Goal: Task Accomplishment & Management: Complete application form

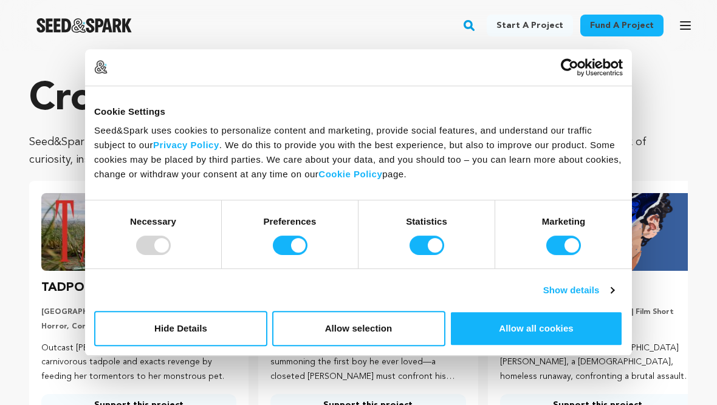
click at [570, 331] on button "Allow all cookies" at bounding box center [536, 328] width 173 height 35
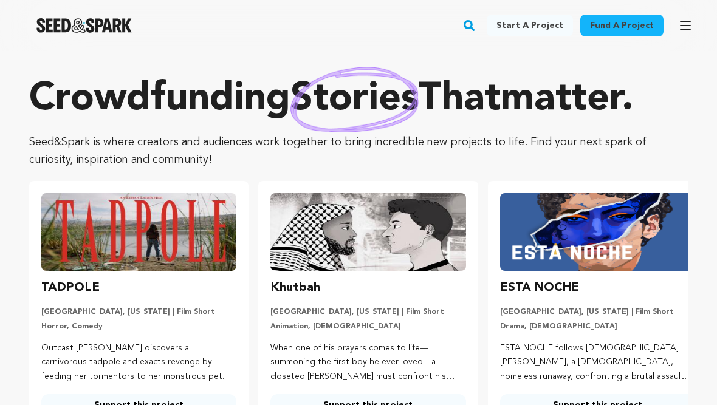
click at [684, 27] on icon "button" at bounding box center [685, 25] width 15 height 15
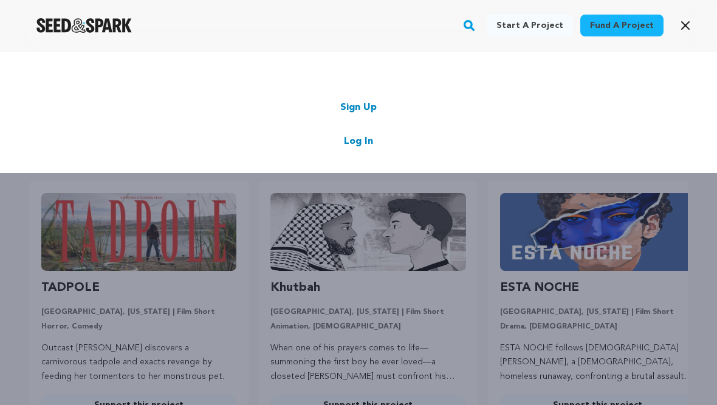
click at [358, 136] on link "Log In" at bounding box center [358, 141] width 29 height 15
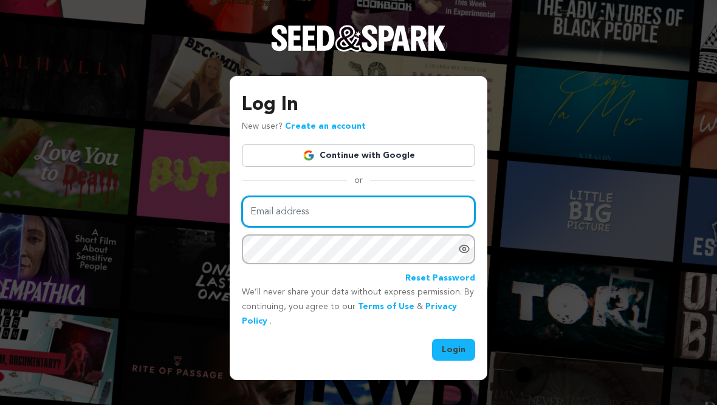
click at [391, 215] on input "Email address" at bounding box center [358, 211] width 233 height 31
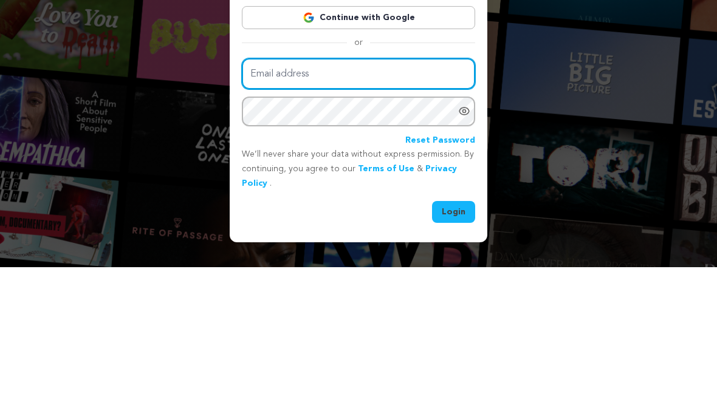
scroll to position [15, 0]
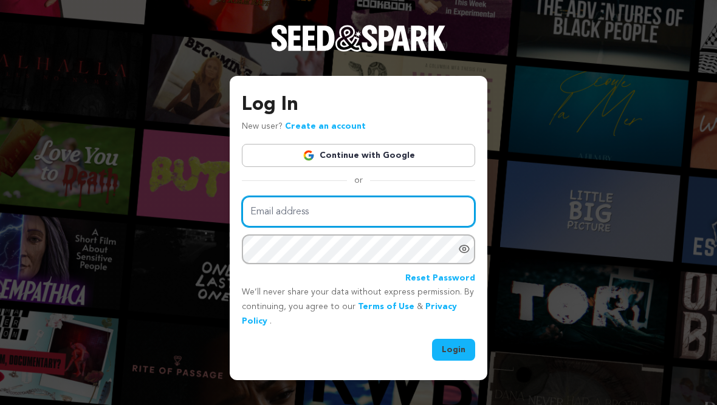
type input "ctmill05@proton.me"
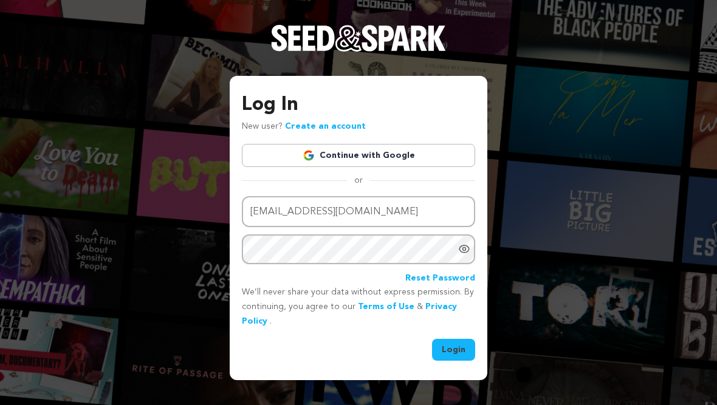
click at [464, 350] on button "Login" at bounding box center [453, 350] width 43 height 22
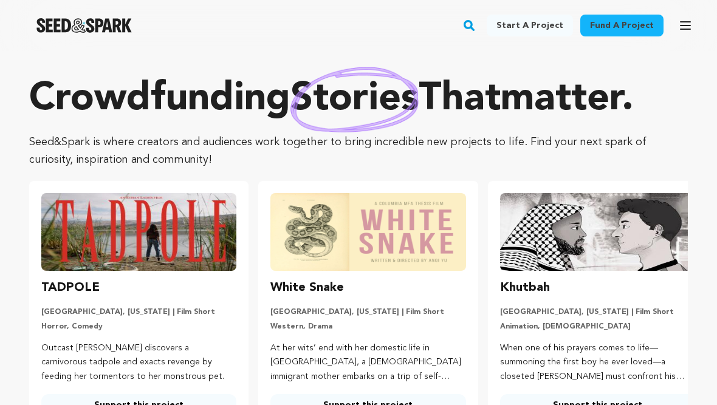
click at [694, 18] on button "Open main menu" at bounding box center [685, 25] width 24 height 24
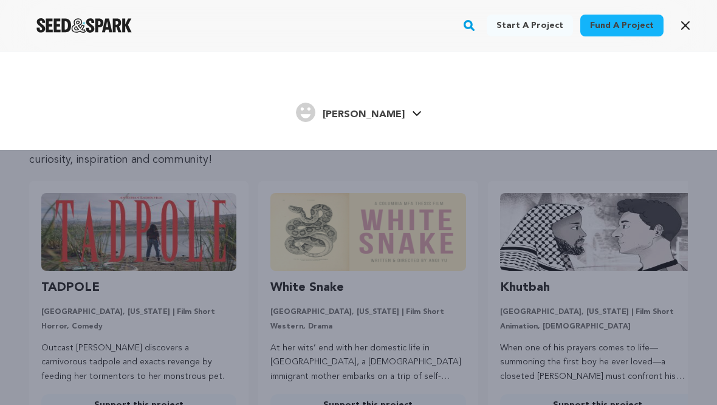
click at [412, 112] on icon at bounding box center [417, 114] width 10 height 6
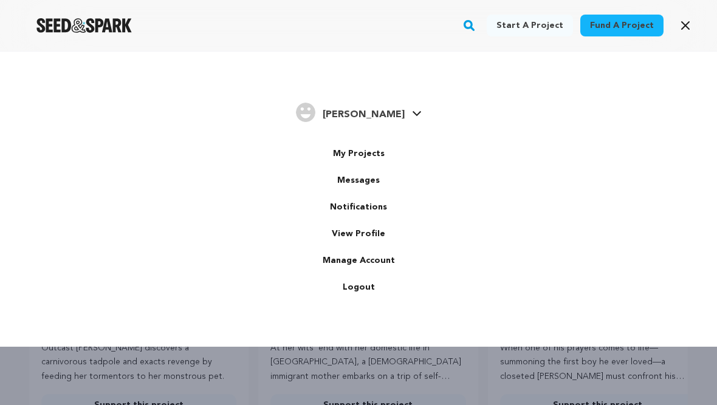
click at [368, 146] on link "My Projects" at bounding box center [358, 153] width 136 height 27
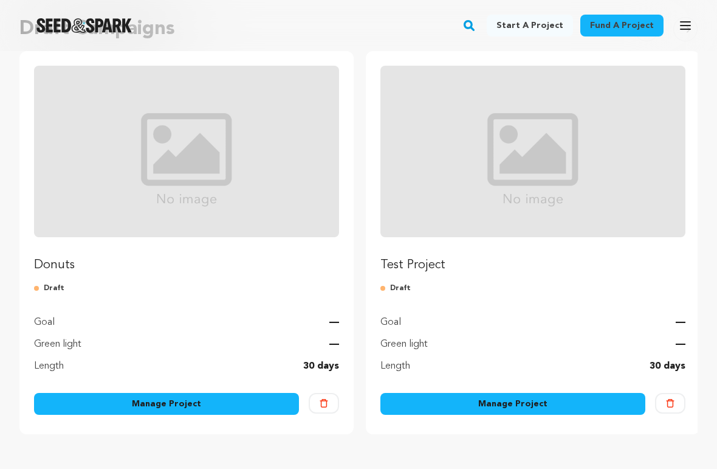
scroll to position [145, 0]
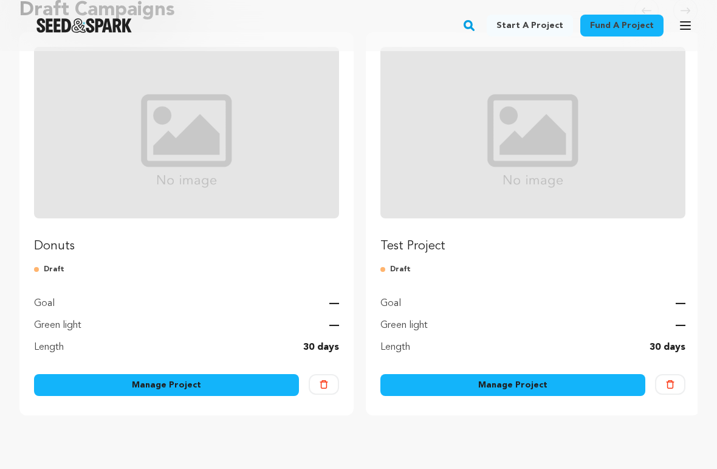
click at [681, 383] on button "Delete" at bounding box center [670, 384] width 30 height 21
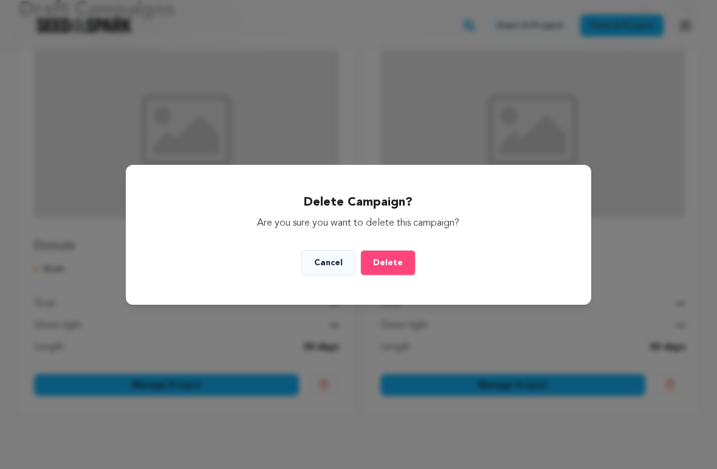
click at [390, 258] on button "Delete" at bounding box center [387, 263] width 55 height 26
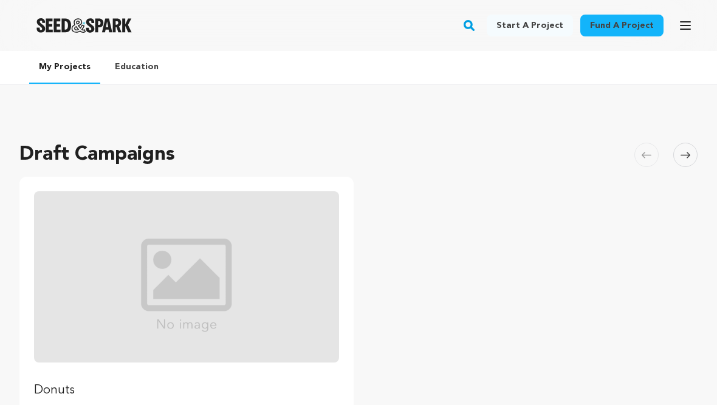
scroll to position [176, 0]
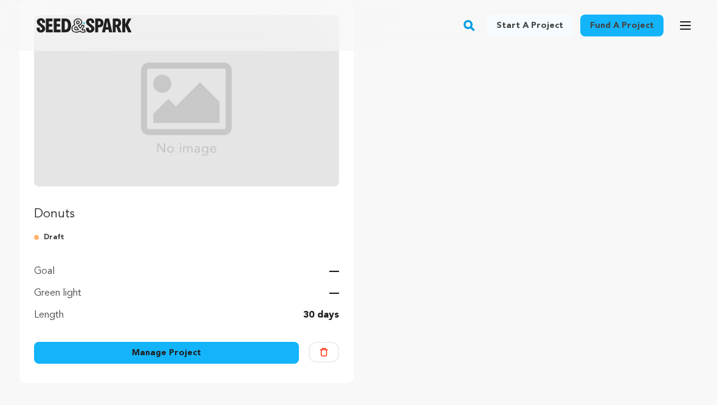
click at [189, 350] on link "Manage Project" at bounding box center [166, 353] width 265 height 22
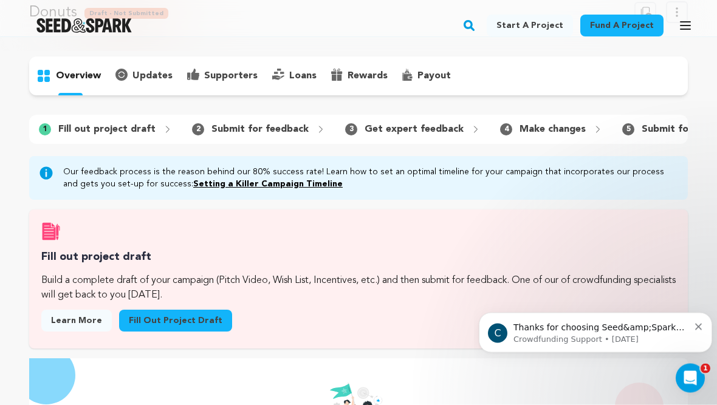
scroll to position [62, 0]
click at [190, 317] on link "Fill out project draft" at bounding box center [175, 321] width 113 height 22
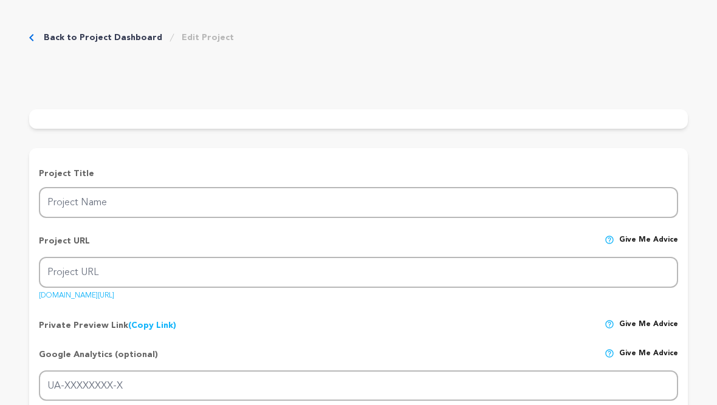
type input "Donuts"
type input "donuts"
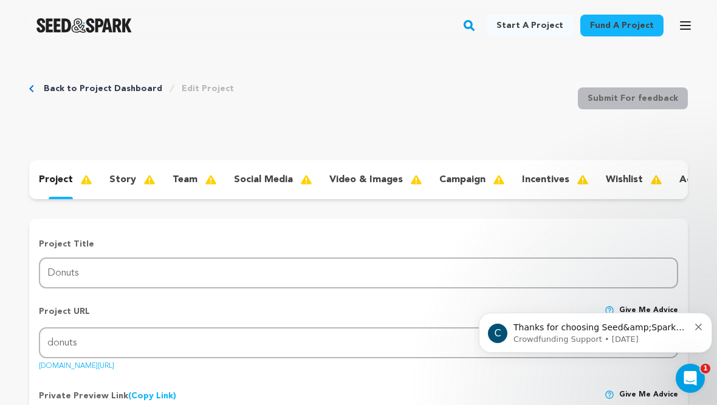
click at [65, 86] on link "Back to Project Dashboard" at bounding box center [103, 89] width 119 height 12
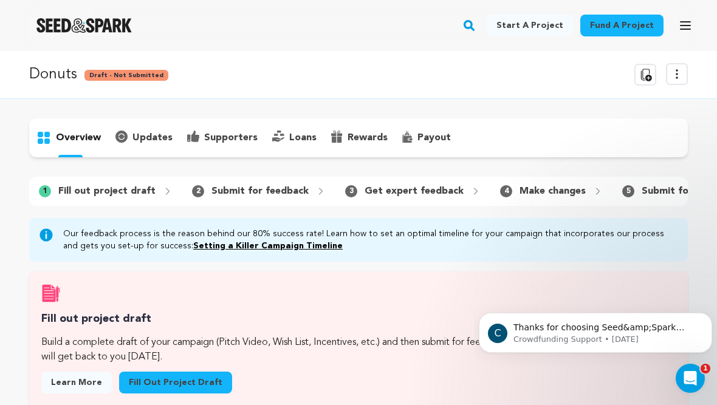
click at [253, 193] on p "Submit for feedback" at bounding box center [259, 191] width 97 height 15
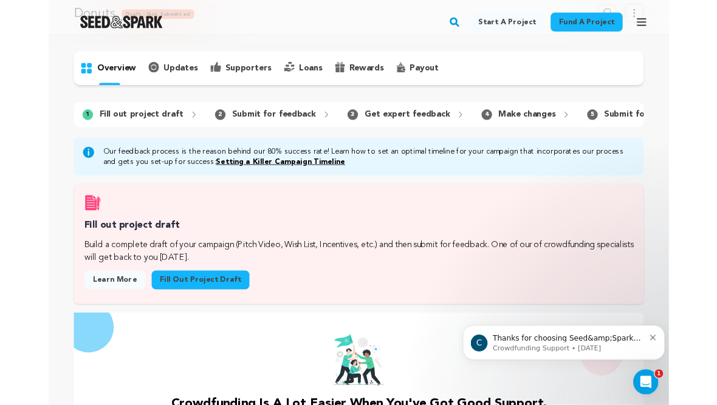
scroll to position [57, 0]
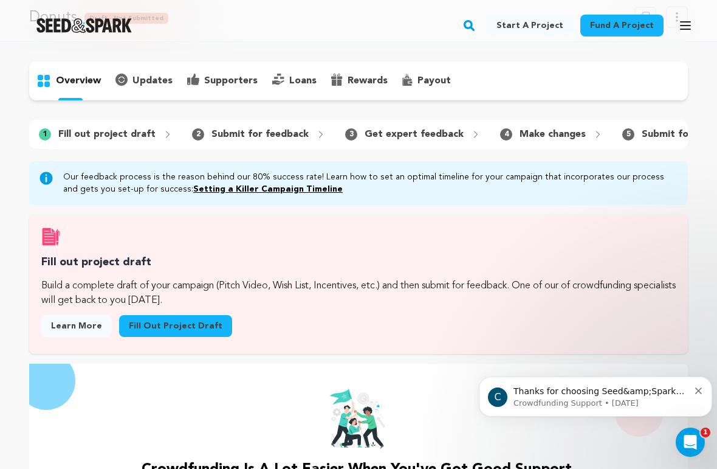
click at [417, 90] on div "payout" at bounding box center [426, 80] width 63 height 19
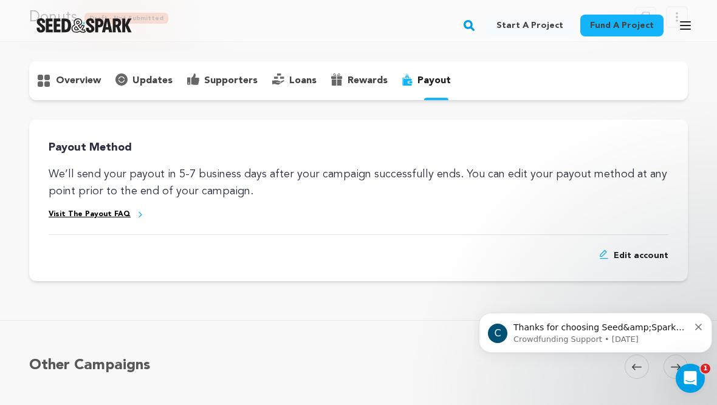
click at [61, 80] on p "overview" at bounding box center [78, 81] width 45 height 15
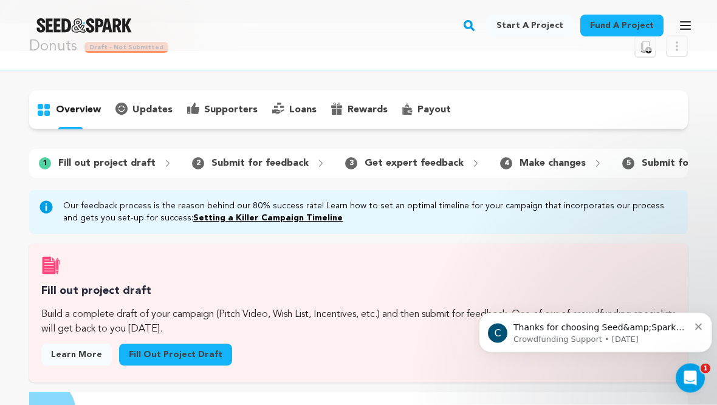
click at [244, 215] on link "Setting a Killer Campaign Timeline" at bounding box center [267, 219] width 149 height 9
click at [225, 321] on p "Build a complete draft of your campaign (Pitch Video, Wish List, Incentives, et…" at bounding box center [358, 321] width 634 height 29
click at [194, 352] on link "Fill out project draft" at bounding box center [175, 355] width 113 height 22
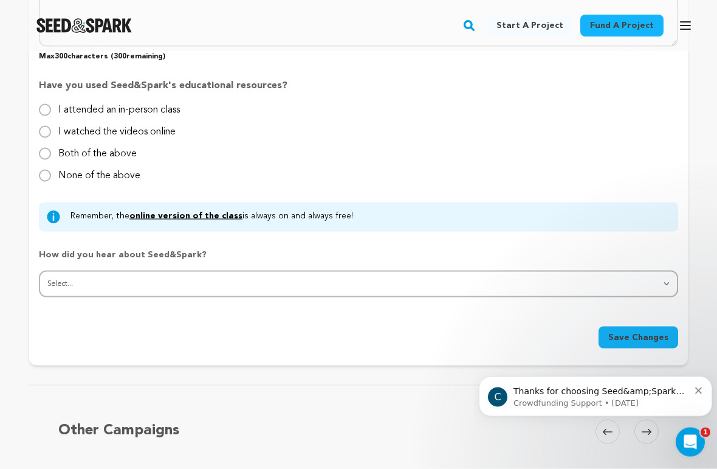
scroll to position [1138, 0]
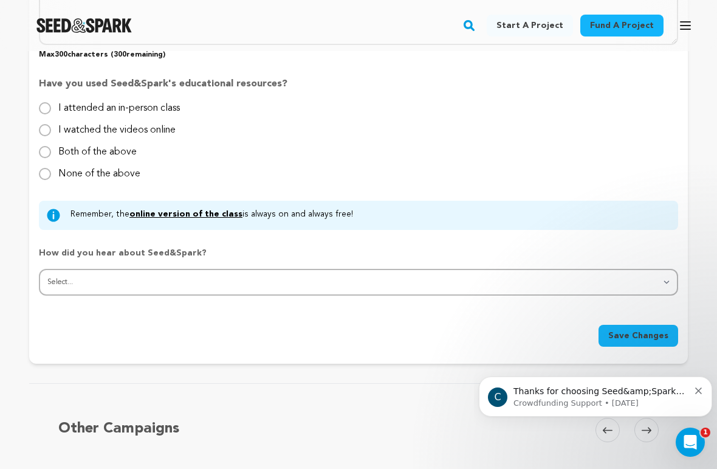
click at [50, 168] on input "None of the above" at bounding box center [45, 174] width 12 height 12
radio input "true"
click at [656, 334] on span "Save Changes" at bounding box center [638, 335] width 60 height 12
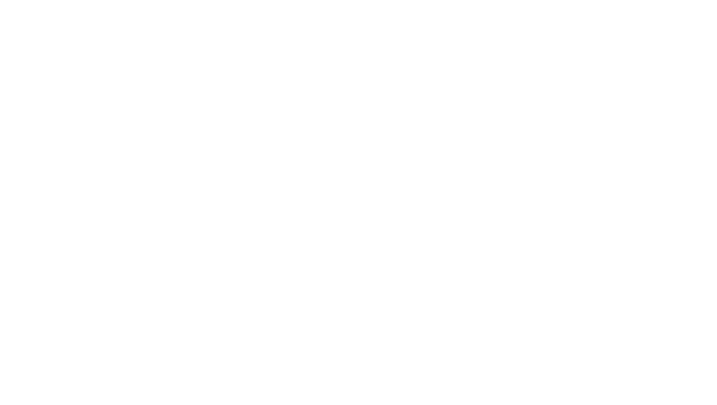
scroll to position [0, 0]
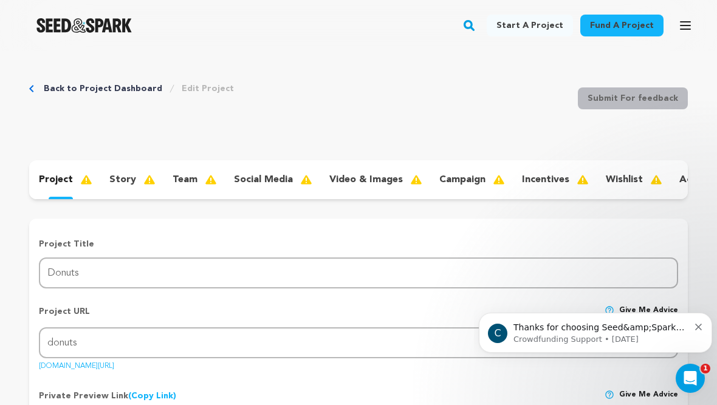
click at [117, 175] on p "story" at bounding box center [122, 180] width 27 height 15
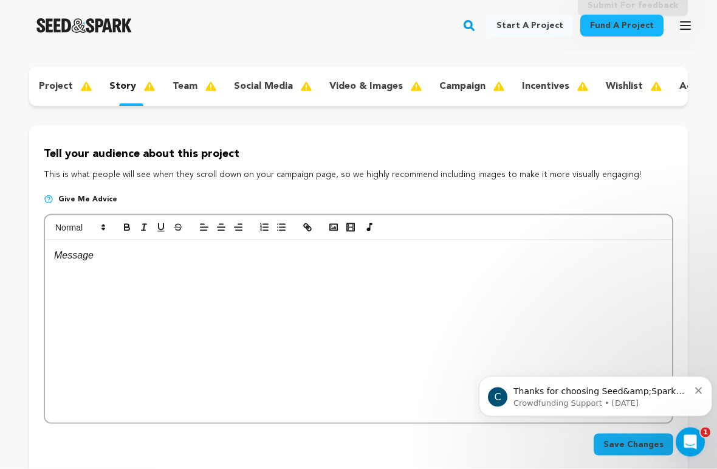
scroll to position [98, 0]
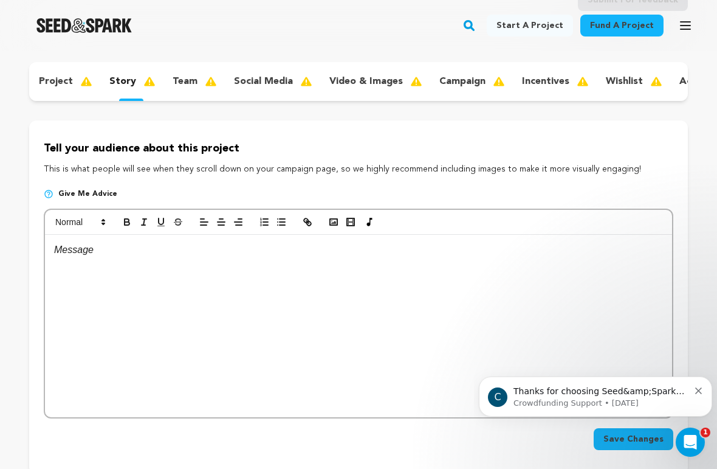
click at [173, 74] on div "team" at bounding box center [193, 81] width 61 height 19
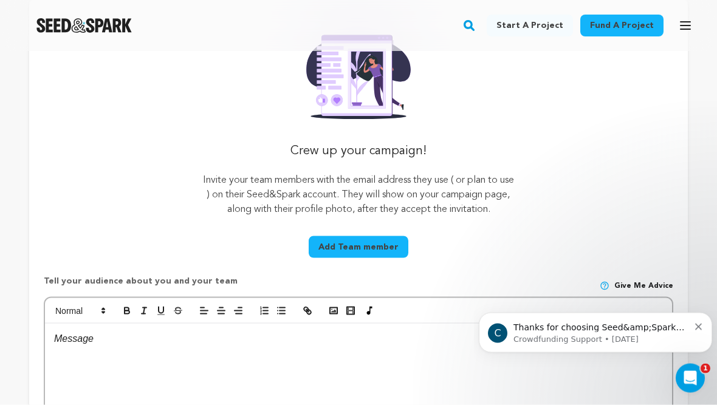
scroll to position [208, 0]
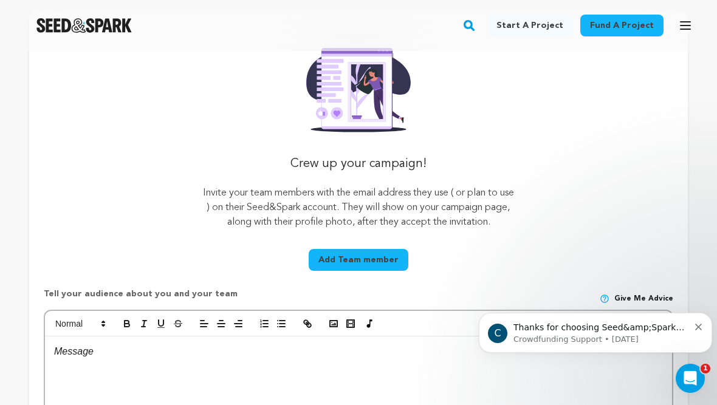
click at [379, 262] on button "Add Team member" at bounding box center [359, 260] width 100 height 22
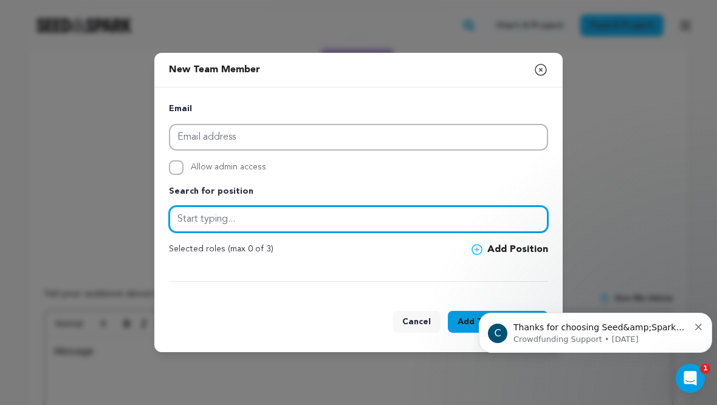
click at [249, 218] on input "text" at bounding box center [358, 219] width 379 height 27
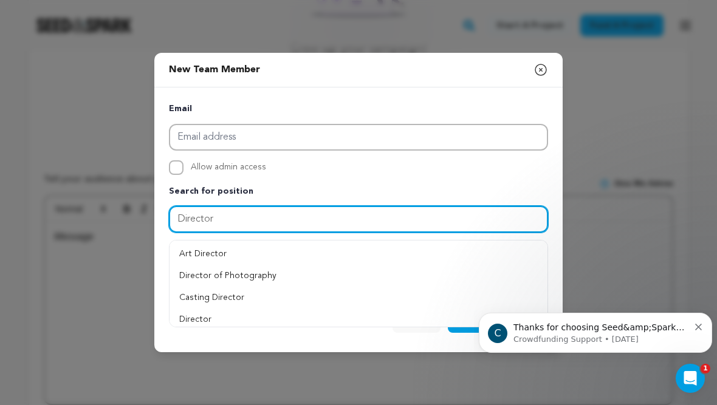
type input "Director"
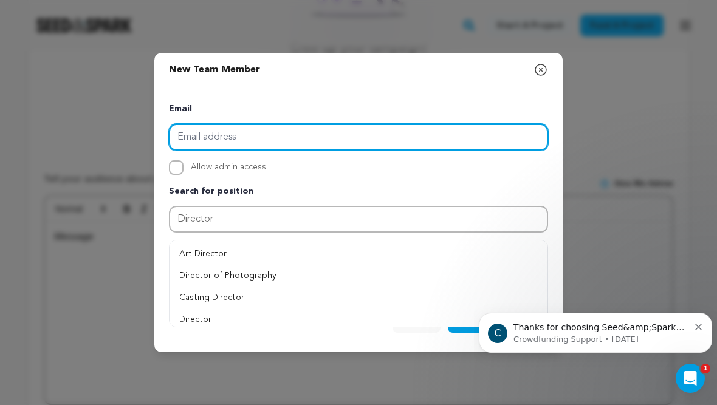
click at [193, 136] on input "email" at bounding box center [358, 137] width 379 height 27
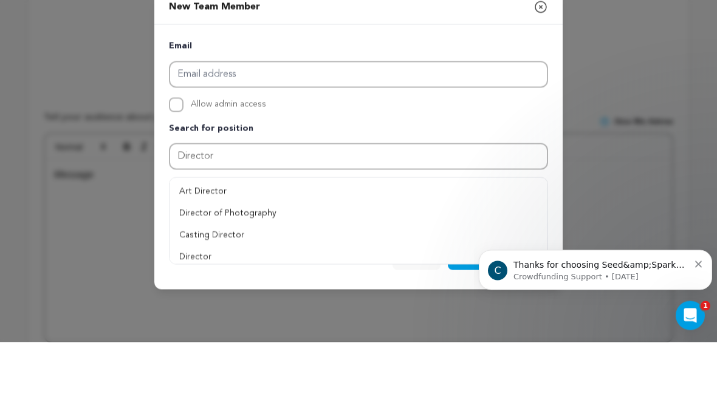
click at [181, 160] on input "Allow admin access" at bounding box center [176, 167] width 15 height 15
checkbox input "true"
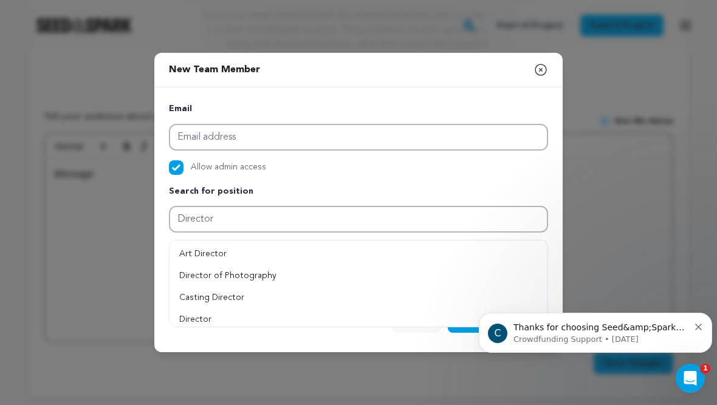
click at [224, 164] on div "Email Allow admin access Search for position Director Art Director" at bounding box center [358, 192] width 379 height 180
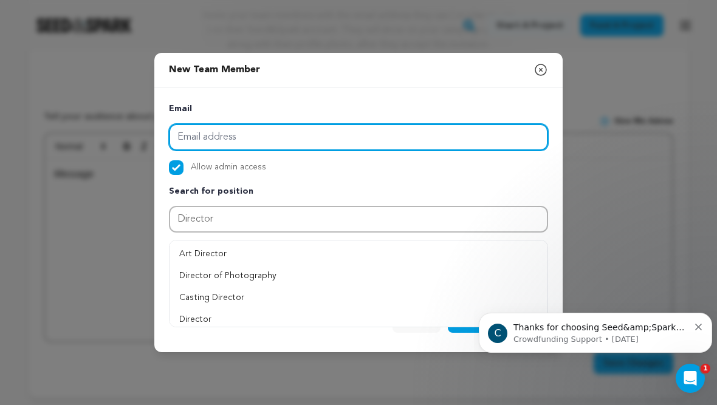
click at [204, 148] on input "email" at bounding box center [358, 137] width 379 height 27
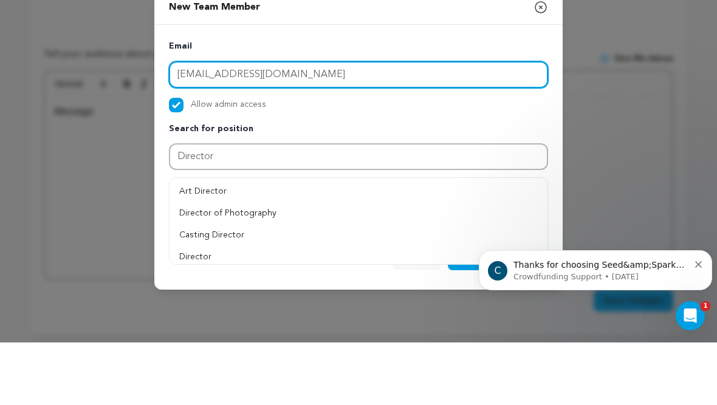
click at [210, 124] on input "cjremo@gmail.com" at bounding box center [358, 137] width 379 height 27
click at [207, 124] on input "cjremo@gmail.com" at bounding box center [358, 137] width 379 height 27
click at [210, 124] on input "cjremo@gmail.com" at bounding box center [358, 137] width 379 height 27
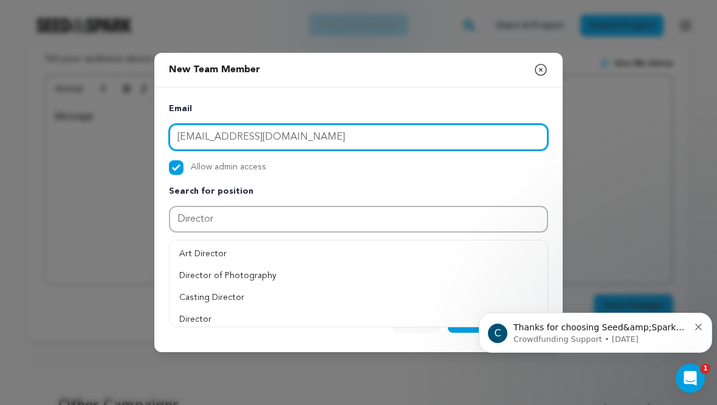
click at [188, 133] on input "cjremo@gmail.com" at bounding box center [358, 137] width 379 height 27
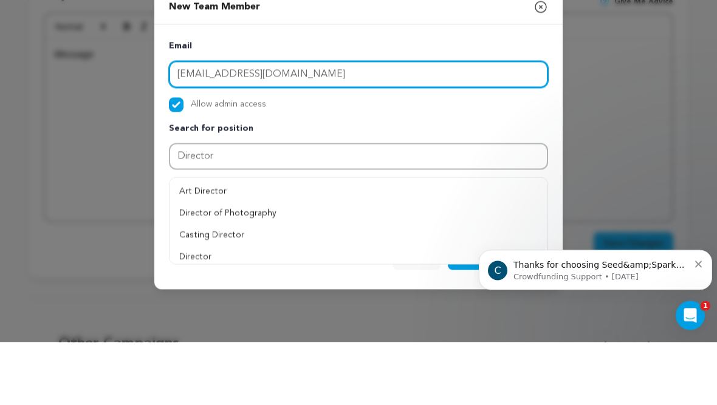
click at [213, 124] on input "cjremo@gmail.com" at bounding box center [358, 137] width 379 height 27
click at [201, 124] on input "cjremo@gmail.com" at bounding box center [358, 137] width 379 height 27
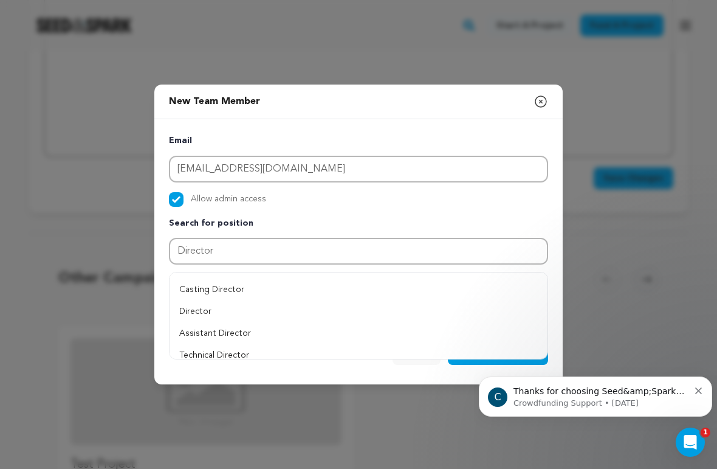
scroll to position [45, 0]
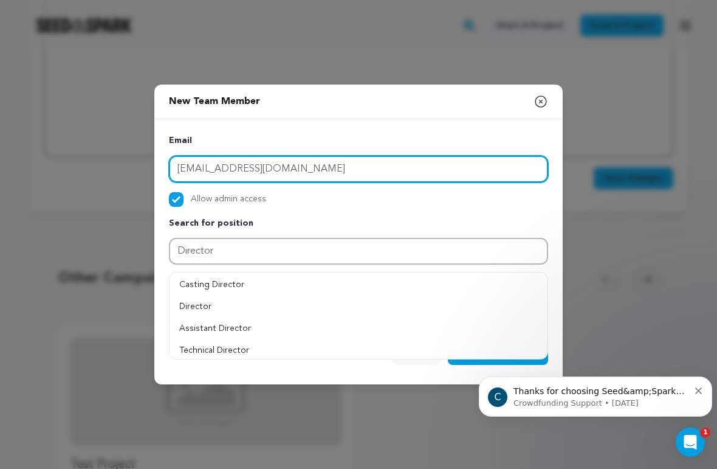
type input "cjremo73@gmail.com"
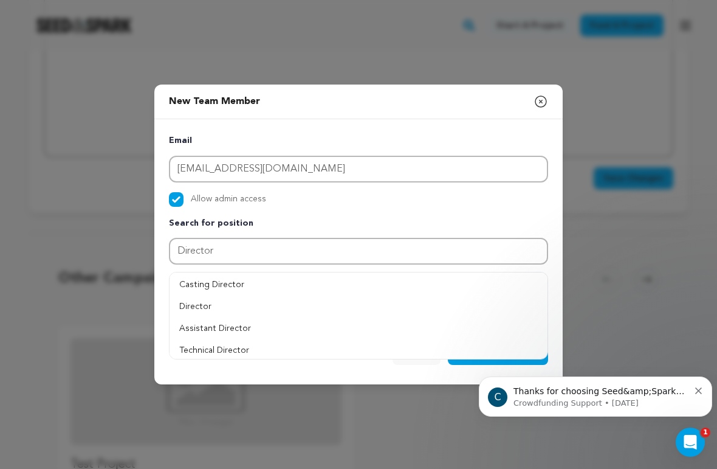
click at [190, 295] on button "Casting Director" at bounding box center [359, 284] width 378 height 22
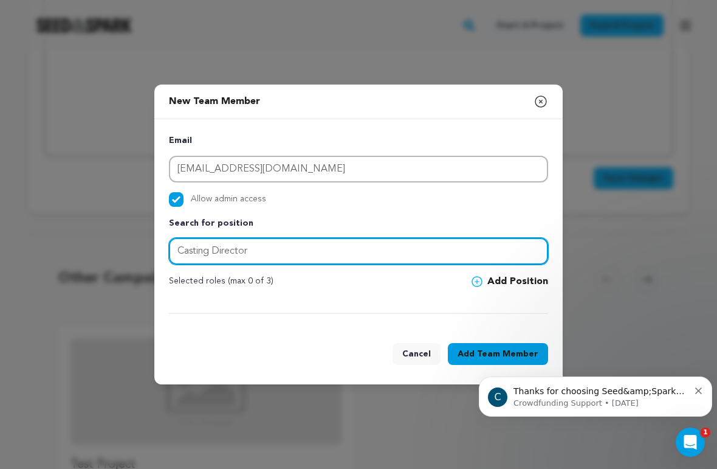
click at [209, 247] on input "Casting Director" at bounding box center [358, 251] width 379 height 27
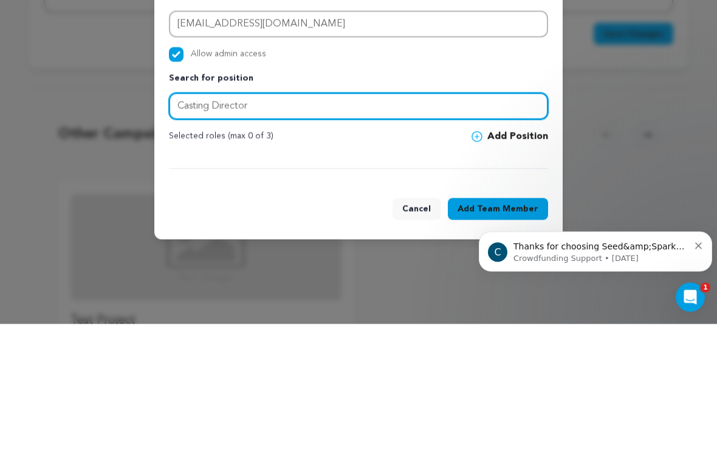
click at [213, 238] on input "Casting Director" at bounding box center [358, 251] width 379 height 27
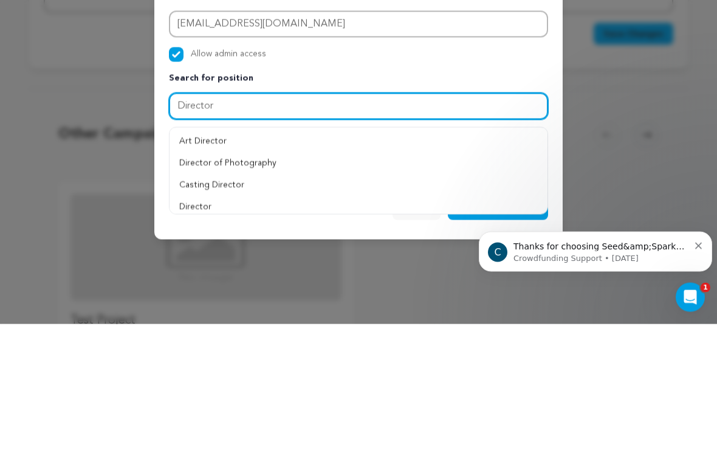
type input "Director"
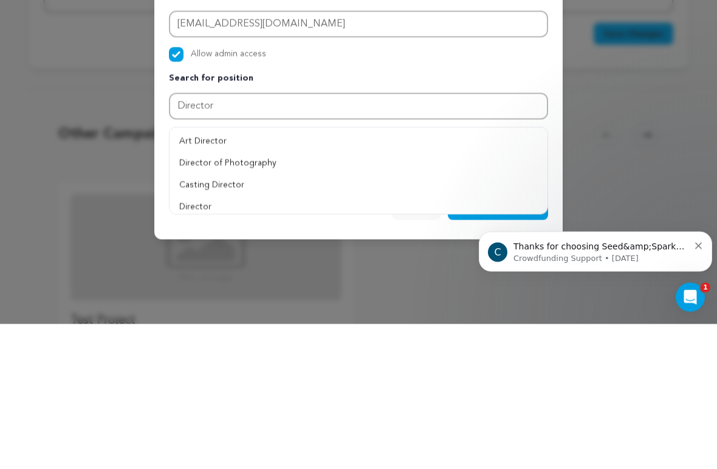
click at [194, 340] on button "Director" at bounding box center [359, 351] width 378 height 22
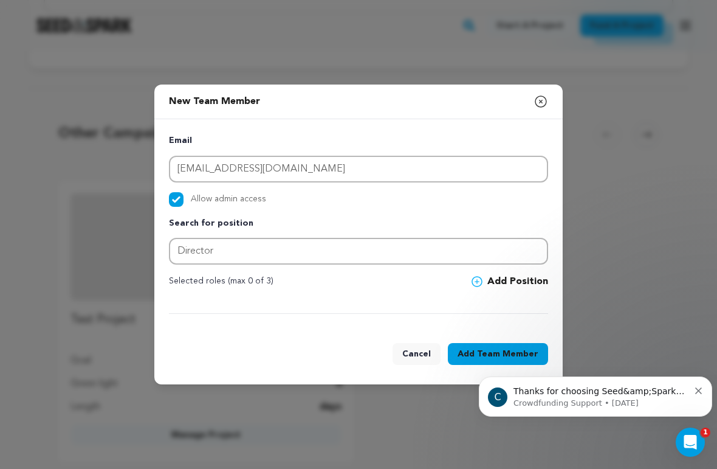
click at [521, 348] on div "Cancel Add Team Member" at bounding box center [358, 356] width 408 height 56
click at [517, 356] on span "Team Member" at bounding box center [507, 354] width 61 height 12
click at [522, 284] on button "Add Position" at bounding box center [510, 281] width 77 height 15
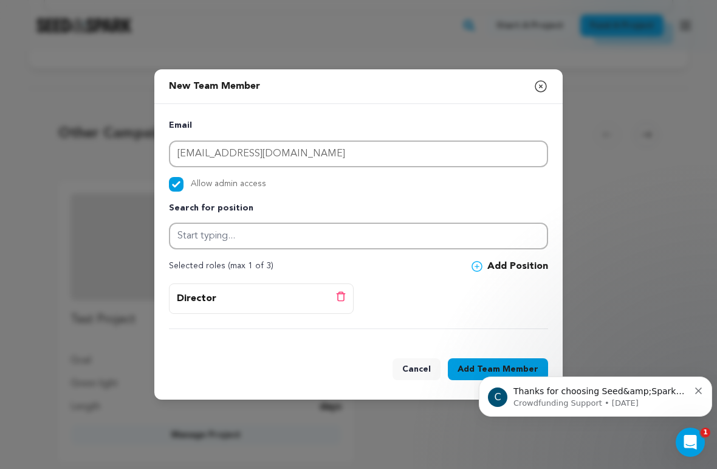
click at [529, 354] on html "C Thanks for choosing Seed&amp;Spark for your project! If you have any question…" at bounding box center [595, 393] width 243 height 85
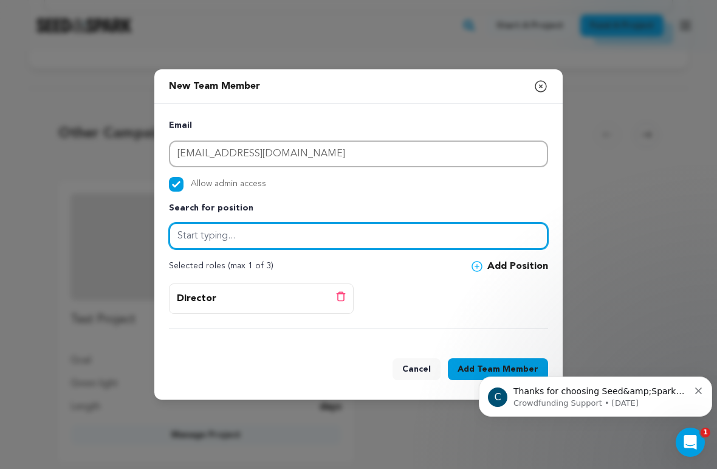
click at [486, 238] on input "text" at bounding box center [358, 235] width 379 height 27
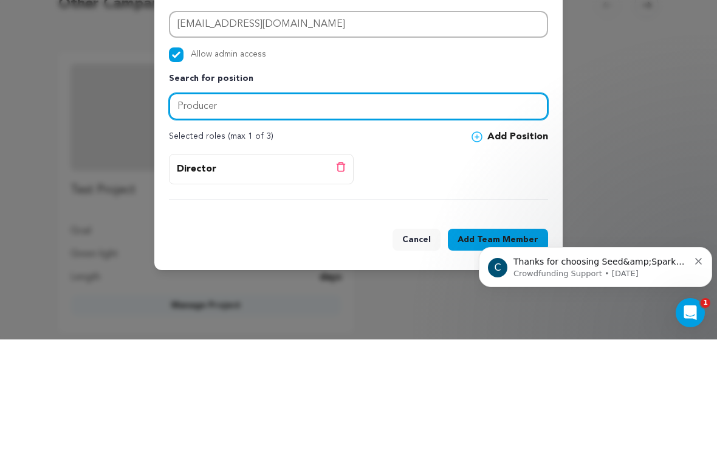
type input "Producer"
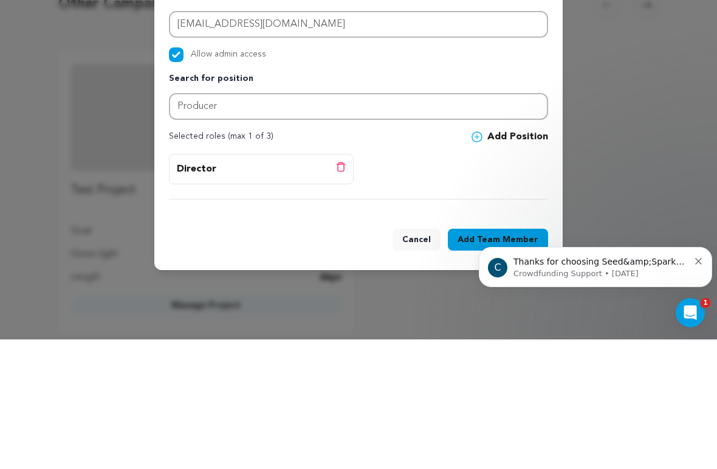
click at [532, 259] on button "Add Position" at bounding box center [510, 266] width 77 height 15
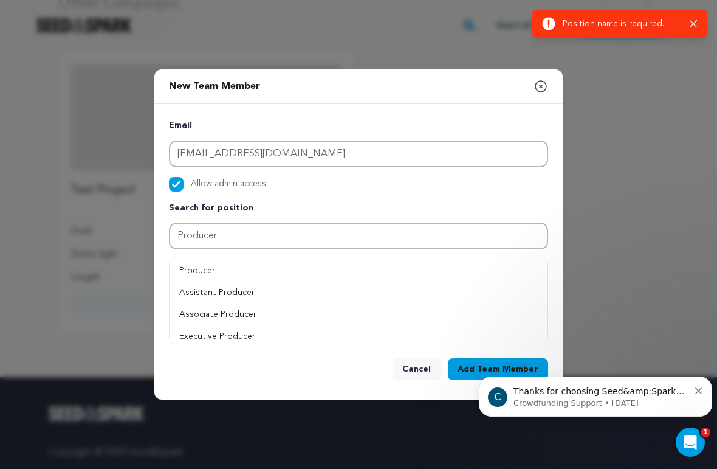
click at [242, 272] on button "Producer" at bounding box center [359, 270] width 378 height 22
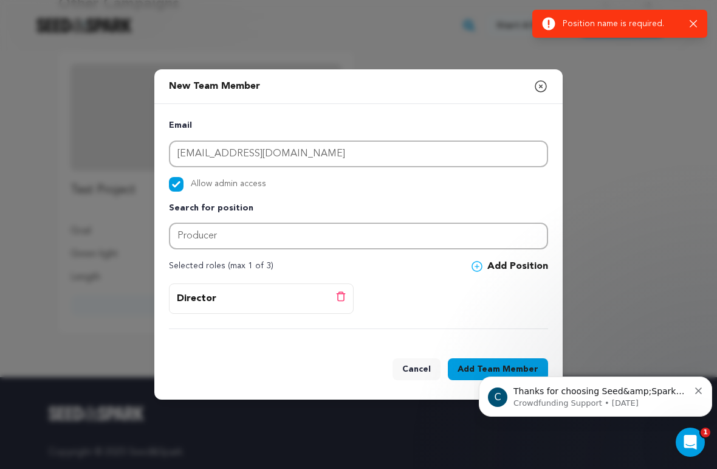
click at [519, 268] on button "Add Position" at bounding box center [510, 266] width 77 height 15
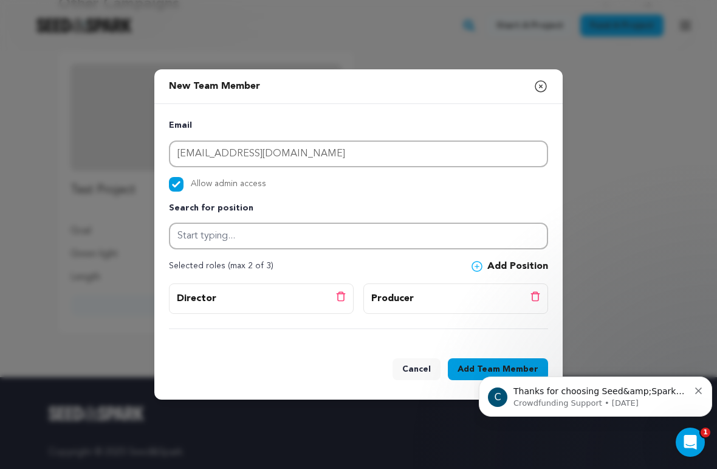
click at [510, 359] on body "C Thanks for choosing Seed&amp;Spark for your project! If you have any question…" at bounding box center [595, 393] width 233 height 75
click at [698, 393] on icon "Dismiss notification" at bounding box center [698, 390] width 7 height 7
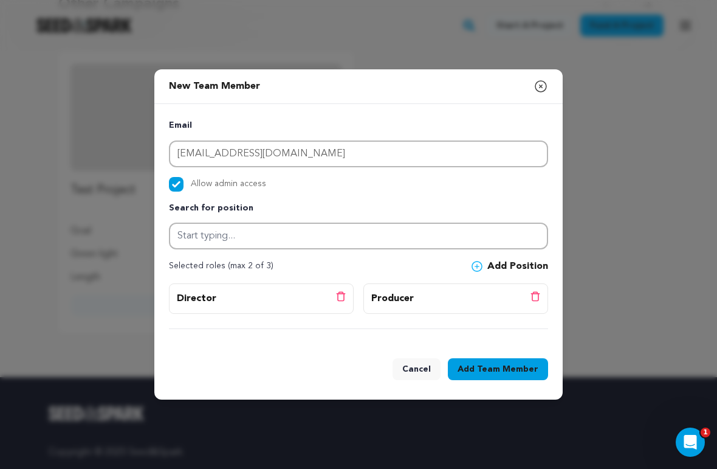
click at [507, 371] on span "Team Member" at bounding box center [507, 369] width 61 height 12
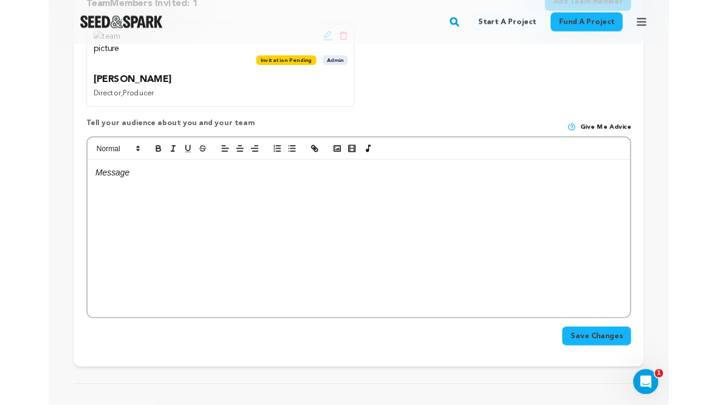
scroll to position [304, 0]
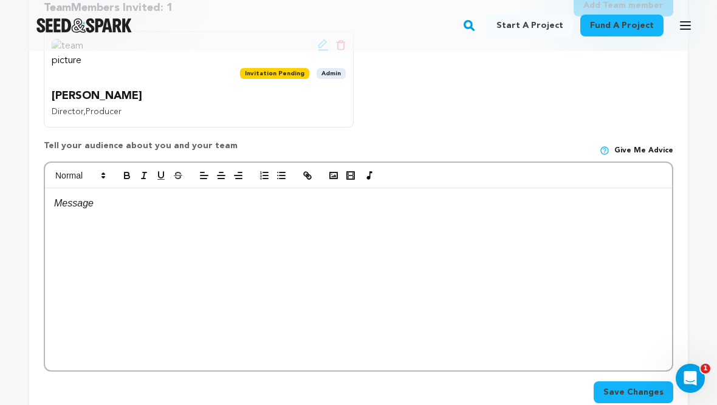
click at [639, 143] on div "Tell your audience about you and your team Give me advice" at bounding box center [359, 151] width 630 height 22
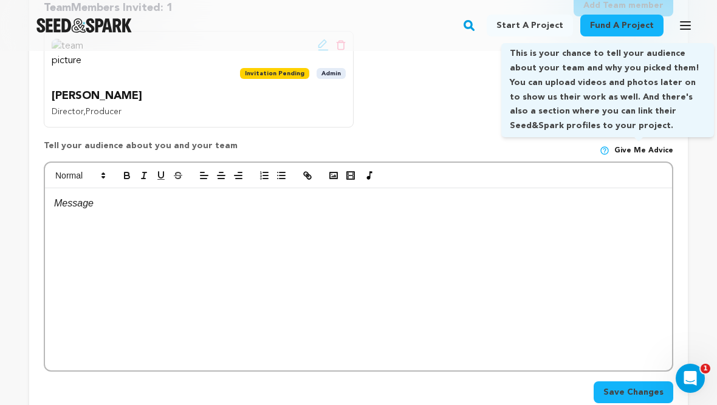
click at [606, 146] on img at bounding box center [605, 151] width 10 height 10
click at [610, 146] on img at bounding box center [605, 151] width 10 height 10
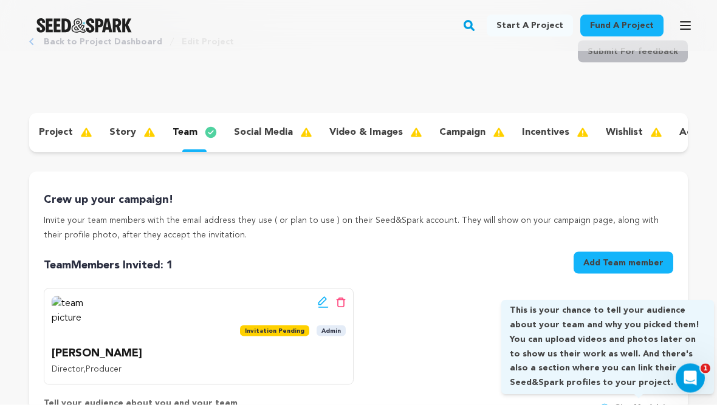
click at [255, 140] on div "social media" at bounding box center [271, 132] width 95 height 19
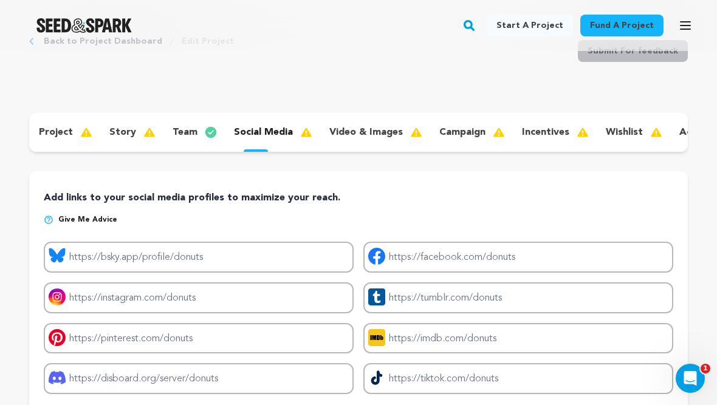
click at [119, 130] on p "story" at bounding box center [122, 132] width 27 height 15
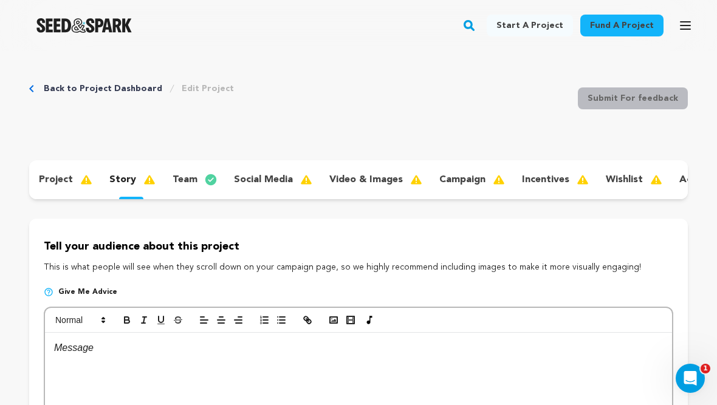
click at [195, 180] on div "team" at bounding box center [193, 179] width 61 height 19
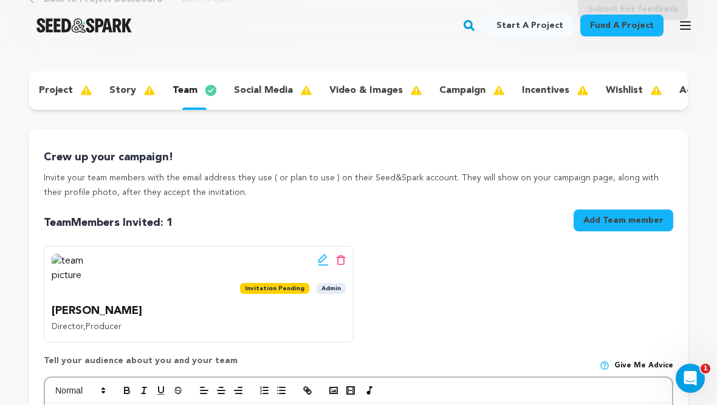
scroll to position [89, 0]
click at [257, 92] on p "social media" at bounding box center [263, 91] width 59 height 15
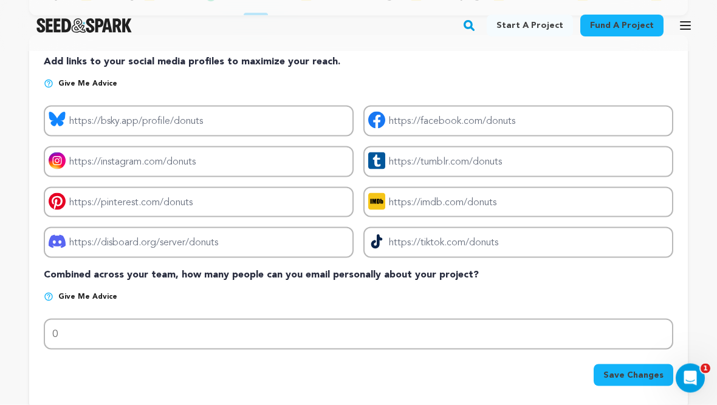
scroll to position [184, 0]
click at [57, 295] on p "Give me advice" at bounding box center [359, 301] width 630 height 19
click at [53, 292] on p "Give me advice" at bounding box center [359, 301] width 630 height 19
click at [49, 300] on img at bounding box center [49, 297] width 10 height 10
click at [52, 299] on img at bounding box center [49, 297] width 10 height 10
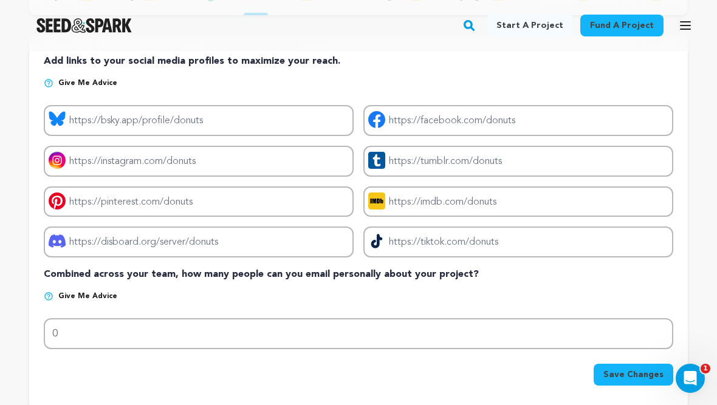
click at [49, 297] on img at bounding box center [49, 297] width 10 height 10
click at [58, 290] on div "Add links to your social media profiles to maximize your reach. Give me advice …" at bounding box center [359, 220] width 630 height 332
click at [57, 292] on p "Give me advice" at bounding box center [359, 301] width 630 height 19
click at [58, 293] on span "Give me advice" at bounding box center [87, 297] width 59 height 10
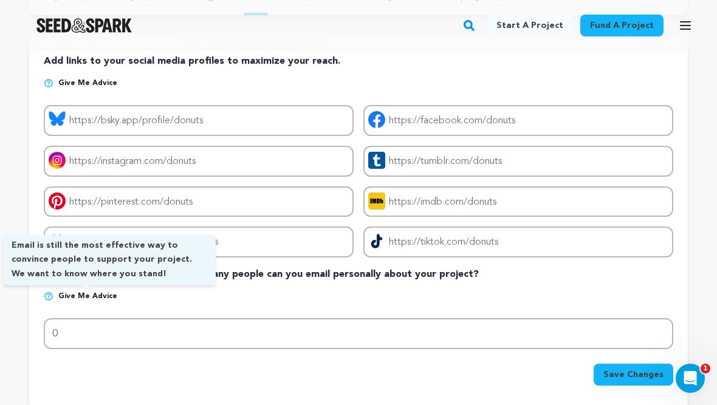
click at [51, 295] on img at bounding box center [49, 297] width 10 height 10
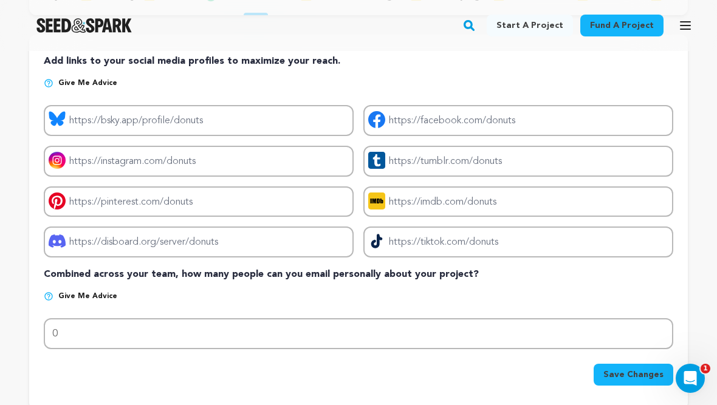
click at [58, 294] on p "Give me advice" at bounding box center [359, 301] width 630 height 19
click at [52, 297] on img at bounding box center [49, 297] width 10 height 10
click at [45, 300] on img at bounding box center [49, 297] width 10 height 10
click at [48, 295] on img at bounding box center [49, 297] width 10 height 10
click at [52, 295] on img at bounding box center [49, 297] width 10 height 10
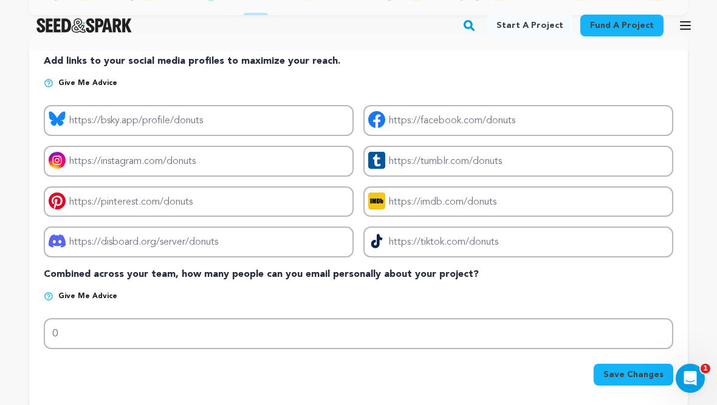
click at [52, 291] on div "Add links to your social media profiles to maximize your reach. Give me advice …" at bounding box center [359, 220] width 630 height 332
click at [47, 294] on img at bounding box center [49, 297] width 10 height 10
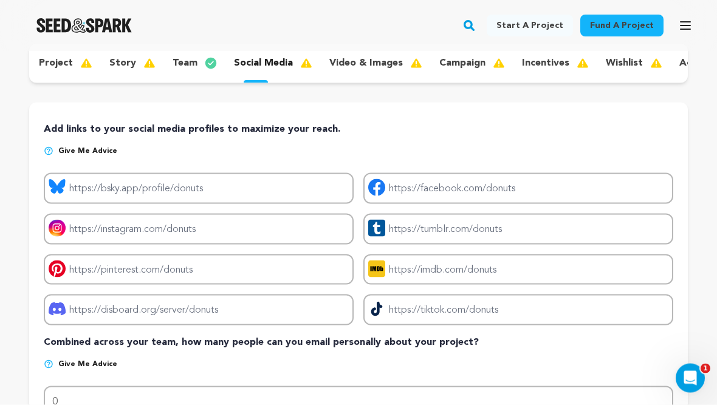
scroll to position [117, 0]
click at [52, 362] on img at bounding box center [49, 364] width 10 height 10
click at [50, 363] on img at bounding box center [49, 364] width 10 height 10
click at [88, 358] on div "Add links to your social media profiles to maximize your reach. Give me advice …" at bounding box center [359, 288] width 630 height 332
click at [53, 362] on img at bounding box center [49, 364] width 10 height 10
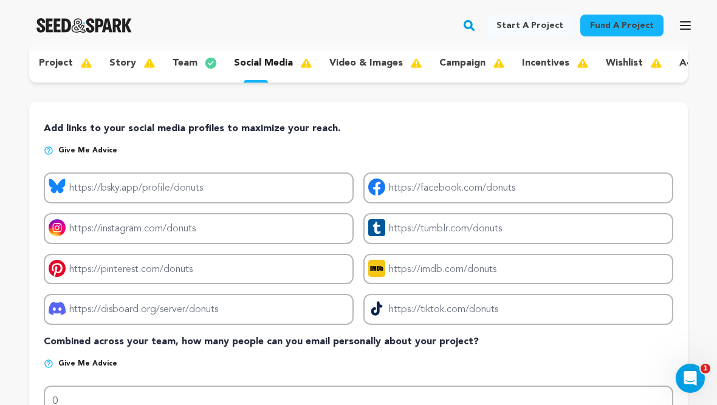
click at [49, 363] on img at bounding box center [49, 364] width 10 height 10
click at [47, 362] on img at bounding box center [49, 364] width 10 height 10
click at [67, 347] on p "Combined across your team, how many people can you email personally about your …" at bounding box center [359, 342] width 630 height 15
click at [64, 357] on div "Add links to your social media profiles to maximize your reach. Give me advice …" at bounding box center [359, 288] width 630 height 332
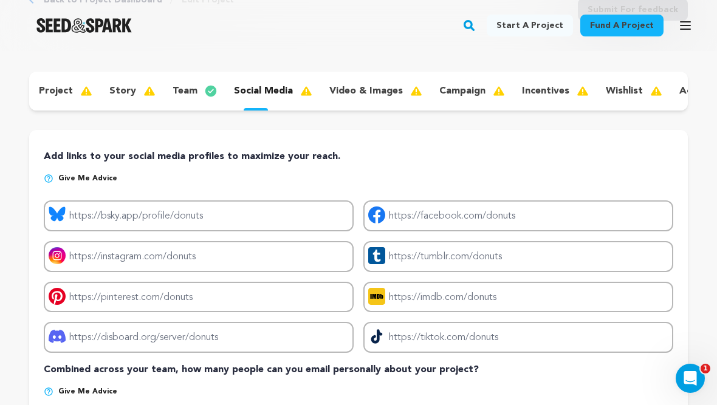
scroll to position [43, 0]
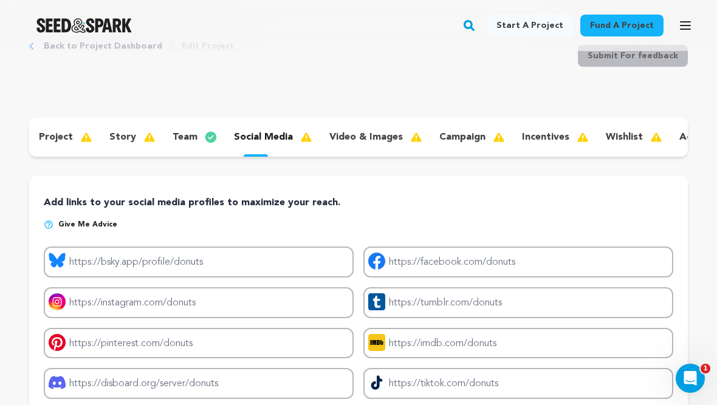
click at [361, 142] on p "video & images" at bounding box center [366, 137] width 74 height 15
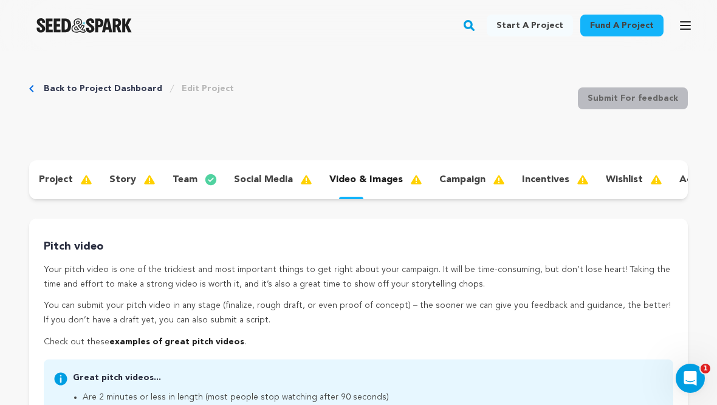
click at [439, 180] on p "campaign" at bounding box center [462, 180] width 46 height 15
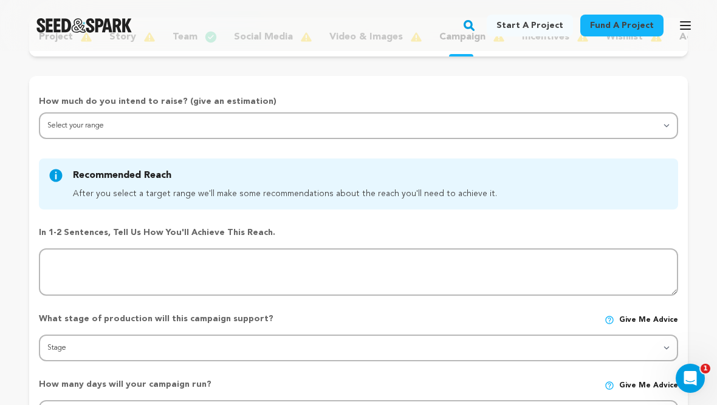
scroll to position [148, 0]
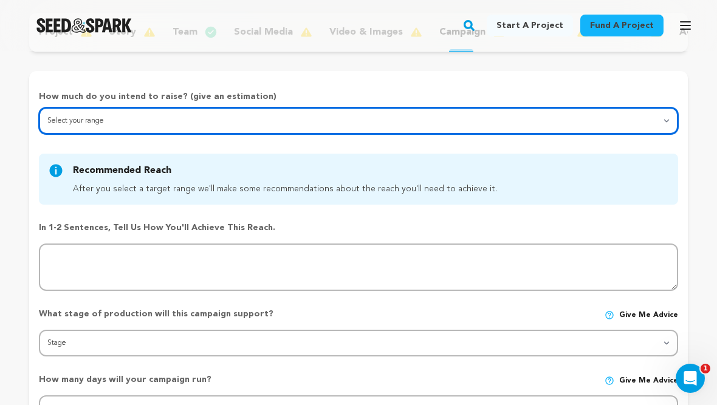
click at [340, 110] on select "Select your range Less than $10k 10k - $14k 15k - $24k 25k - $49k 50k or more" at bounding box center [358, 121] width 639 height 27
select select "1"
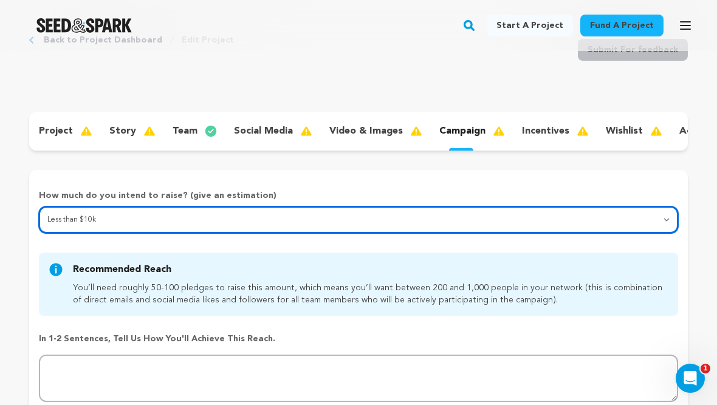
scroll to position [0, 0]
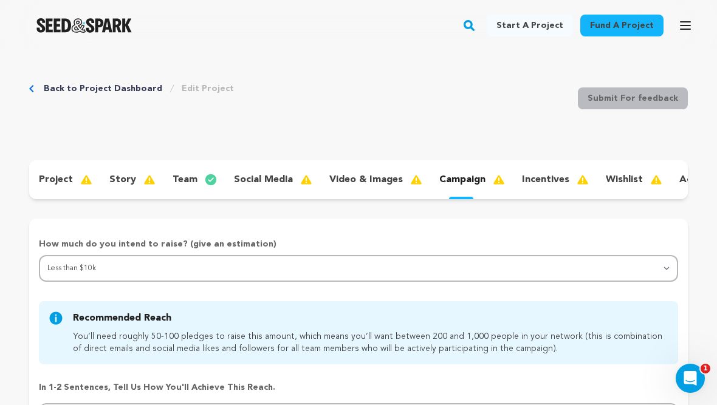
click at [532, 185] on p "incentives" at bounding box center [545, 180] width 47 height 15
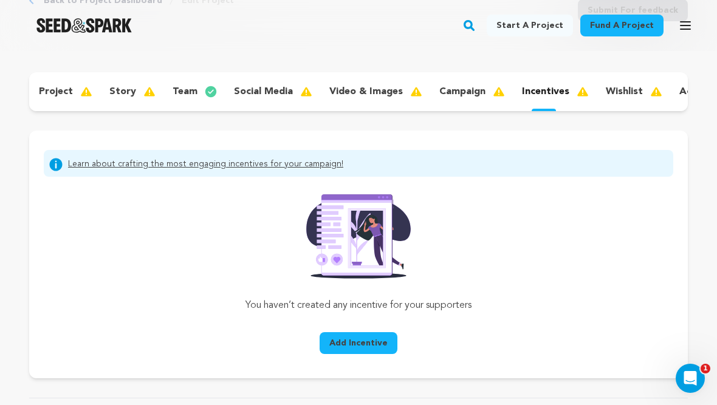
scroll to position [146, 0]
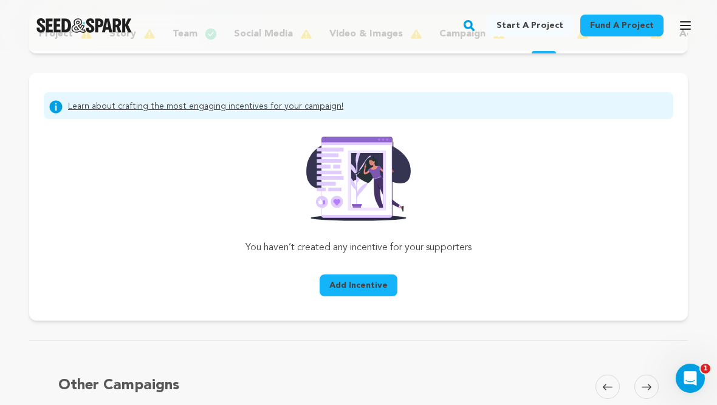
click at [365, 283] on span "Add Incentive" at bounding box center [358, 286] width 58 height 12
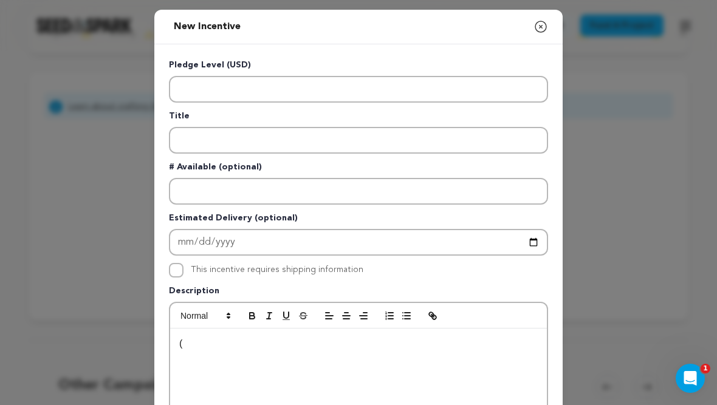
scroll to position [0, 0]
click at [546, 33] on icon "button" at bounding box center [541, 26] width 15 height 15
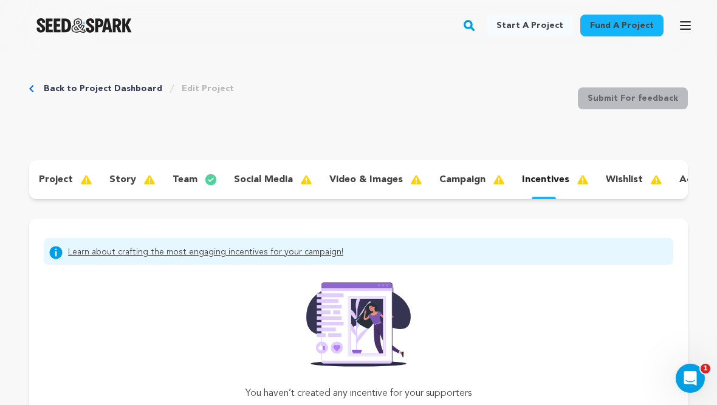
click at [606, 182] on p "wishlist" at bounding box center [624, 180] width 37 height 15
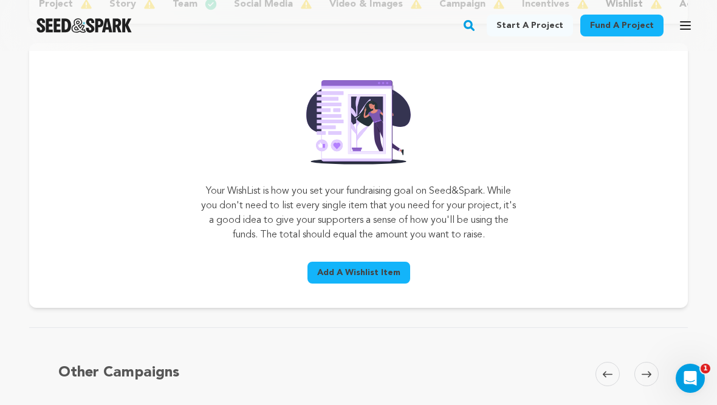
scroll to position [173, 0]
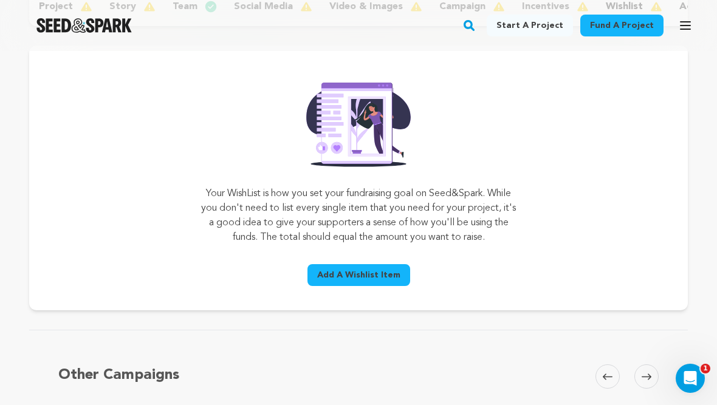
click at [394, 286] on button "Add A Wishlist Item" at bounding box center [358, 275] width 103 height 22
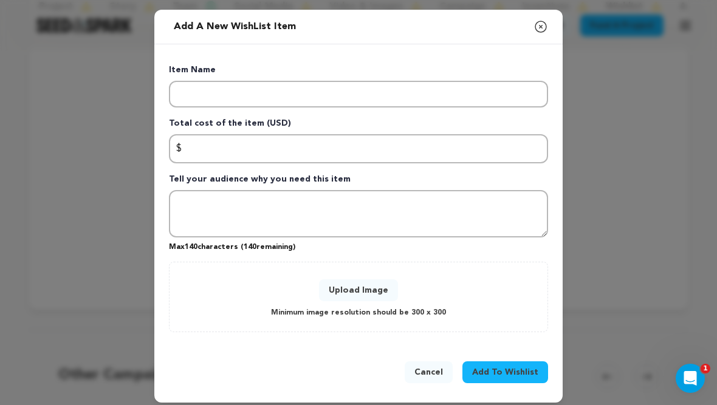
click at [421, 372] on button "Cancel" at bounding box center [429, 373] width 48 height 22
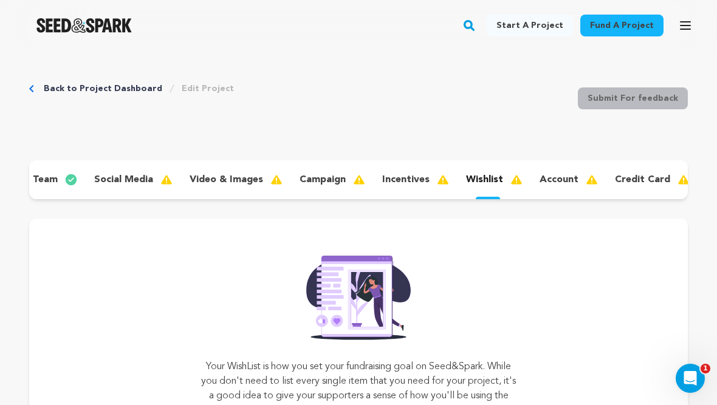
scroll to position [0, 139]
click at [540, 178] on p "account" at bounding box center [559, 180] width 39 height 15
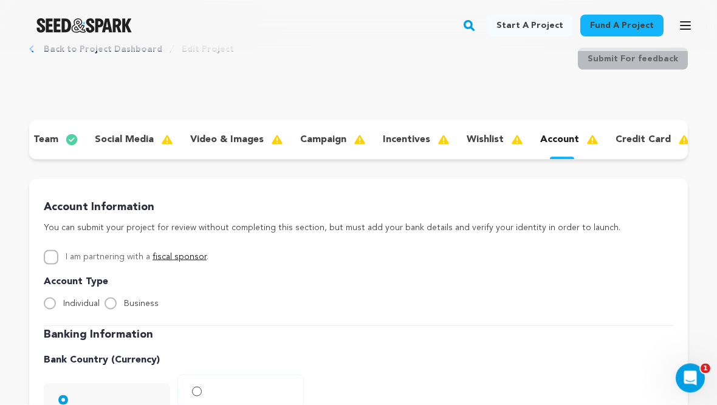
click at [606, 143] on div "credit card" at bounding box center [652, 140] width 92 height 19
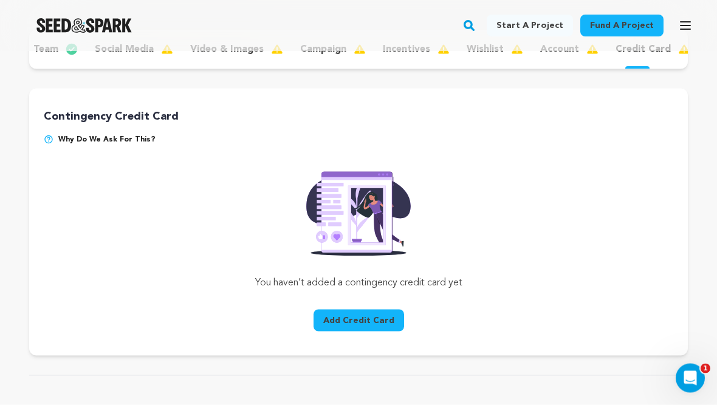
scroll to position [127, 0]
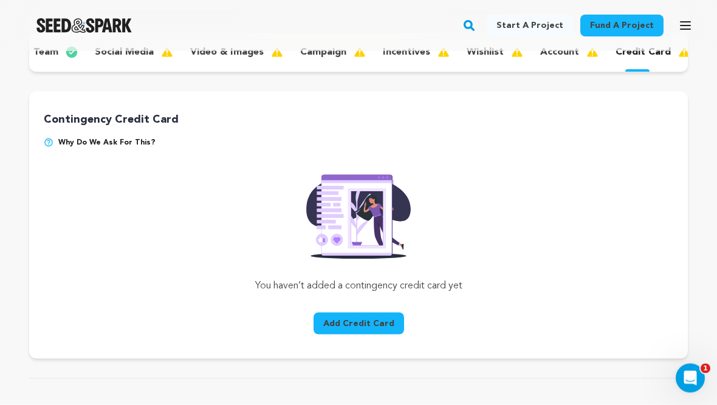
click at [52, 139] on img at bounding box center [49, 143] width 10 height 10
click at [75, 134] on div "Contingency Credit Card Why do we ask for this? You haven’t added a contingency…" at bounding box center [359, 225] width 630 height 228
click at [79, 142] on span "Why do we ask for this?" at bounding box center [106, 142] width 97 height 10
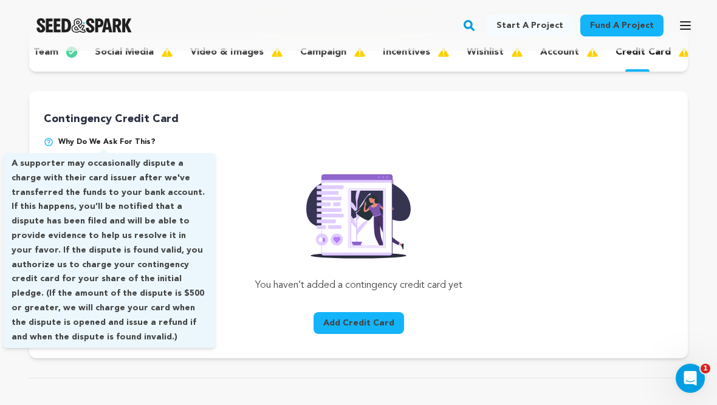
click at [419, 237] on img at bounding box center [359, 213] width 124 height 92
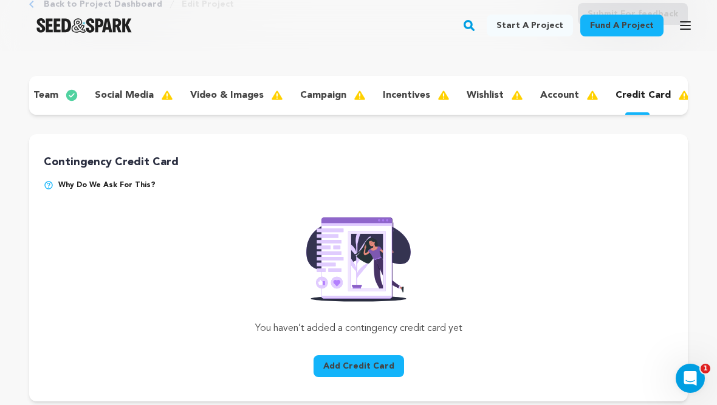
scroll to position [84, 0]
click at [542, 92] on p "account" at bounding box center [559, 96] width 39 height 15
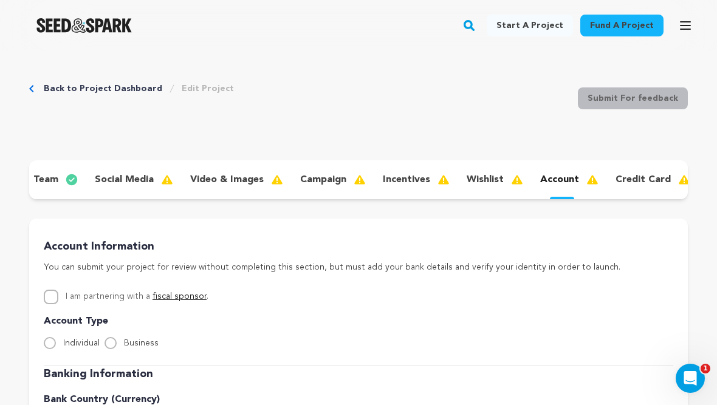
click at [43, 75] on div "Back to Project Dashboard Edit Project Submit For feedback Submit For feedback" at bounding box center [358, 101] width 659 height 80
click at [58, 83] on link "Back to Project Dashboard" at bounding box center [103, 89] width 119 height 12
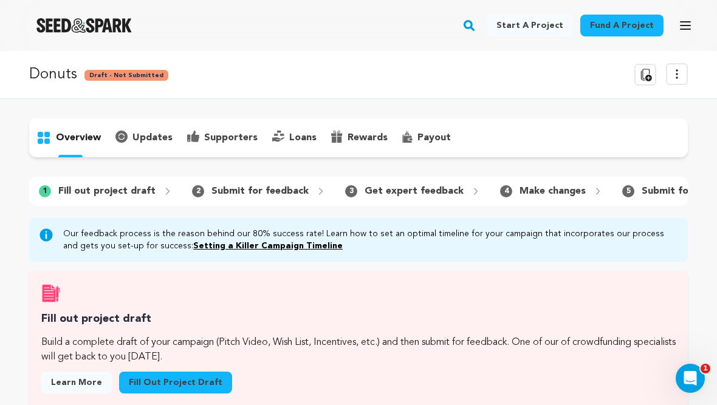
click at [356, 142] on p "rewards" at bounding box center [368, 138] width 40 height 15
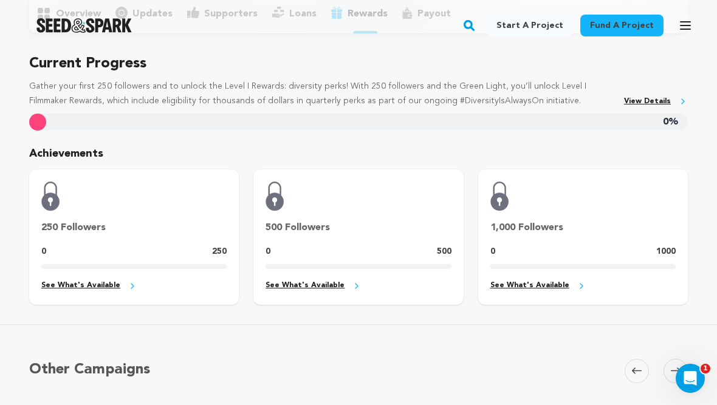
scroll to position [120, 0]
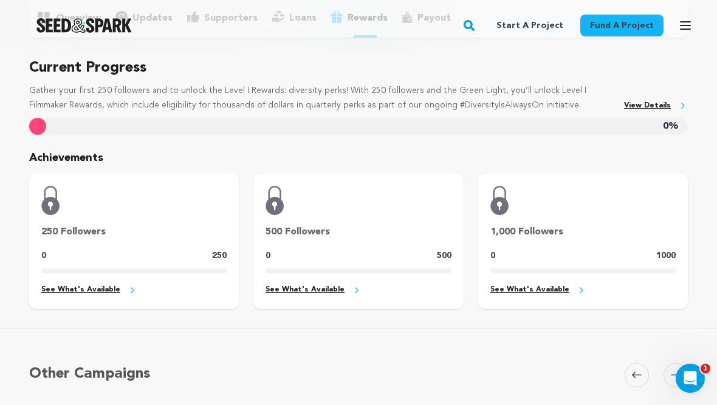
click at [101, 288] on link "See What's Available" at bounding box center [133, 290] width 185 height 14
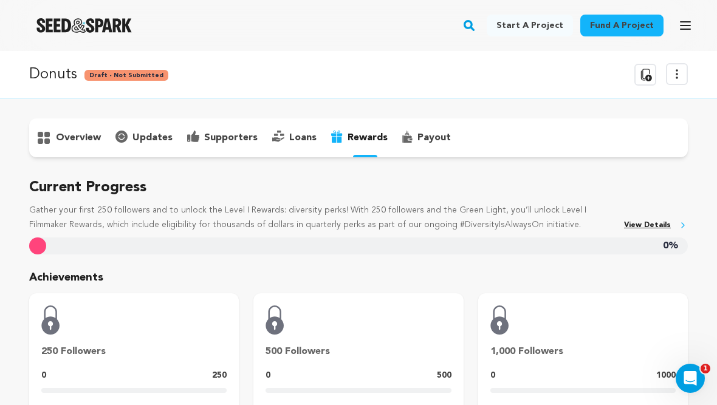
click at [282, 132] on div "loans" at bounding box center [294, 137] width 59 height 19
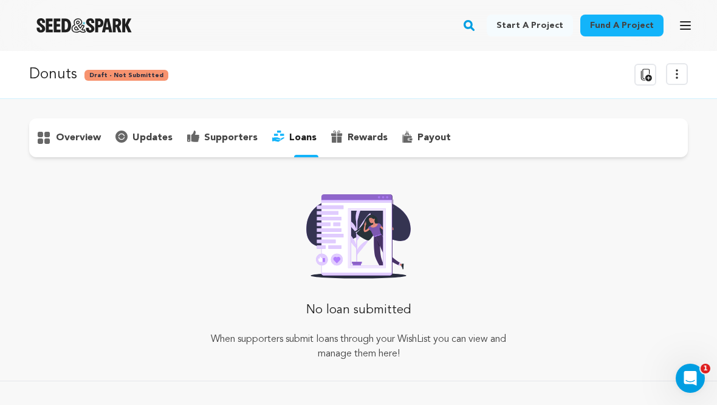
click at [208, 134] on p "supporters" at bounding box center [230, 138] width 53 height 15
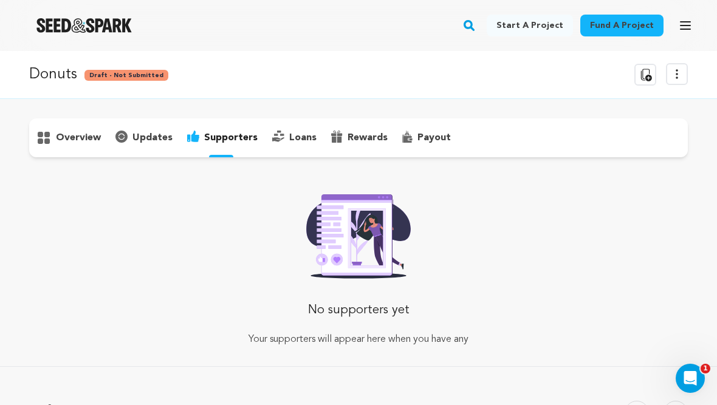
click at [416, 128] on div "payout" at bounding box center [426, 137] width 63 height 19
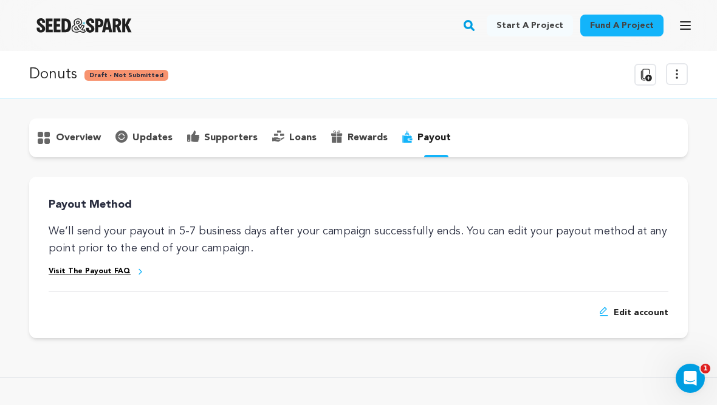
click at [75, 132] on p "overview" at bounding box center [78, 138] width 45 height 15
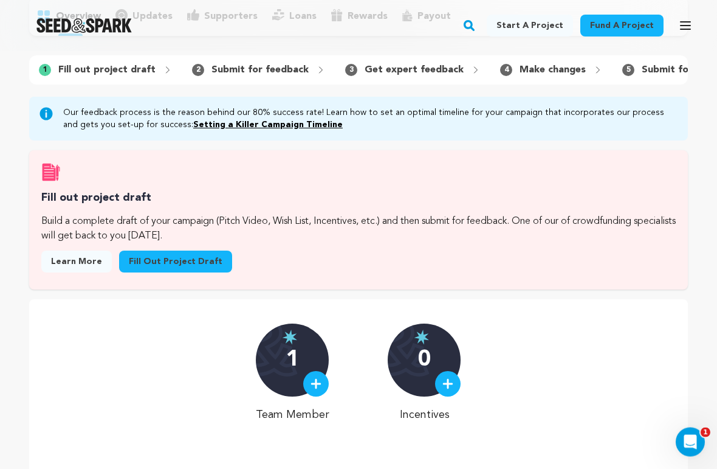
scroll to position [99, 0]
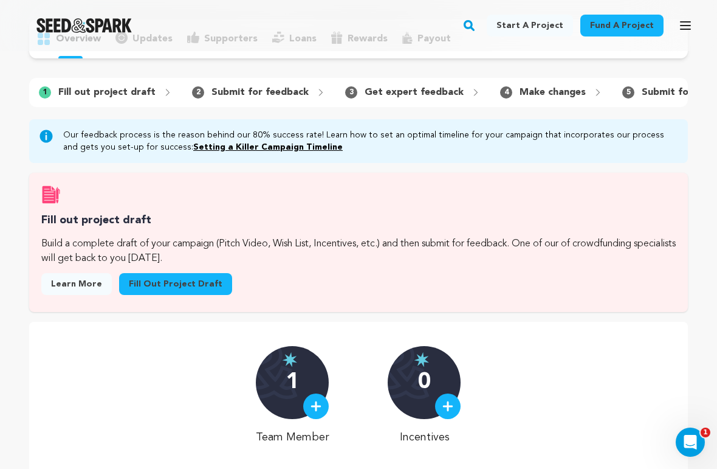
click at [176, 273] on link "Fill out project draft" at bounding box center [175, 284] width 113 height 22
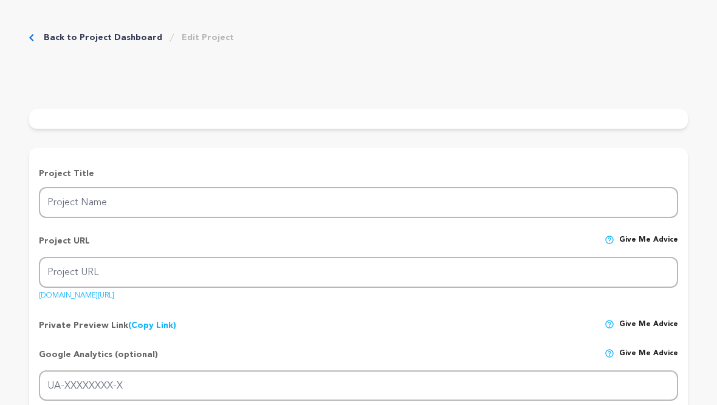
type input "Donuts"
type input "donuts"
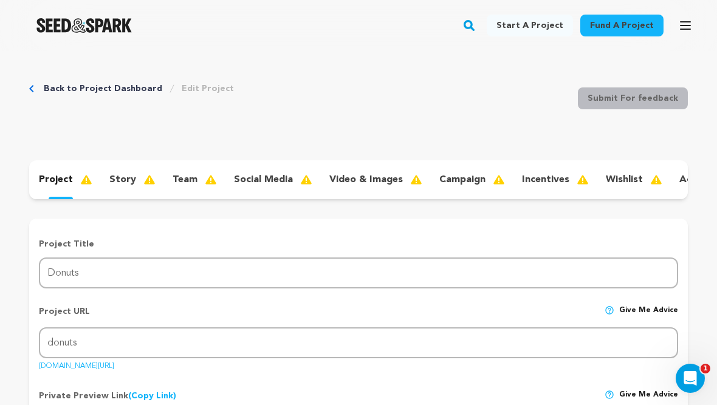
click at [610, 172] on div "wishlist" at bounding box center [633, 179] width 74 height 19
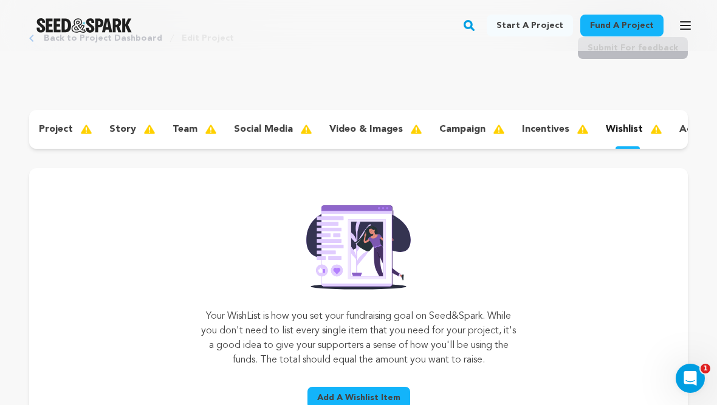
scroll to position [66, 0]
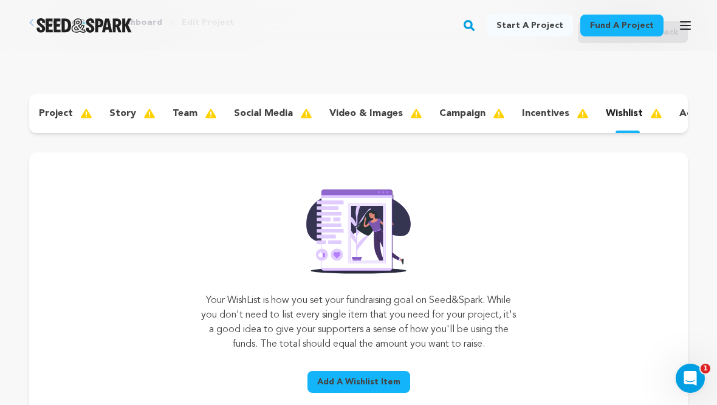
click at [548, 111] on p "incentives" at bounding box center [545, 113] width 47 height 15
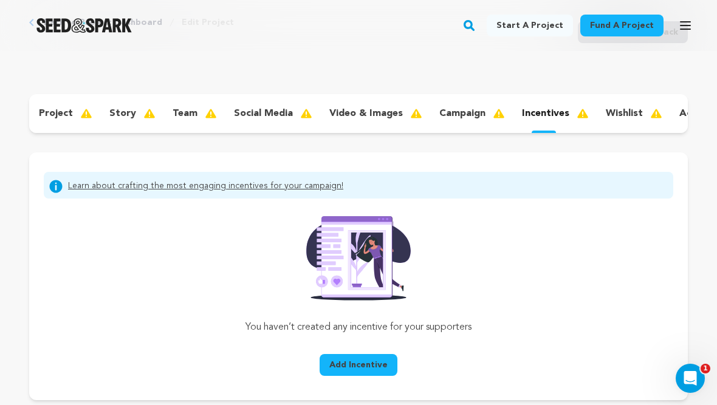
click at [383, 153] on div "Learn about crafting the most engaging incentives for your campaign! You haven’…" at bounding box center [358, 277] width 659 height 248
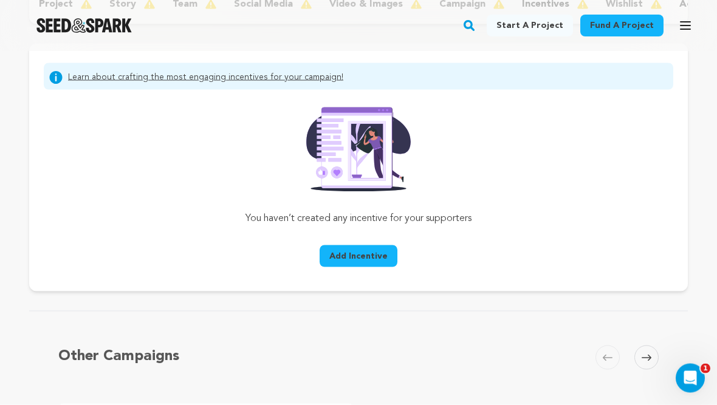
click at [369, 257] on span "Add Incentive" at bounding box center [358, 256] width 58 height 12
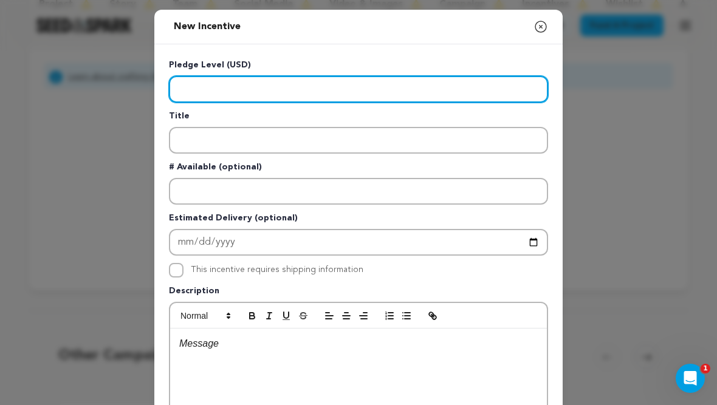
click at [448, 94] on input "Enter level" at bounding box center [358, 89] width 379 height 27
type input "5"
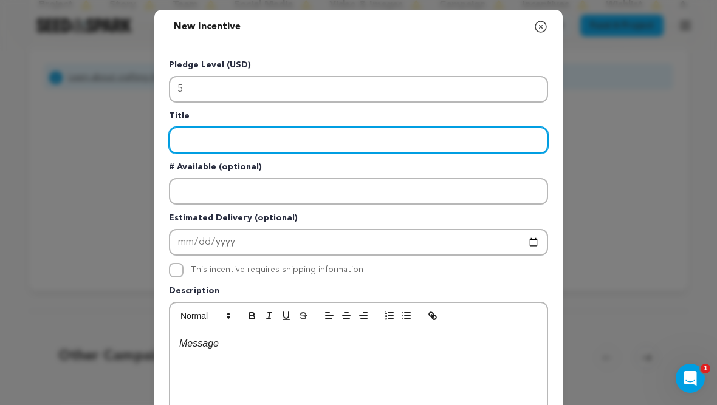
click at [289, 139] on input "Enter title" at bounding box center [358, 140] width 379 height 27
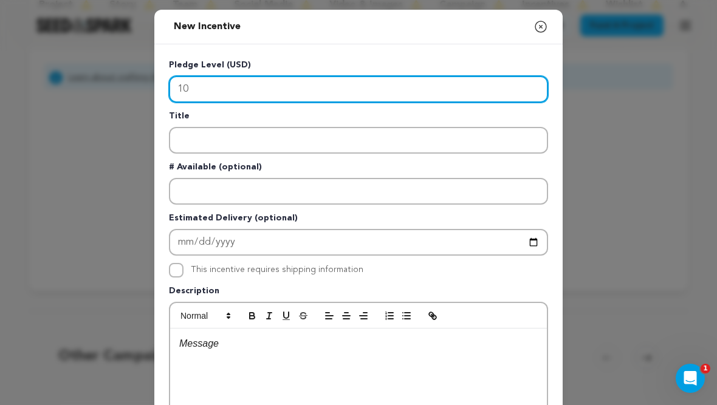
type input "10"
type input "15"
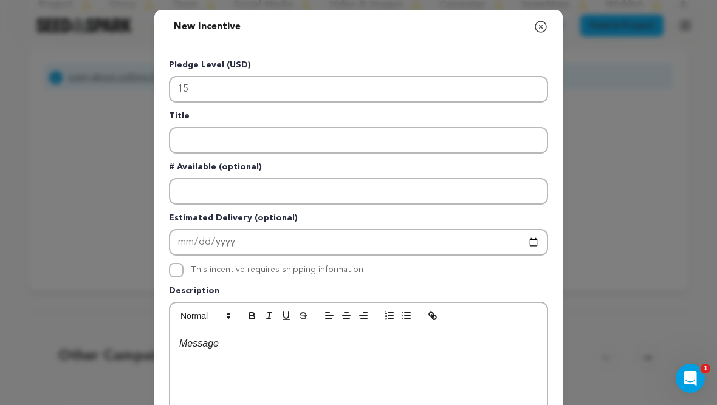
click at [545, 29] on icon "button" at bounding box center [541, 26] width 15 height 15
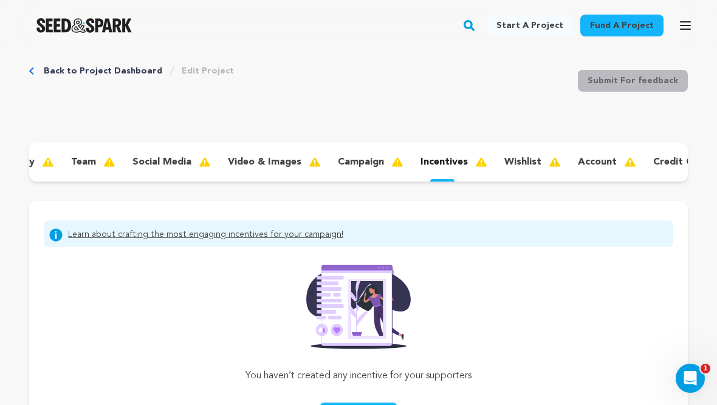
scroll to position [0, 102]
click at [374, 165] on p "campaign" at bounding box center [360, 162] width 46 height 15
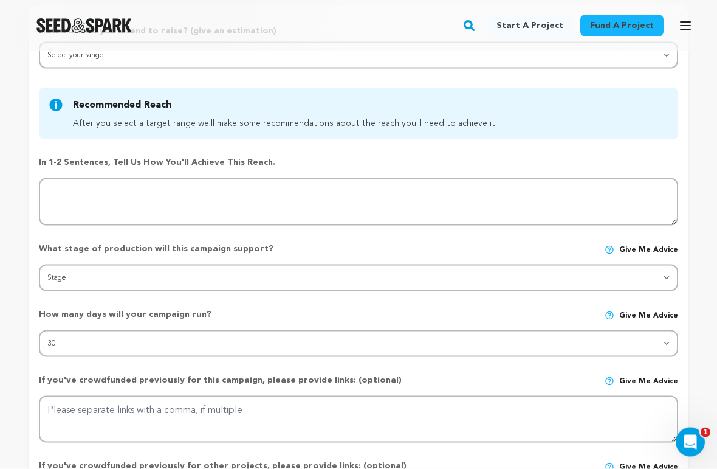
scroll to position [214, 0]
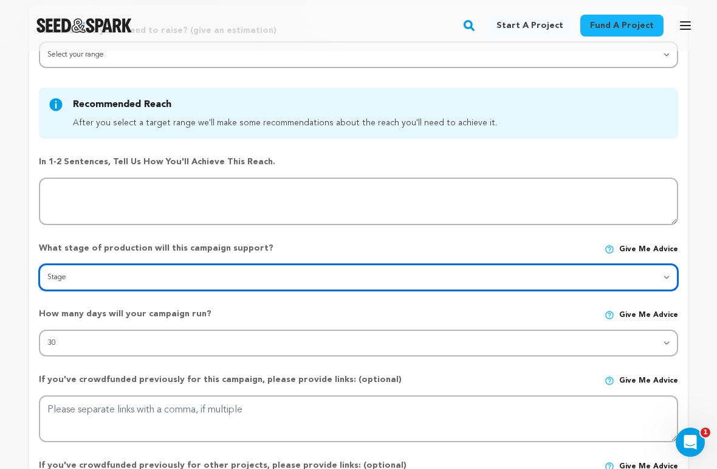
click at [515, 277] on select "Stage DEVELOPMENT PRODUCTION POST-PRODUCTION DISTRIBUTION PRE-PRODUCTION ENHANC…" at bounding box center [358, 277] width 639 height 27
select select "1403"
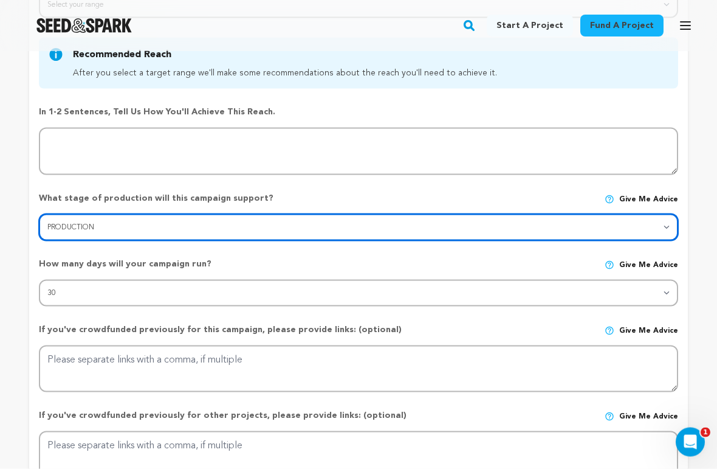
scroll to position [264, 0]
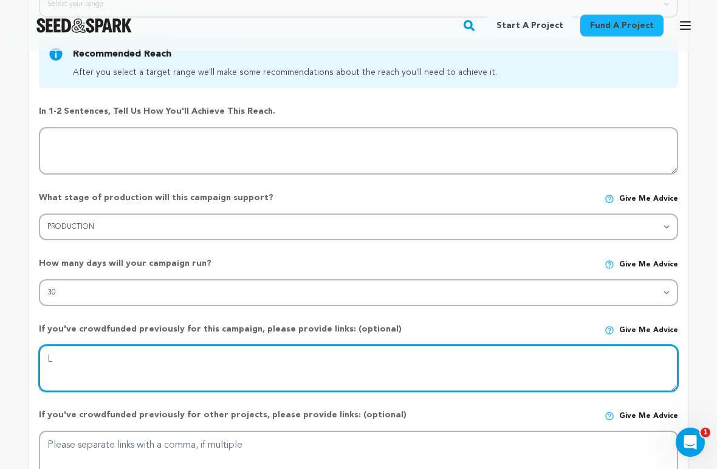
type textarea "L"
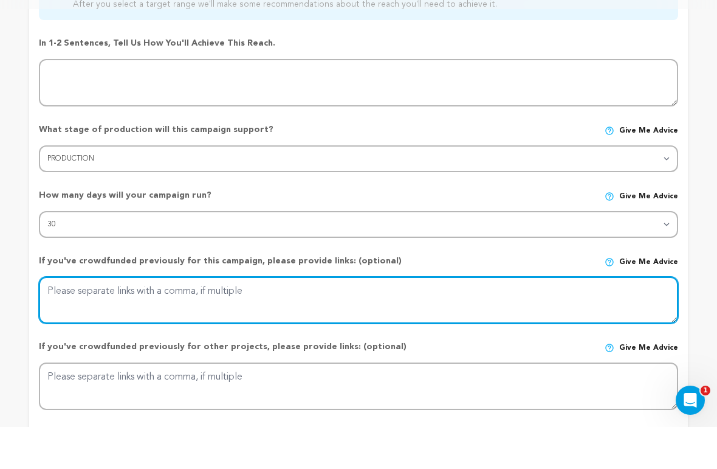
scroll to position [291, 0]
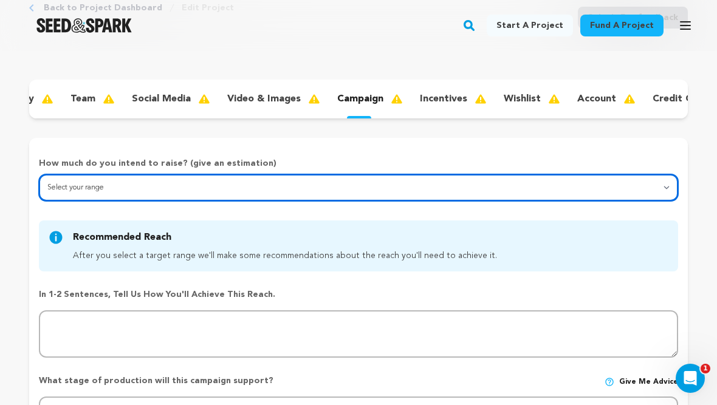
scroll to position [80, 0]
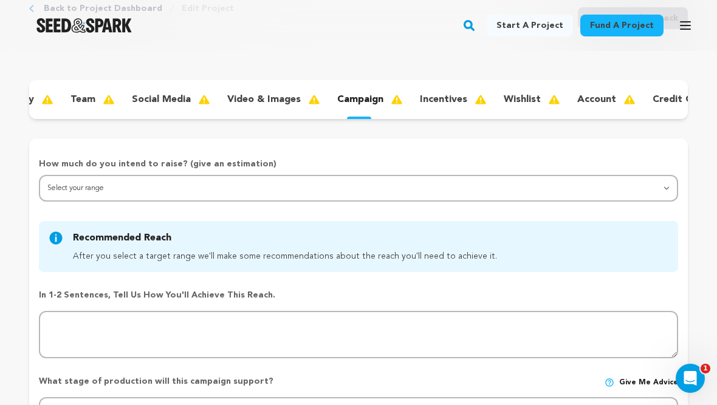
click at [518, 100] on p "wishlist" at bounding box center [522, 99] width 37 height 15
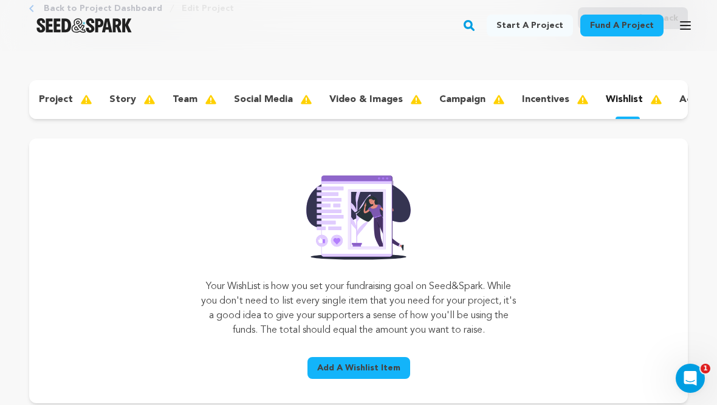
click at [277, 101] on p "social media" at bounding box center [263, 99] width 59 height 15
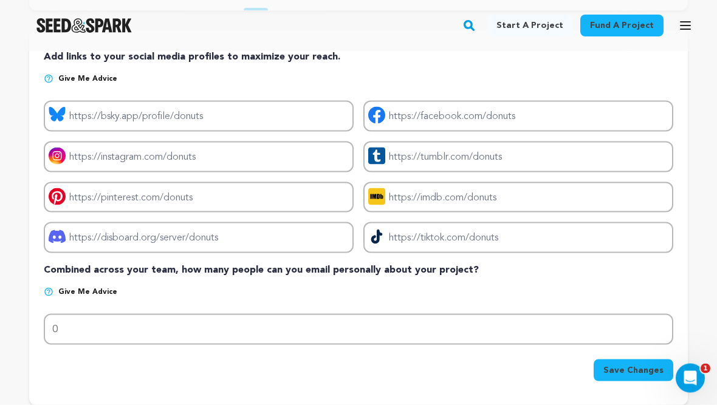
scroll to position [189, 0]
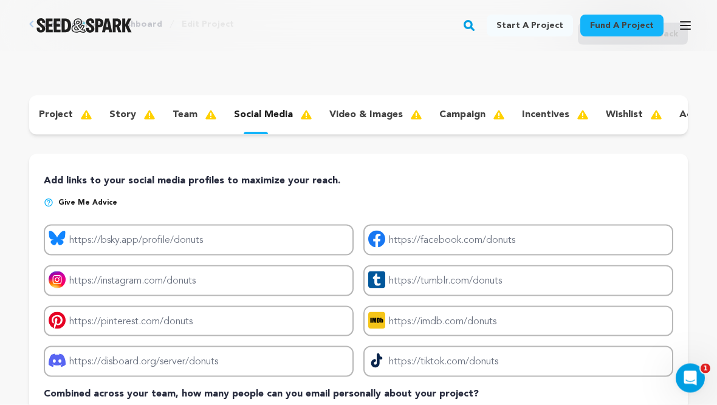
click at [187, 116] on p "team" at bounding box center [185, 115] width 25 height 15
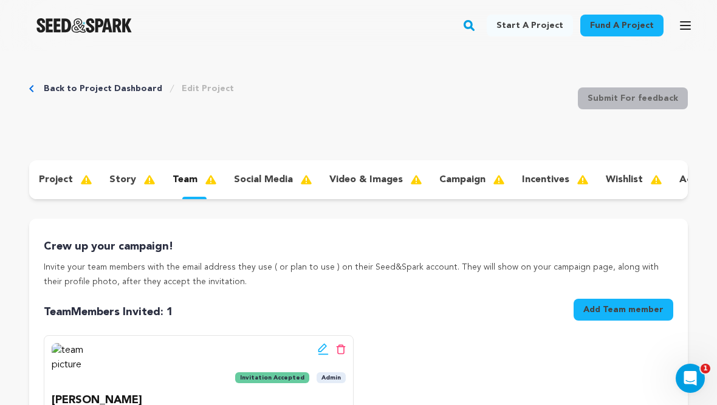
click at [124, 182] on p "story" at bounding box center [122, 180] width 27 height 15
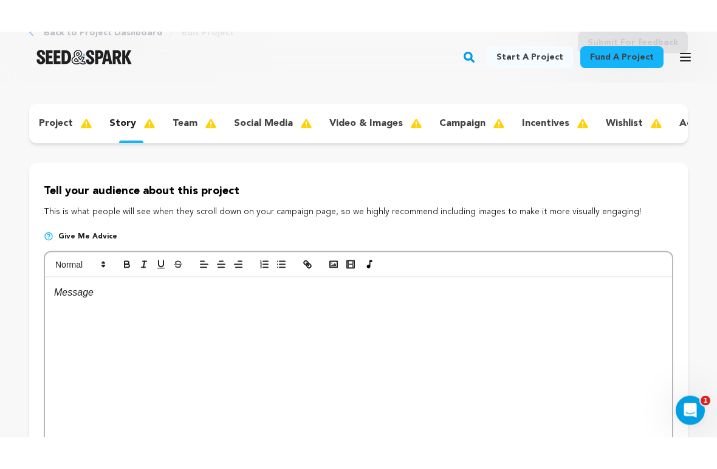
scroll to position [92, 0]
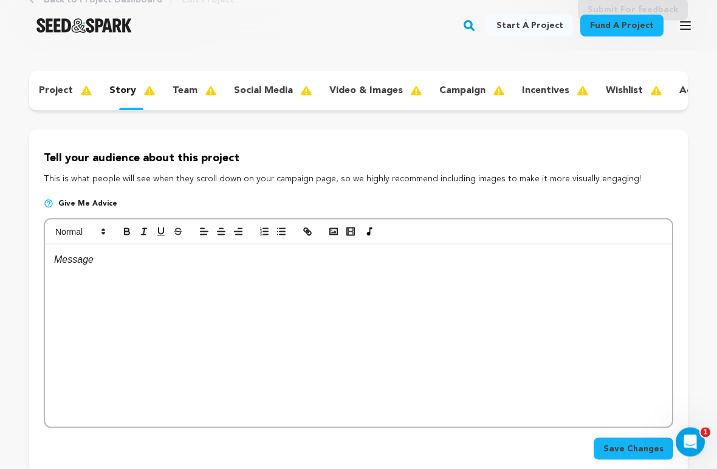
click at [68, 97] on p "project" at bounding box center [56, 91] width 34 height 15
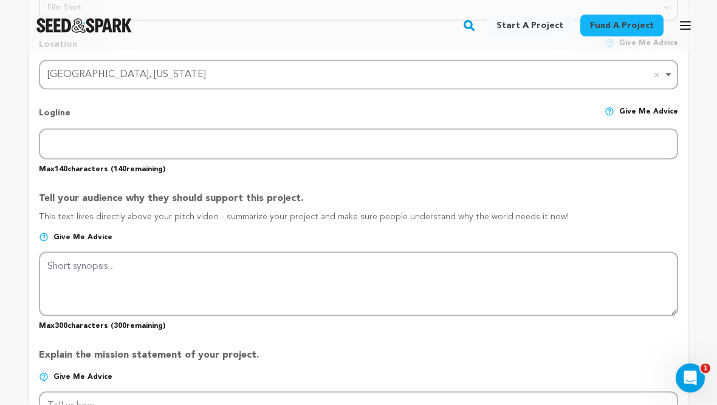
scroll to position [587, 0]
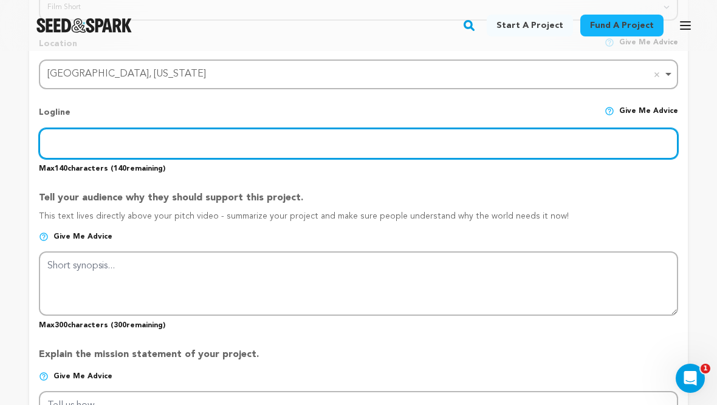
click at [306, 145] on input "text" at bounding box center [358, 143] width 639 height 31
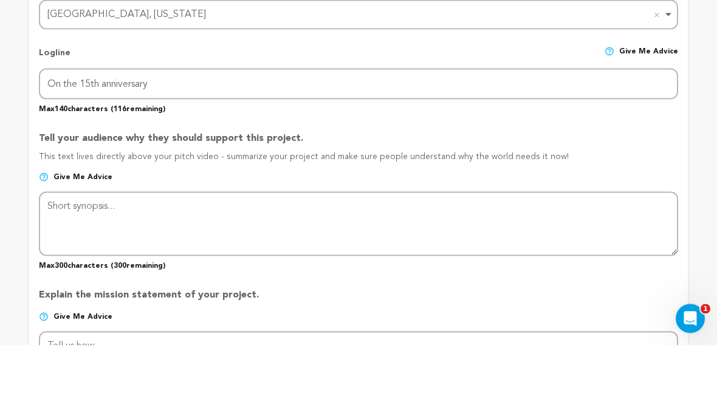
scroll to position [647, 0]
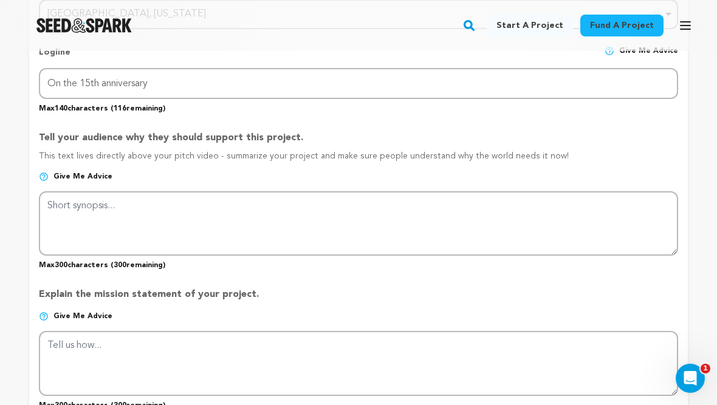
click at [428, 64] on div "Logline Give me advice" at bounding box center [358, 57] width 639 height 22
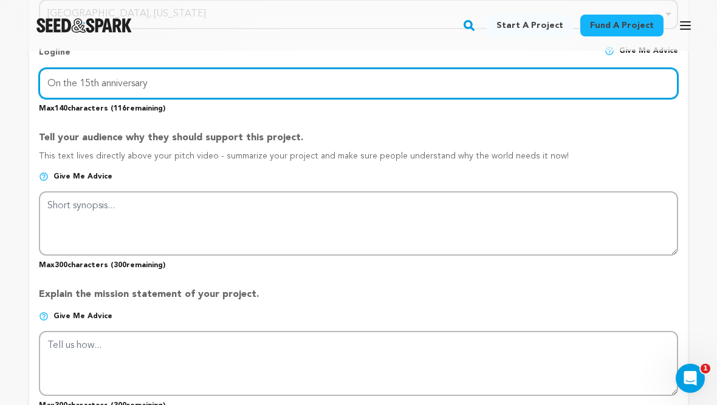
click at [447, 70] on input "On the 15th anniversary" at bounding box center [358, 83] width 639 height 31
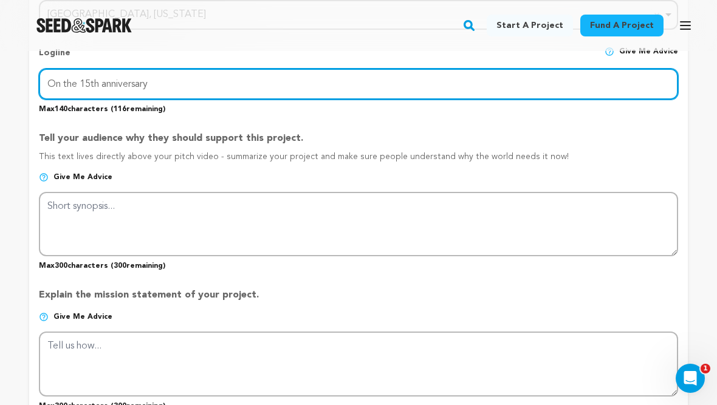
click at [476, 81] on input "On the 15th anniversary" at bounding box center [358, 84] width 639 height 31
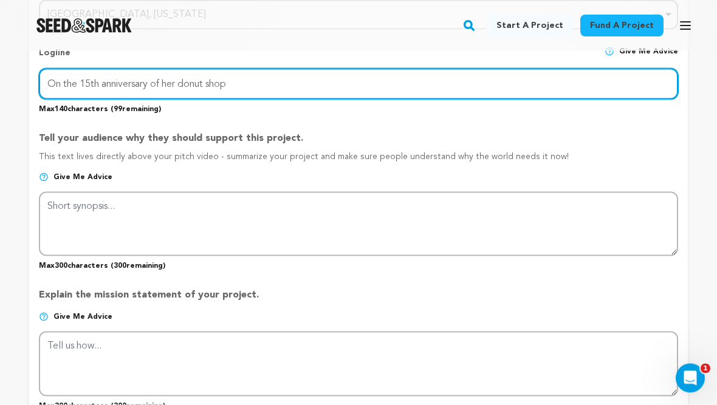
click at [436, 80] on input "On the 15th anniversary of her donut shop" at bounding box center [358, 84] width 639 height 31
click at [466, 69] on input "On the 15th anniversary of her donut shop, an immigrant" at bounding box center [358, 84] width 639 height 31
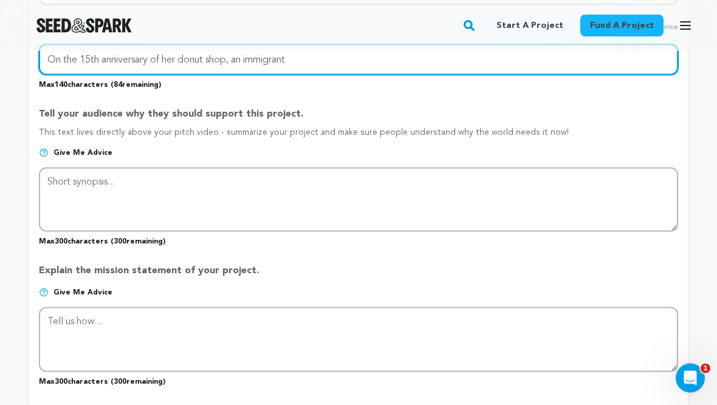
click at [422, 68] on input "On the 15th anniversary of her donut shop, an immigrant" at bounding box center [358, 59] width 639 height 31
click at [417, 68] on input "On the 15th anniversary of her donut shop, an immigrant owner’s" at bounding box center [358, 59] width 639 height 31
click at [522, 55] on input "On the 15th anniversary of her donut shop, an immigrant owner’s livelihood is t…" at bounding box center [358, 59] width 639 height 31
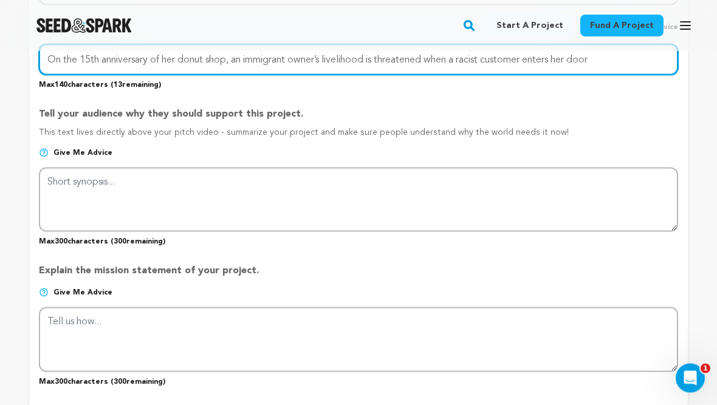
click at [633, 60] on input "On the 15th anniversary of her donut shop, an immigrant owner’s livelihood is t…" at bounding box center [358, 59] width 639 height 31
type input "On the 15th anniversary of her donut shop, an immigrant owner’s livelihood is t…"
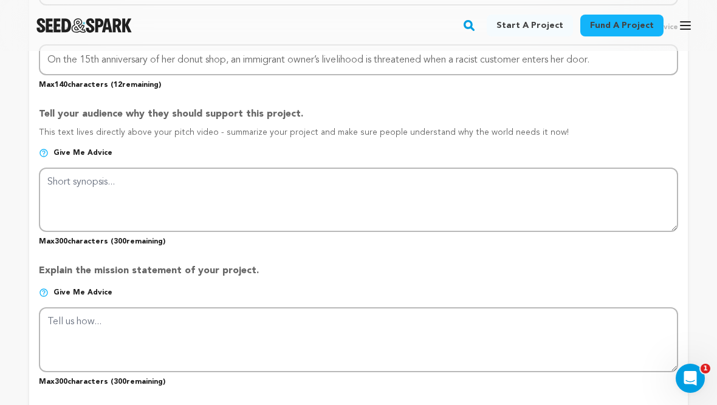
click at [691, 117] on div "Back to Project Dashboard Edit Project Submit For feedback Submit For feedback …" at bounding box center [358, 324] width 717 height 1888
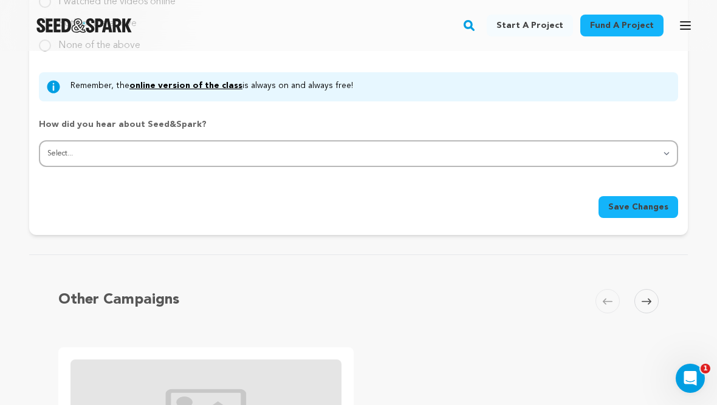
scroll to position [1260, 0]
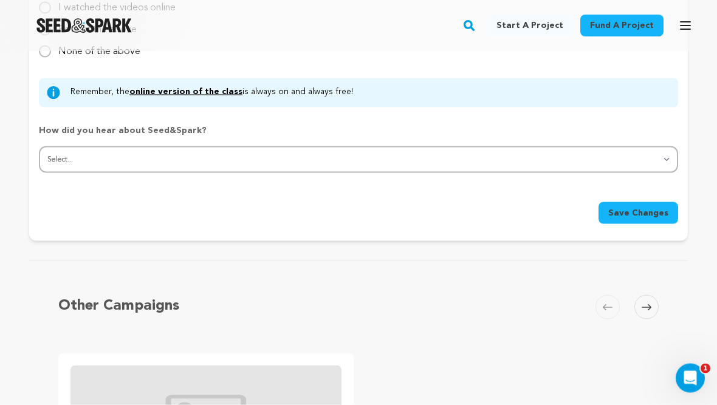
click at [652, 207] on span "Save Changes" at bounding box center [638, 213] width 60 height 12
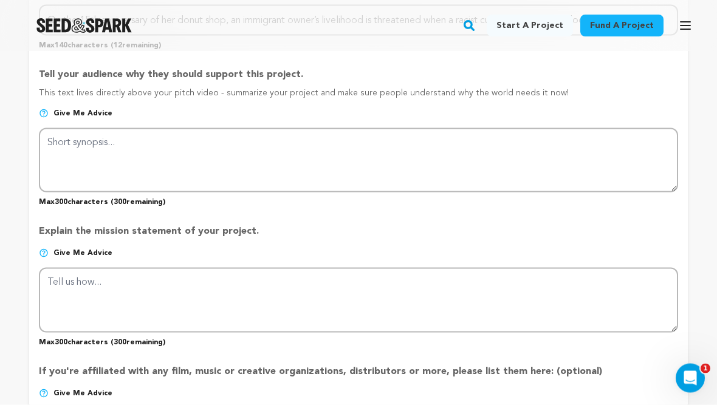
scroll to position [711, 0]
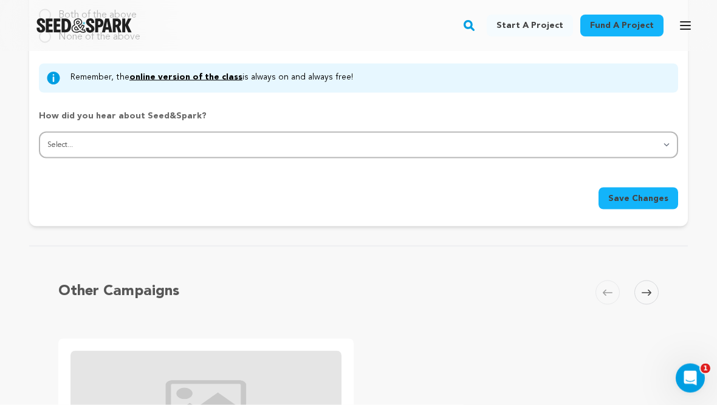
click at [645, 200] on span "Save Changes" at bounding box center [638, 199] width 60 height 12
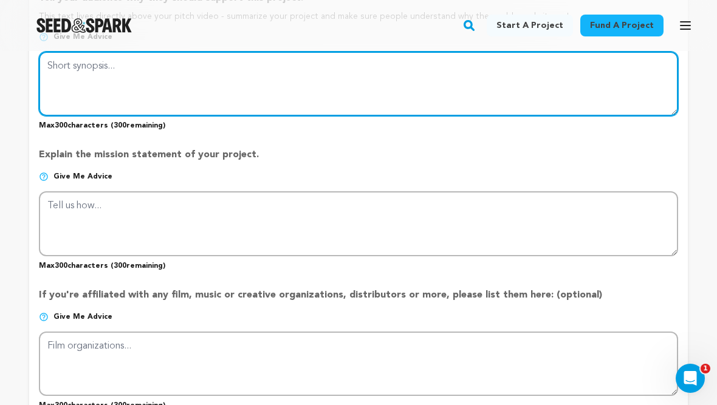
click at [672, 112] on textarea at bounding box center [358, 84] width 639 height 64
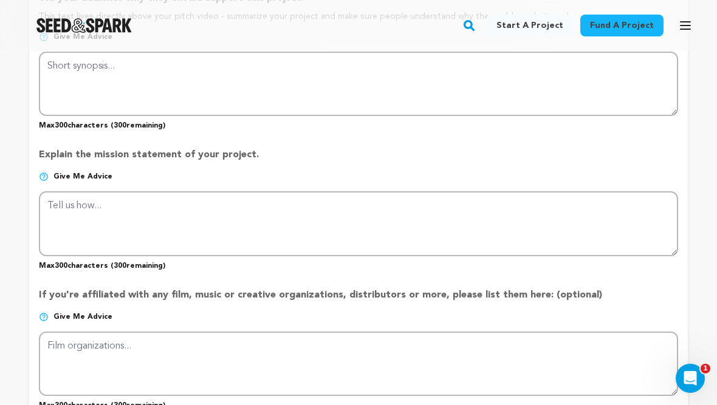
click at [695, 79] on div "Back to Project Dashboard Edit Project Submit For feedback Submit For feedback …" at bounding box center [358, 208] width 717 height 1888
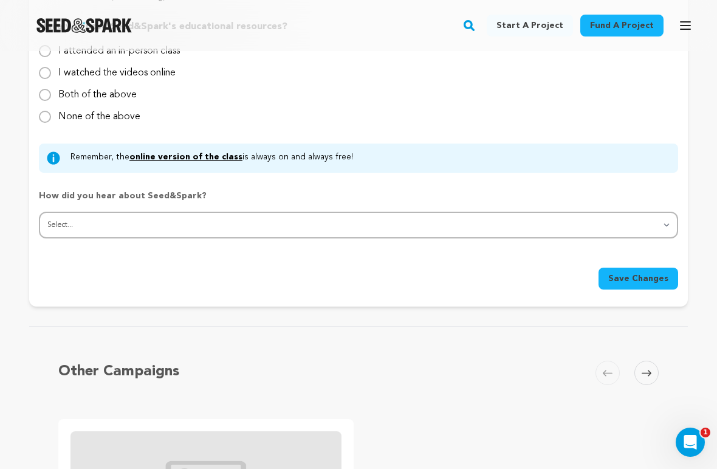
click at [637, 272] on span "Save Changes" at bounding box center [638, 278] width 60 height 12
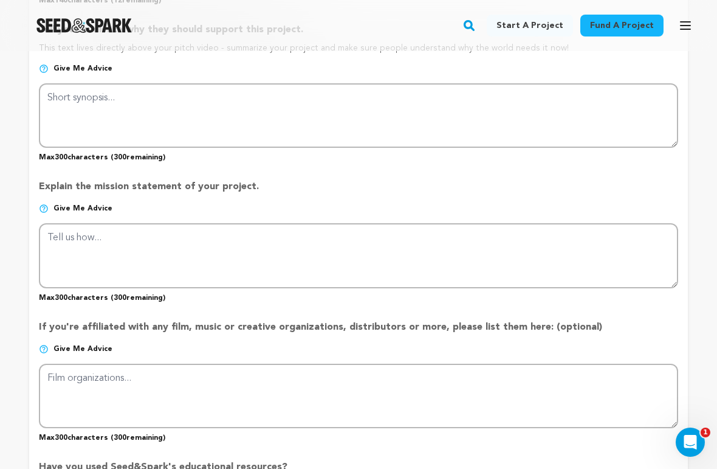
click at [696, 149] on div "Back to Project Dashboard Edit Project Submit For feedback Submit For feedback …" at bounding box center [358, 240] width 717 height 1888
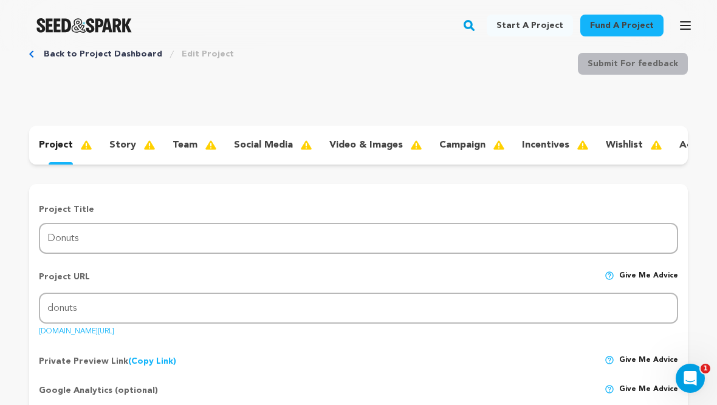
scroll to position [0, 0]
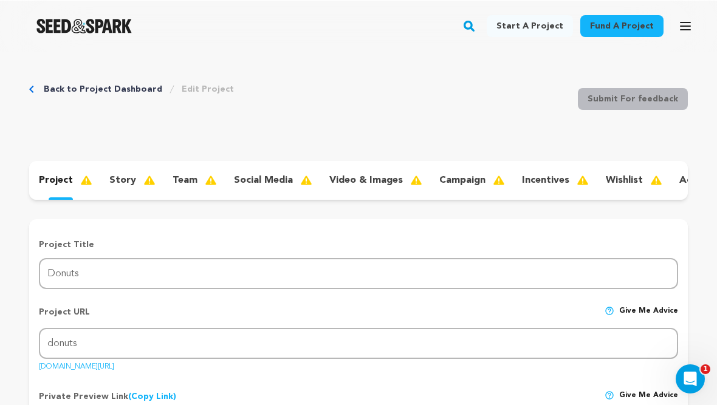
click at [620, 179] on p "wishlist" at bounding box center [624, 180] width 37 height 15
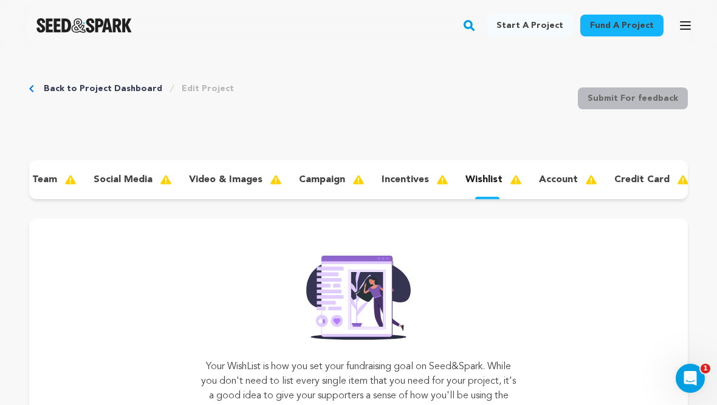
scroll to position [0, 139]
click at [558, 179] on p "account" at bounding box center [559, 180] width 39 height 15
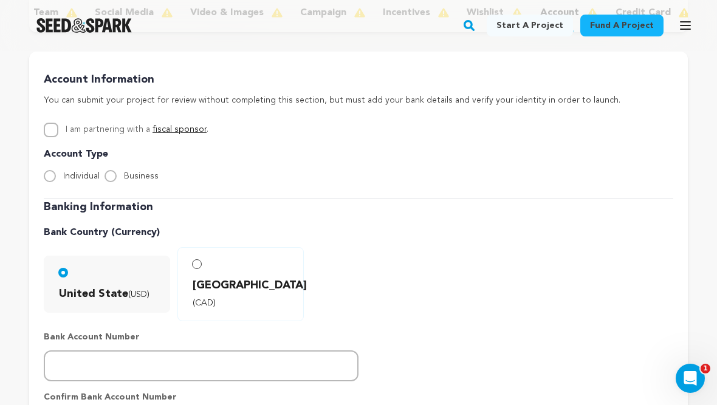
scroll to position [168, 0]
click at [38, 181] on div "Account Information You can submit your project for review without completing t…" at bounding box center [358, 349] width 659 height 596
click at [53, 174] on input "Individual" at bounding box center [50, 176] width 12 height 12
radio input "true"
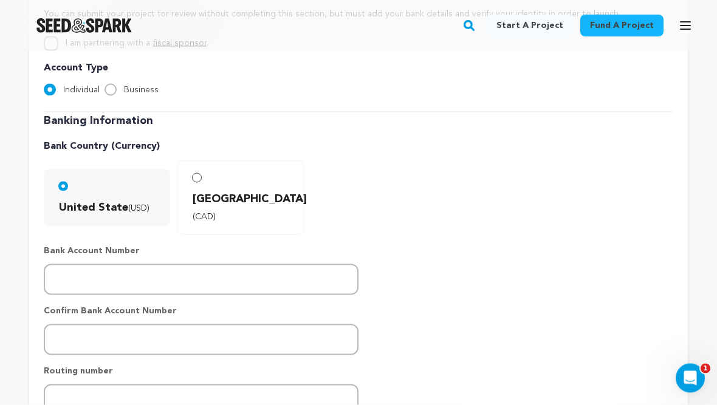
scroll to position [254, 0]
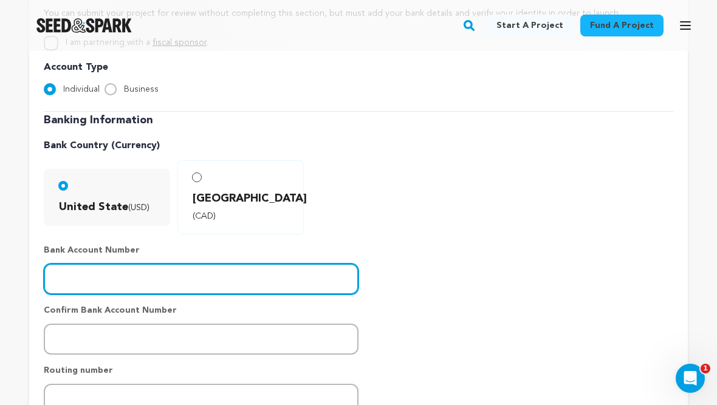
click at [72, 264] on input "number" at bounding box center [201, 279] width 315 height 31
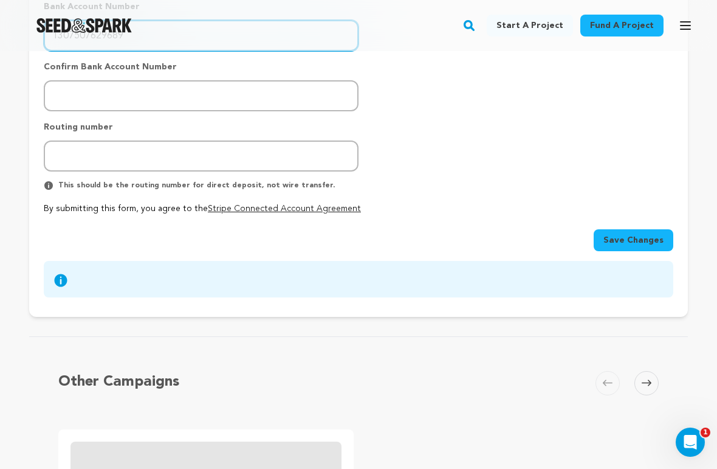
type input "1307507629689"
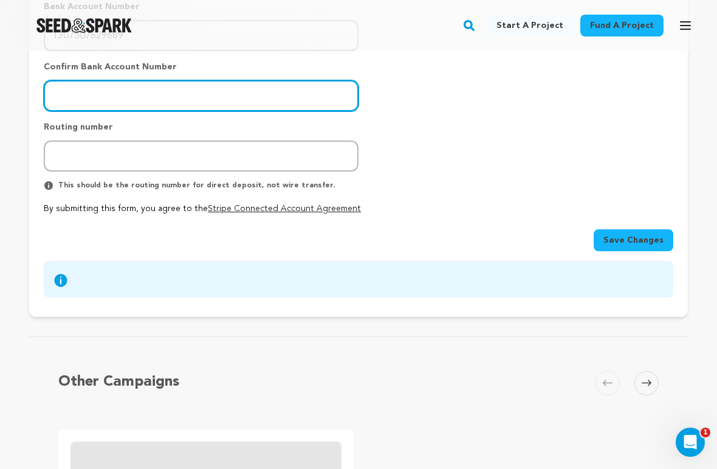
click at [211, 80] on input "number" at bounding box center [201, 95] width 315 height 31
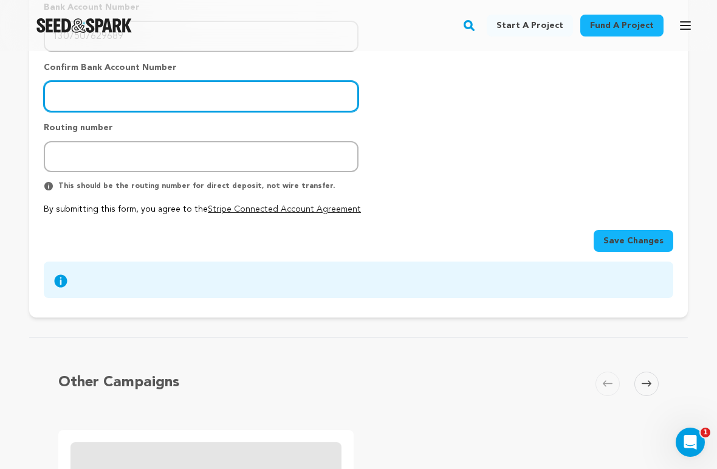
click at [165, 81] on input "number" at bounding box center [201, 96] width 315 height 31
paste input "1307507629689"
type input "1307507629689"
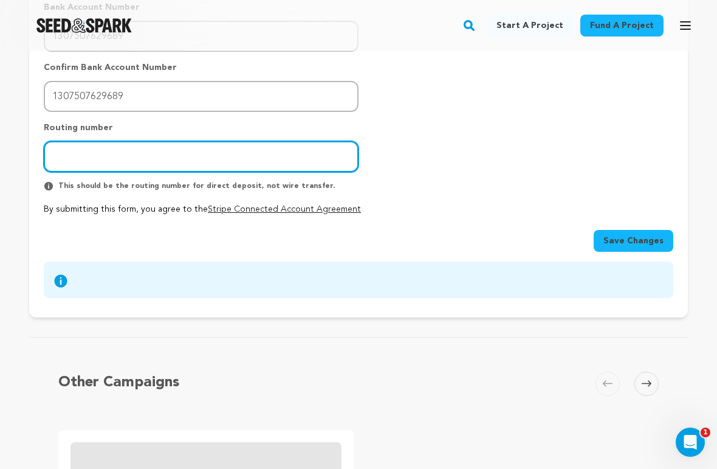
click at [338, 141] on input "number" at bounding box center [201, 156] width 315 height 31
type input "041215663"
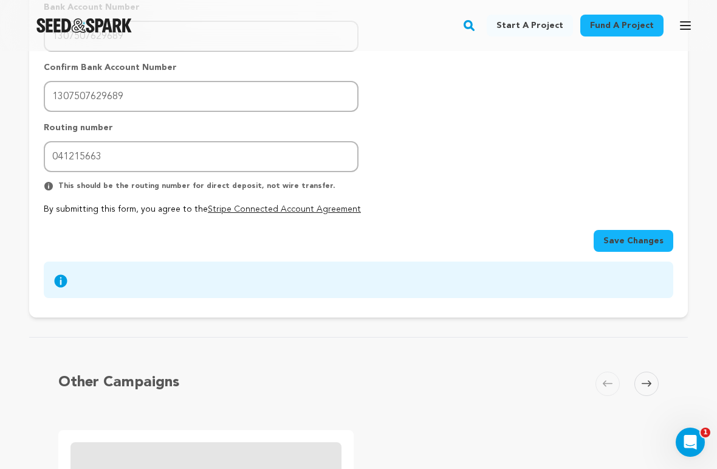
click at [510, 146] on div "Banking Information Bank Country (Currency) United State (USD) Canada (CAD)" at bounding box center [359, 42] width 630 height 346
click at [647, 235] on span "Save Changes" at bounding box center [633, 241] width 60 height 12
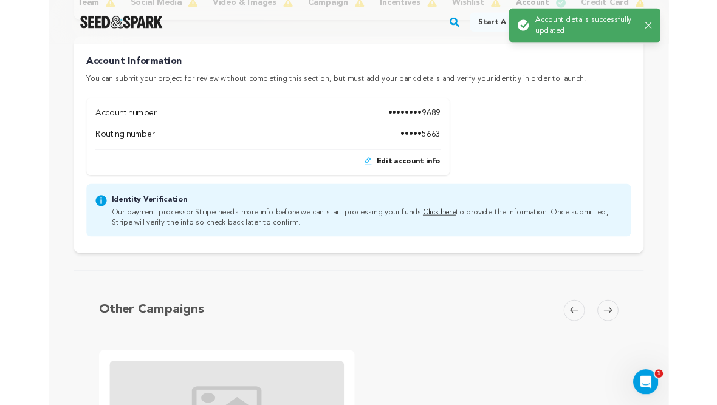
scroll to position [0, 0]
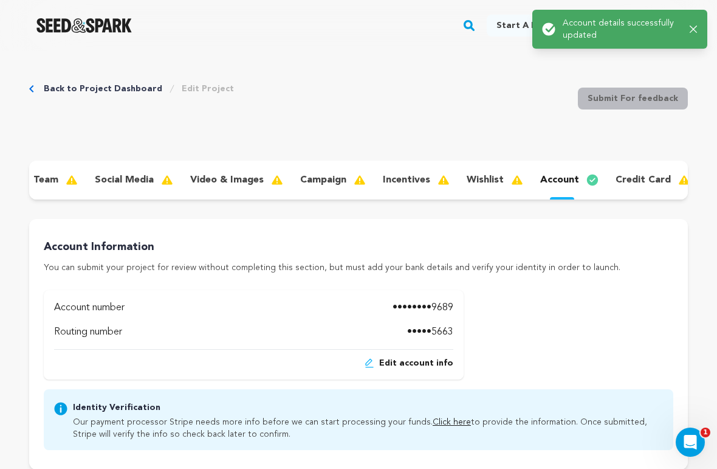
click at [474, 180] on p "wishlist" at bounding box center [485, 180] width 37 height 15
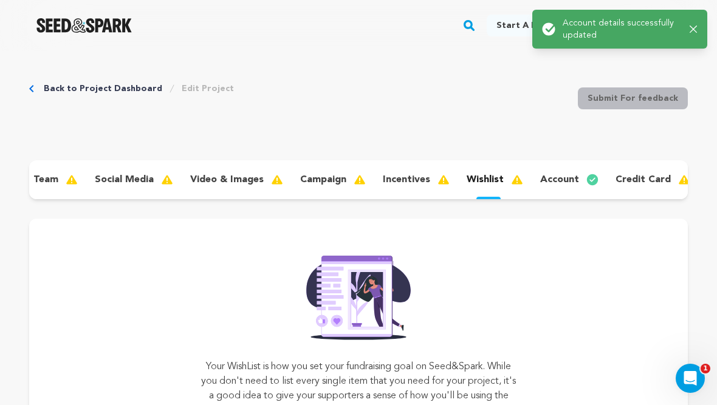
click at [414, 187] on div "incentives" at bounding box center [415, 179] width 84 height 19
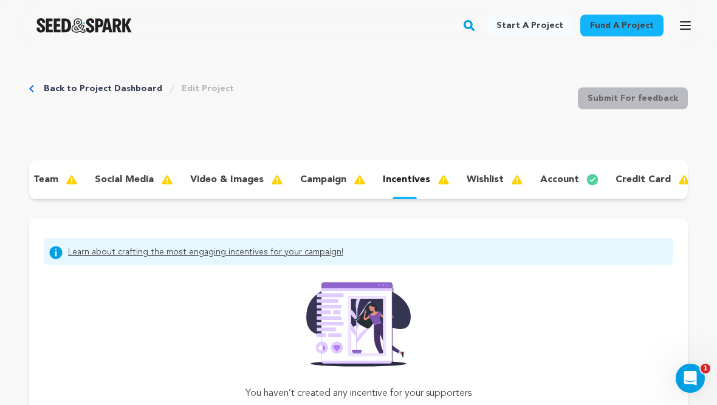
click at [338, 179] on p "campaign" at bounding box center [323, 180] width 46 height 15
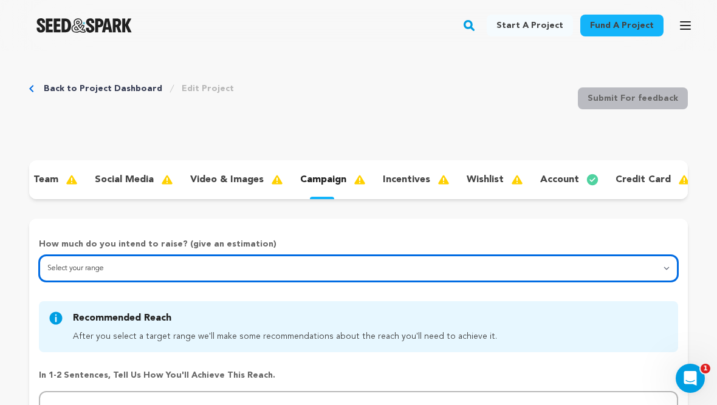
click at [72, 269] on select "Select your range Less than $10k 10k - $14k 15k - $24k 25k - $49k 50k or more" at bounding box center [358, 268] width 639 height 27
select select "1"
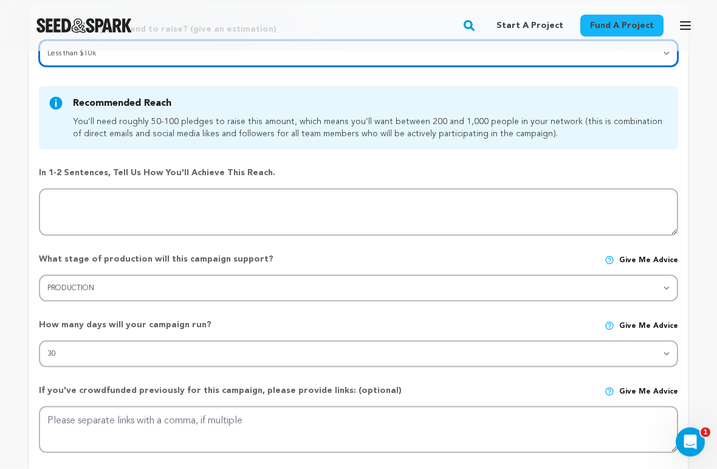
scroll to position [305, 0]
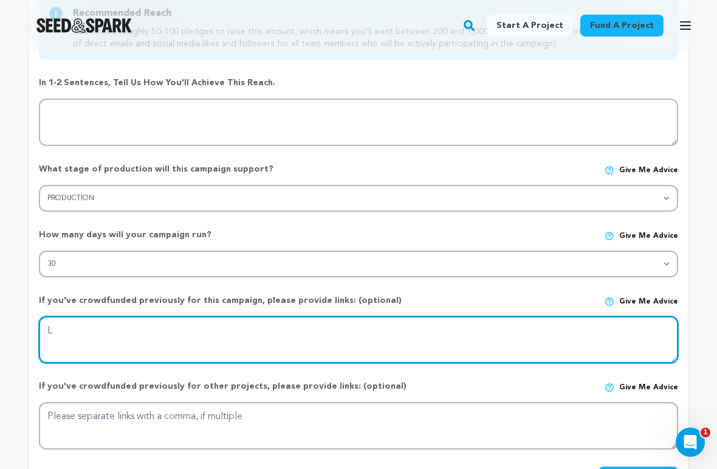
type textarea "Lr"
click at [64, 332] on textarea at bounding box center [358, 339] width 639 height 47
click at [78, 327] on textarea at bounding box center [358, 339] width 639 height 47
click at [75, 332] on textarea at bounding box center [358, 339] width 639 height 47
click at [75, 338] on textarea at bounding box center [358, 339] width 639 height 47
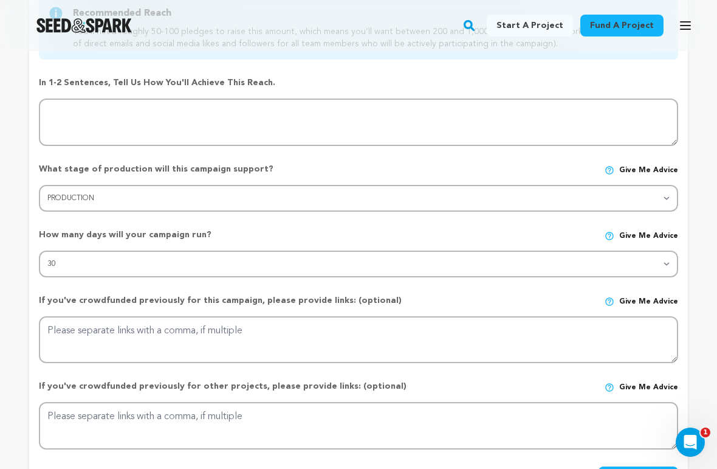
click at [41, 294] on p "If you've crowdfunded previously for this campaign, please provide links: (opti…" at bounding box center [230, 300] width 383 height 12
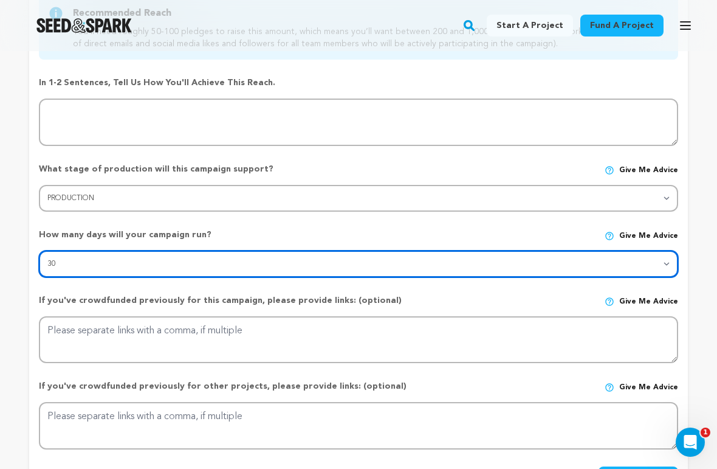
click at [63, 259] on select "30 45 60" at bounding box center [358, 263] width 639 height 27
select select "45"
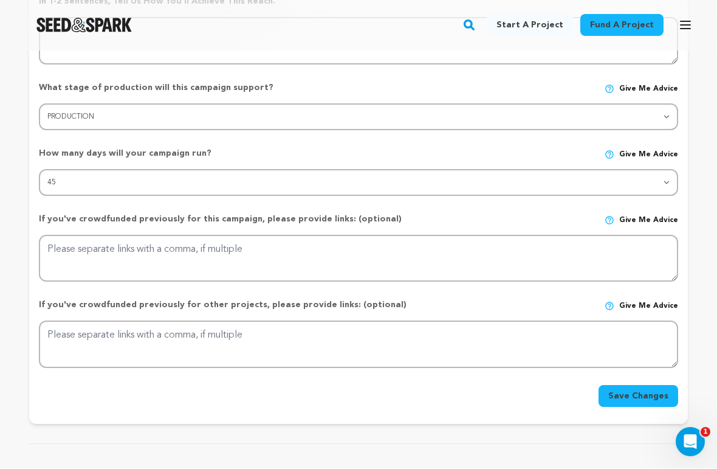
click at [647, 391] on button "Save Changes" at bounding box center [639, 396] width 80 height 22
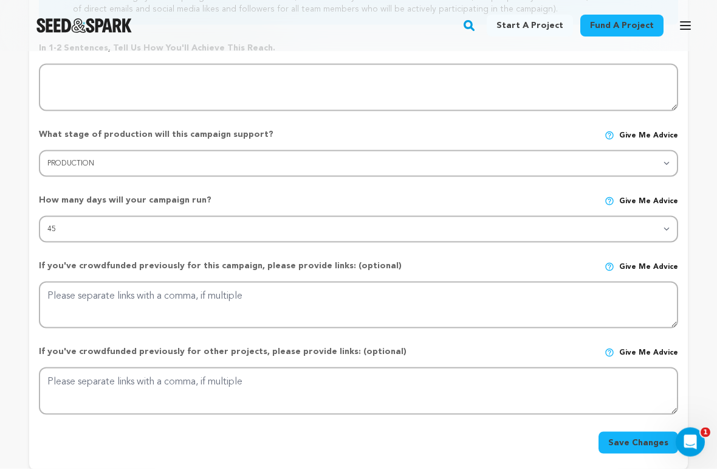
scroll to position [340, 0]
click at [61, 156] on select "Stage DEVELOPMENT PRODUCTION POST-PRODUCTION DISTRIBUTION PRE-PRODUCTION ENHANC…" at bounding box center [358, 162] width 639 height 27
click at [622, 405] on button "Save Changes" at bounding box center [639, 442] width 80 height 22
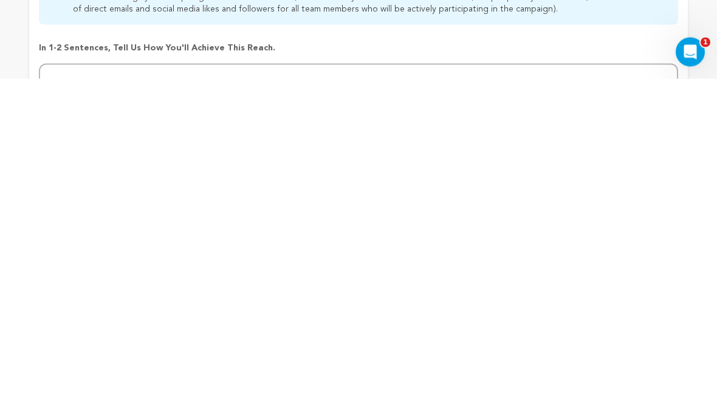
scroll to position [0, 0]
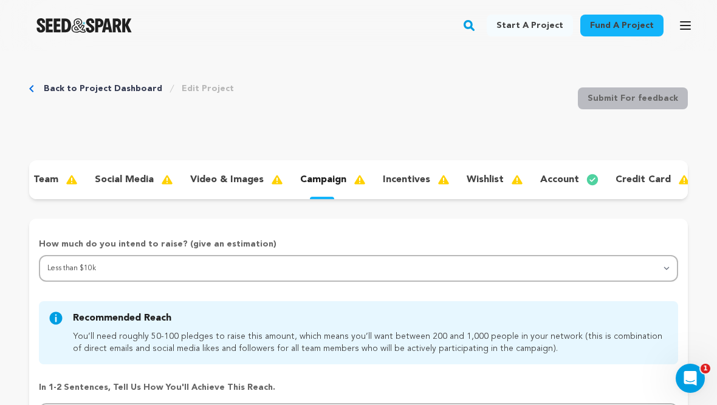
click at [138, 180] on p "social media" at bounding box center [124, 180] width 59 height 15
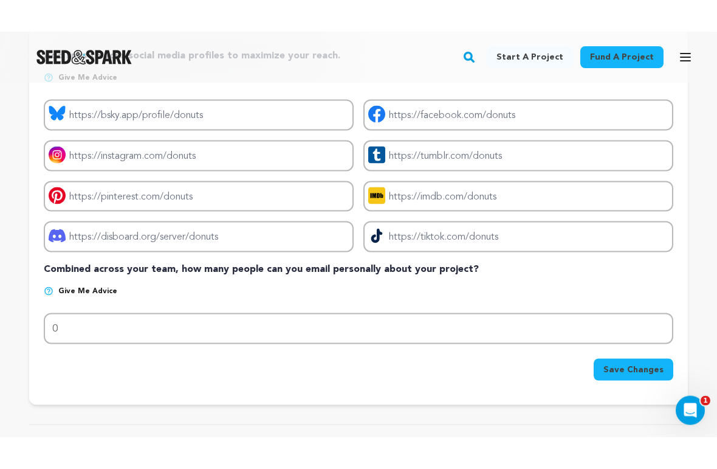
scroll to position [230, 0]
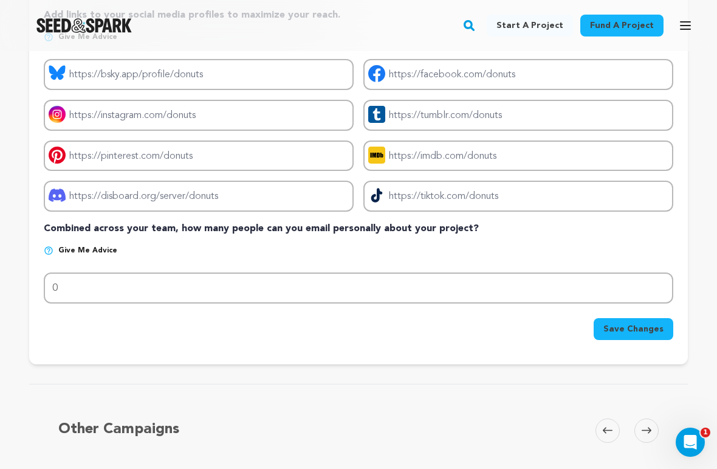
click at [78, 233] on p "Combined across your team, how many people can you email personally about your …" at bounding box center [359, 228] width 630 height 15
click at [84, 252] on span "Give me advice" at bounding box center [87, 251] width 59 height 10
click at [508, 355] on div "Add links to your social media profiles to maximize your reach. Give me advice …" at bounding box center [358, 176] width 659 height 376
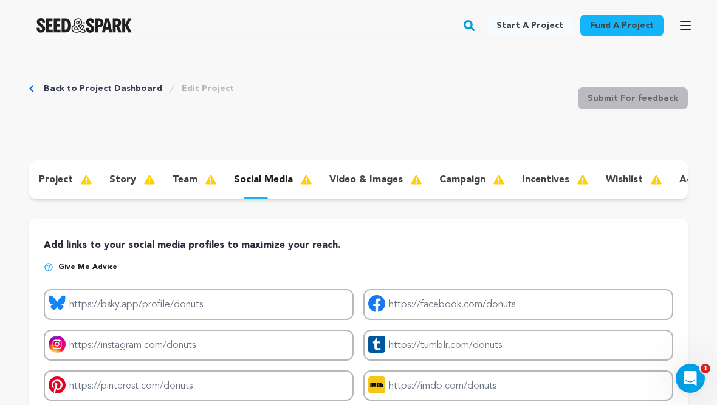
scroll to position [0, 0]
click at [192, 185] on p "team" at bounding box center [185, 180] width 25 height 15
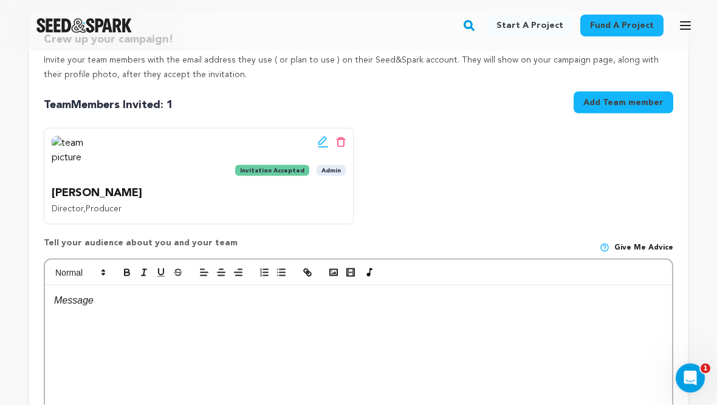
scroll to position [208, 0]
click at [662, 246] on span "Give me advice" at bounding box center [643, 247] width 59 height 10
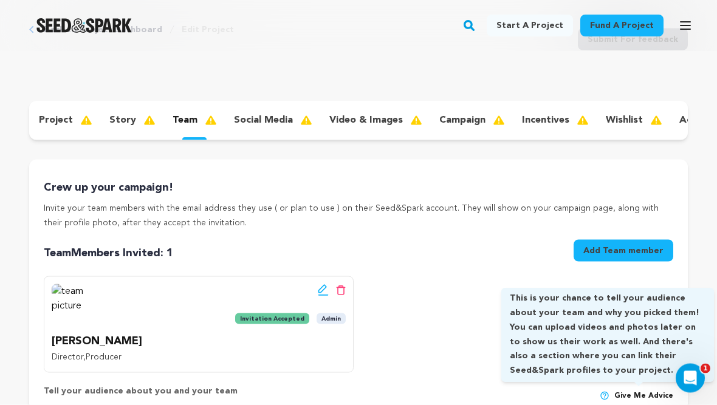
scroll to position [38, 0]
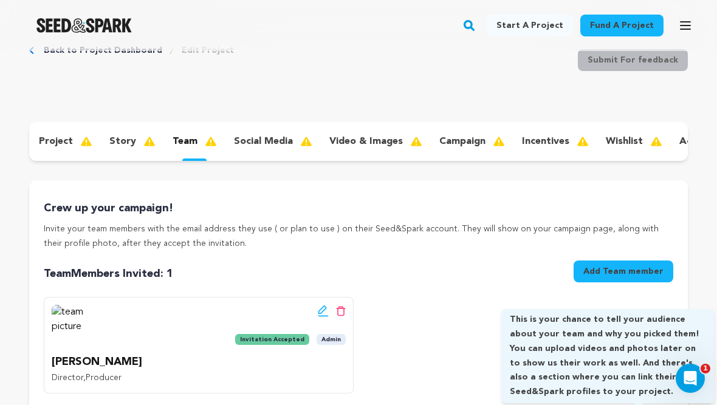
click at [423, 228] on p "Invite your team members with the email address they use ( or plan to use ) on …" at bounding box center [359, 236] width 630 height 29
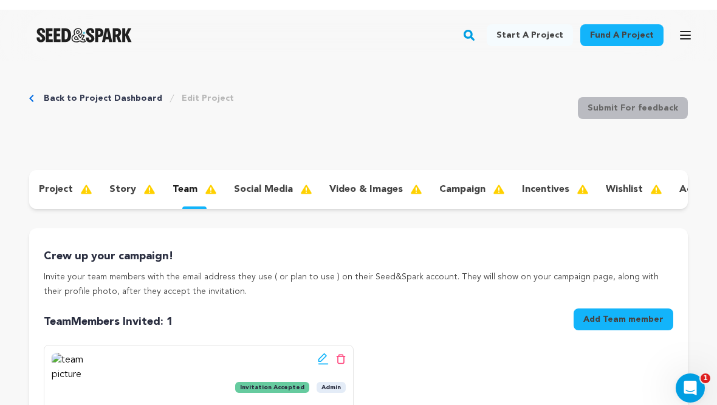
scroll to position [0, 0]
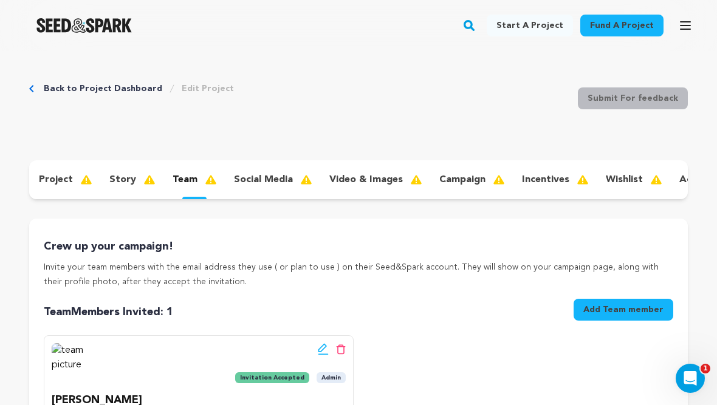
click at [690, 27] on icon "button" at bounding box center [685, 25] width 15 height 15
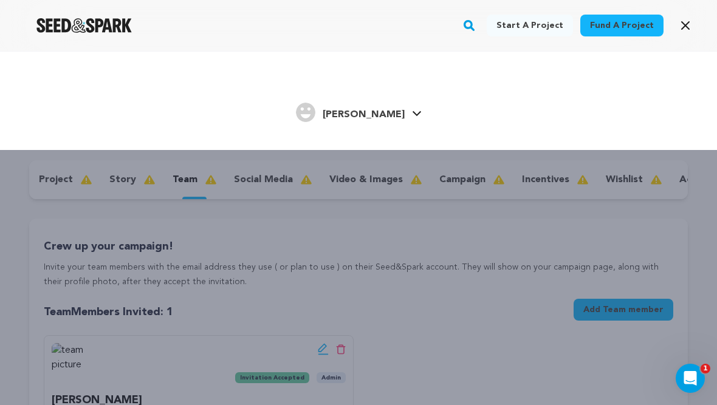
click at [386, 115] on link "Chris M. Chris M." at bounding box center [359, 111] width 126 height 22
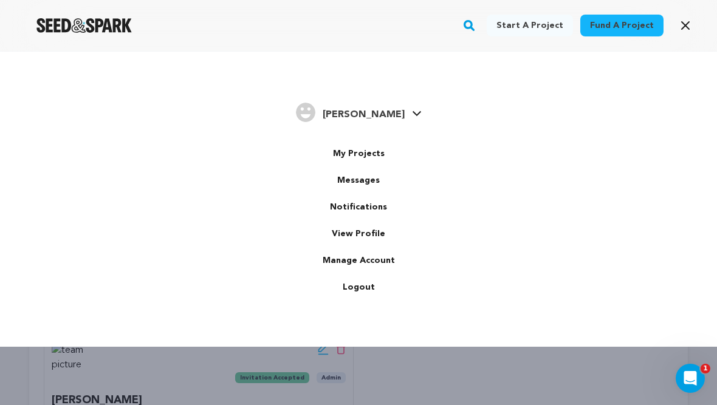
click at [376, 232] on link "View Profile" at bounding box center [358, 234] width 136 height 27
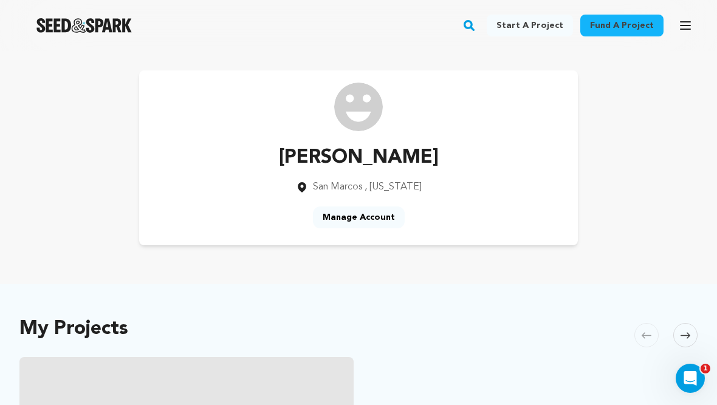
click at [368, 217] on link "Manage Account" at bounding box center [359, 218] width 92 height 22
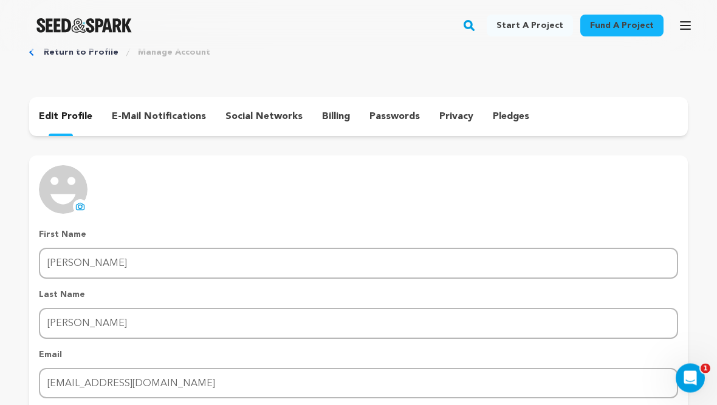
click at [269, 119] on p "social networks" at bounding box center [263, 117] width 77 height 15
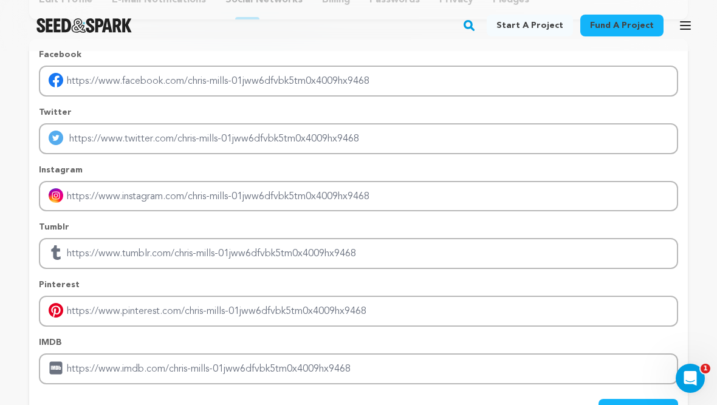
scroll to position [147, 0]
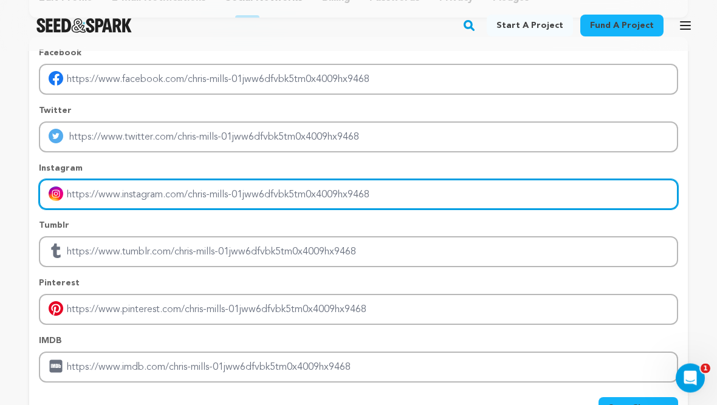
click at [328, 196] on input "Enter instagram handle link" at bounding box center [358, 195] width 639 height 31
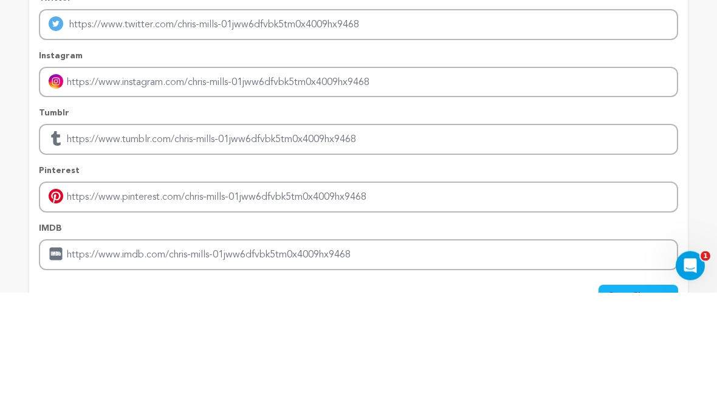
click at [695, 108] on div "Return to Profile Manage Account edit profile e-mail notifications social netwo…" at bounding box center [358, 184] width 717 height 560
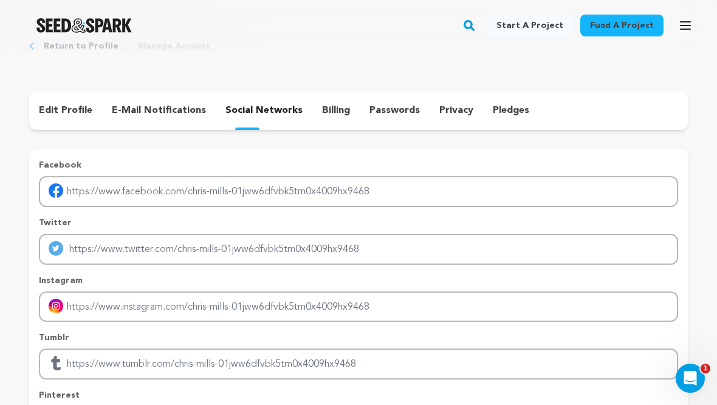
scroll to position [34, 0]
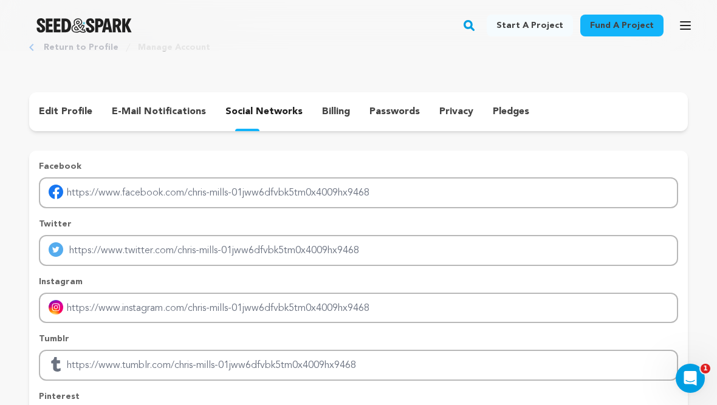
click at [322, 111] on p "billing" at bounding box center [336, 112] width 28 height 15
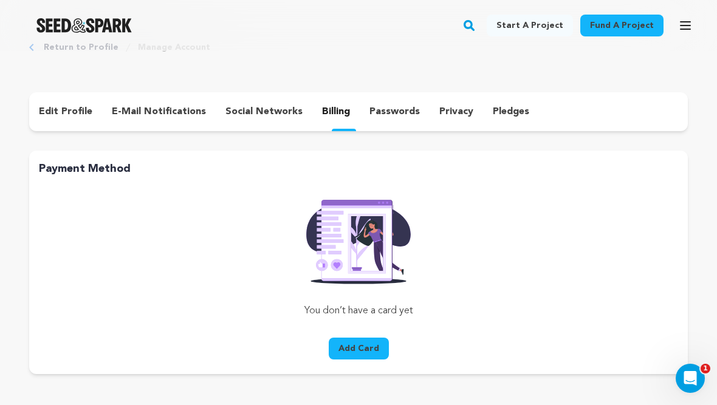
click at [411, 117] on div "passwords" at bounding box center [395, 111] width 70 height 19
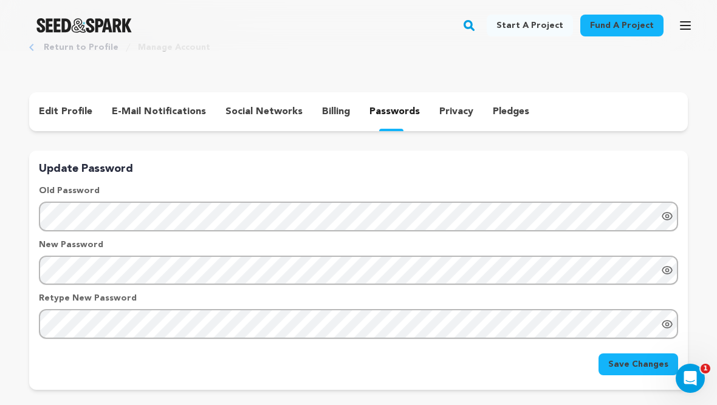
click at [439, 115] on p "privacy" at bounding box center [456, 112] width 34 height 15
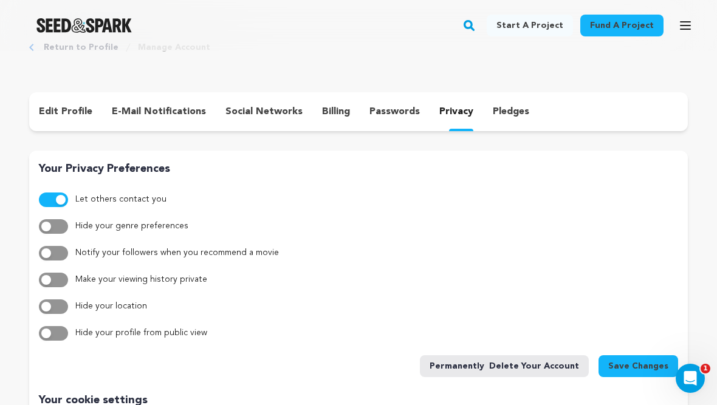
click at [493, 108] on p "pledges" at bounding box center [511, 112] width 36 height 15
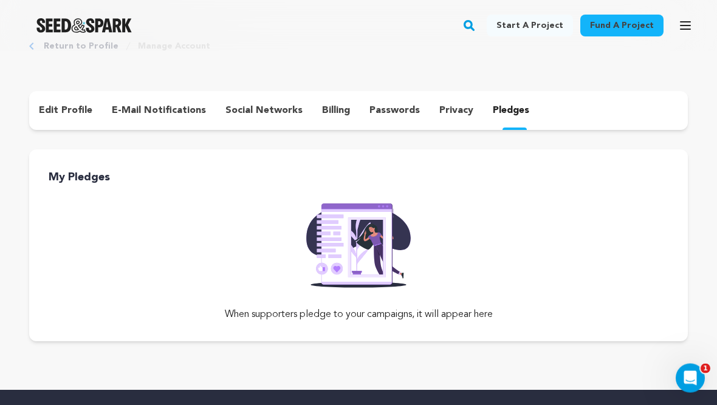
click at [687, 22] on icon "button" at bounding box center [685, 25] width 15 height 15
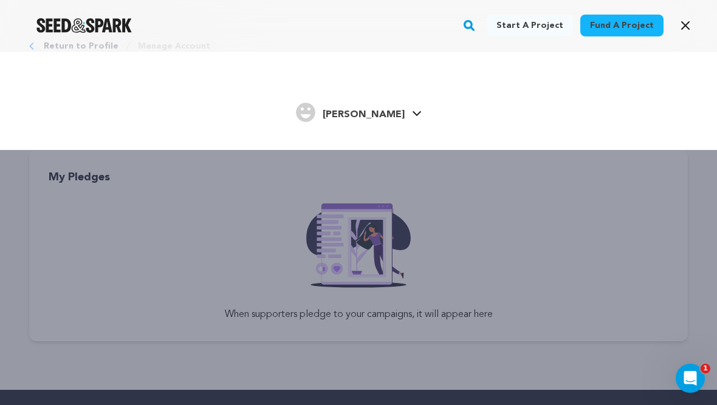
click at [375, 117] on span "[PERSON_NAME]" at bounding box center [364, 115] width 82 height 10
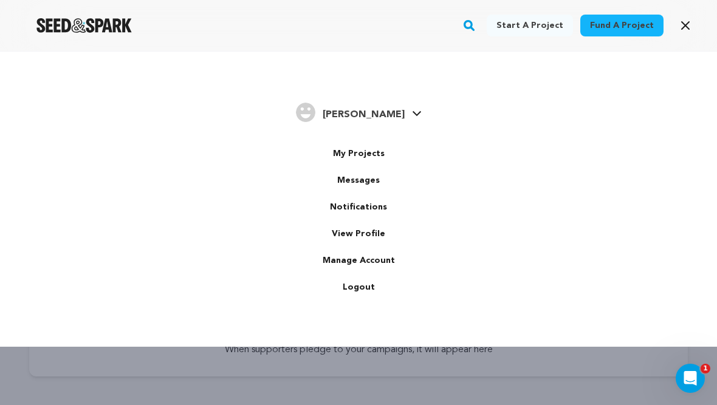
click at [370, 227] on link "View Profile" at bounding box center [358, 234] width 136 height 27
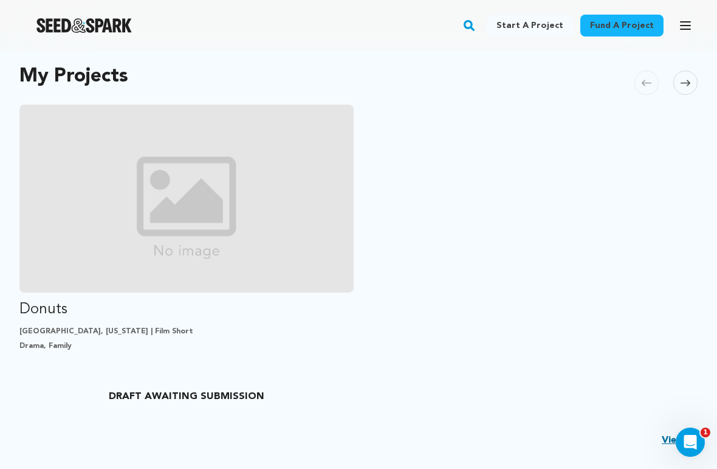
scroll to position [255, 0]
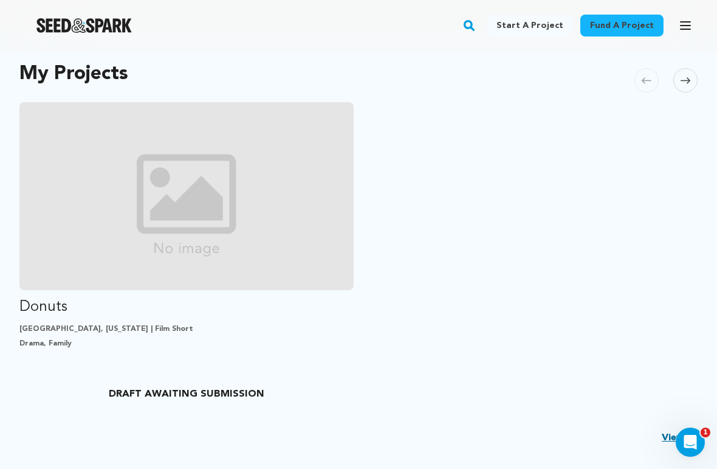
click at [275, 241] on img "Fund Donuts" at bounding box center [186, 196] width 334 height 188
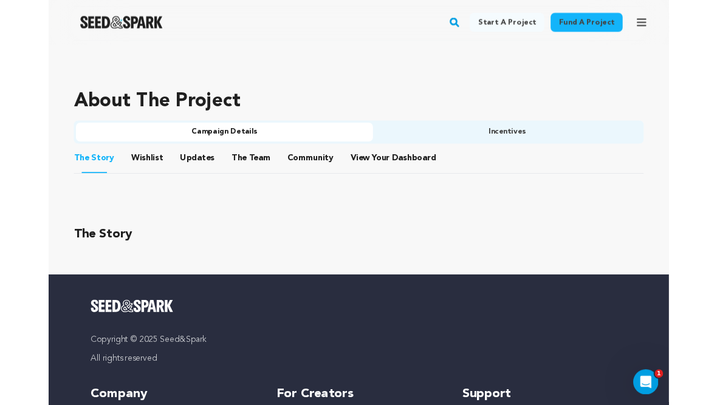
scroll to position [614, 0]
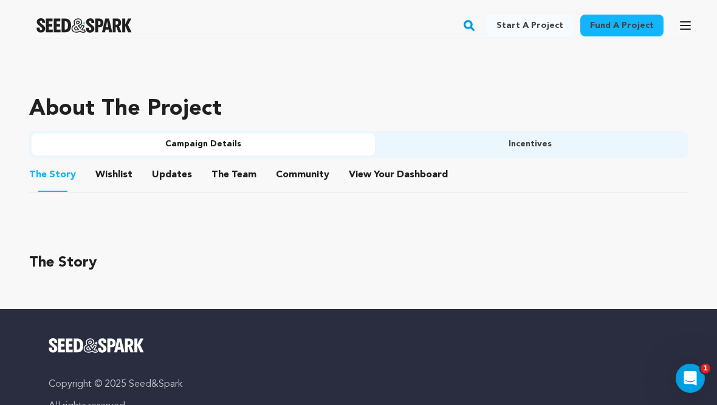
click at [241, 163] on button "The Team" at bounding box center [233, 177] width 29 height 29
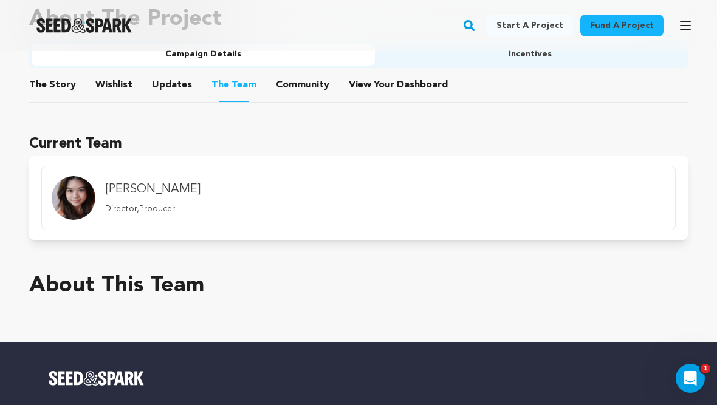
scroll to position [726, 0]
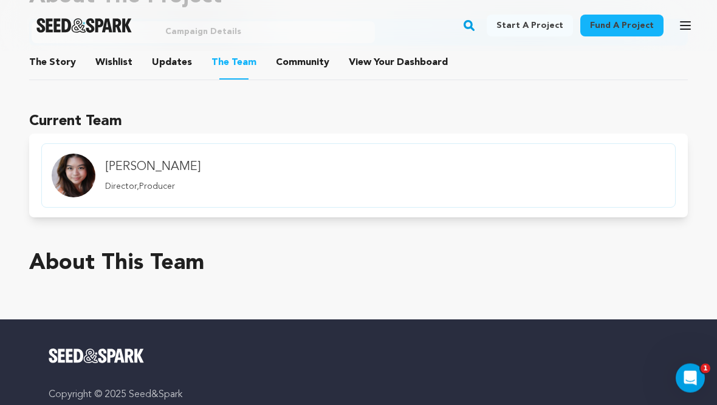
click at [454, 180] on link "[PERSON_NAME] Director,Producer" at bounding box center [358, 176] width 634 height 64
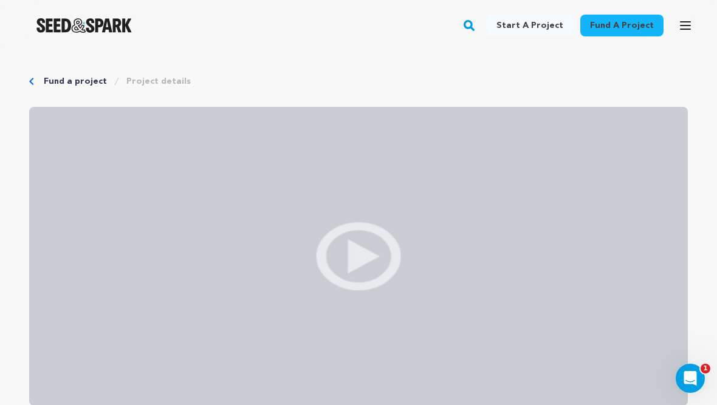
click at [691, 27] on icon "button" at bounding box center [685, 25] width 15 height 15
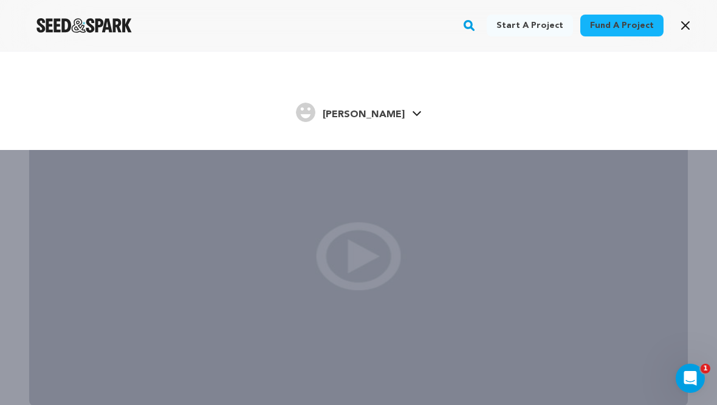
click at [387, 120] on link "Chris M. Chris M." at bounding box center [359, 111] width 126 height 22
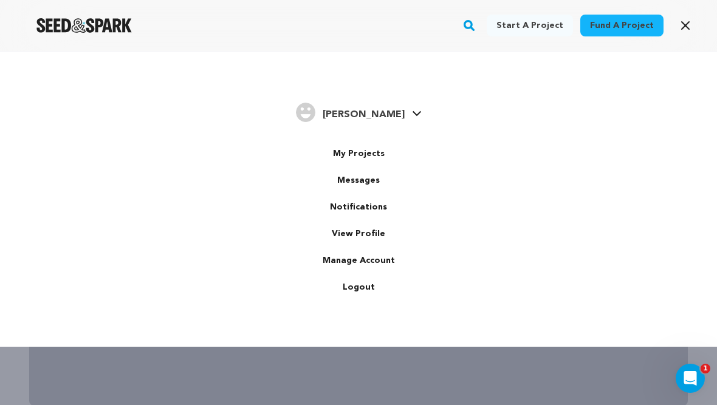
click at [374, 156] on link "My Projects" at bounding box center [358, 153] width 136 height 27
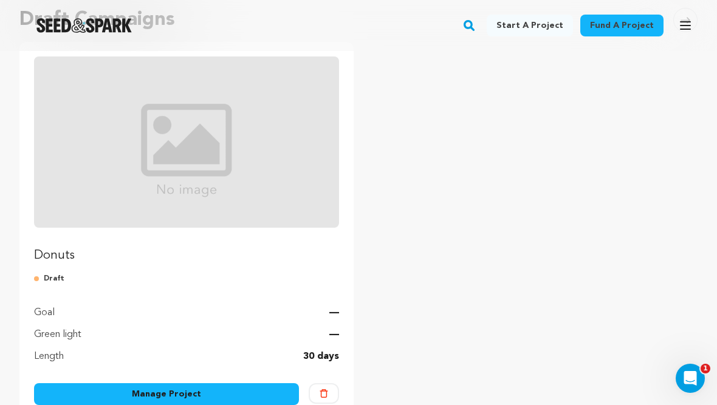
click at [204, 390] on link "Manage Project" at bounding box center [166, 394] width 265 height 22
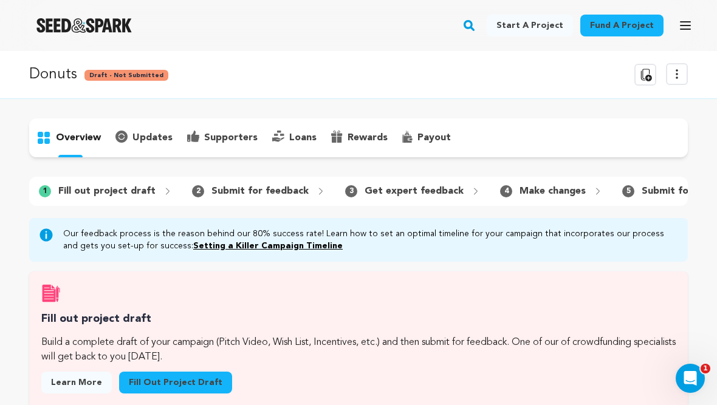
click at [154, 139] on p "updates" at bounding box center [152, 138] width 40 height 15
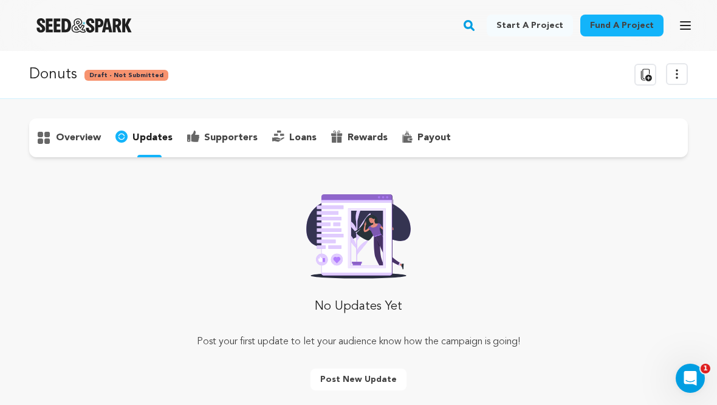
click at [76, 131] on p "overview" at bounding box center [78, 138] width 45 height 15
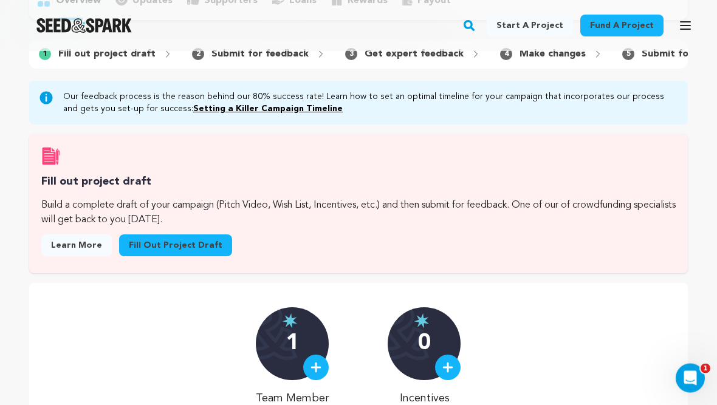
scroll to position [137, 0]
click at [191, 238] on link "Fill out project draft" at bounding box center [175, 246] width 113 height 22
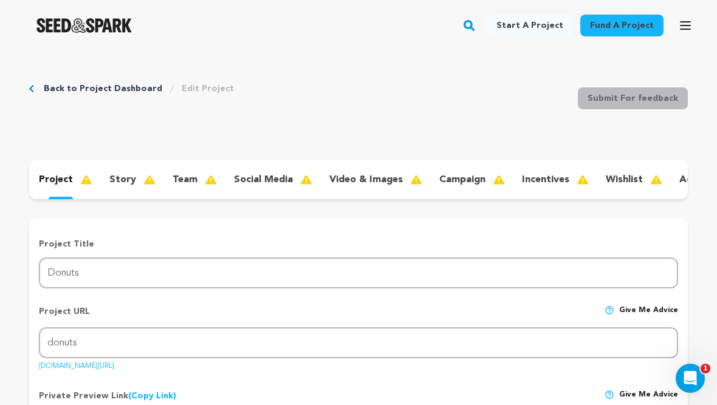
click at [182, 171] on div "team" at bounding box center [193, 179] width 61 height 19
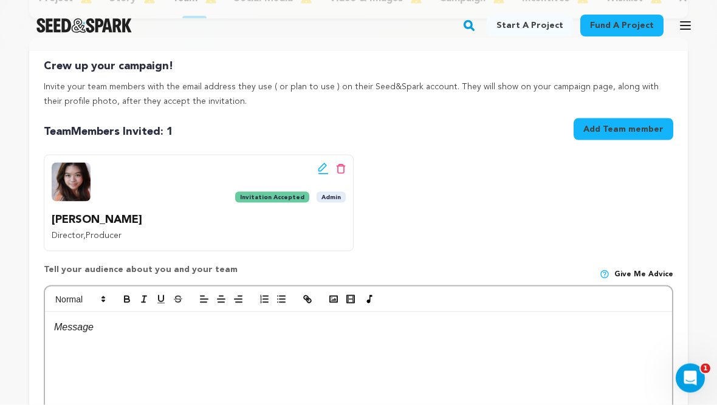
scroll to position [180, 0]
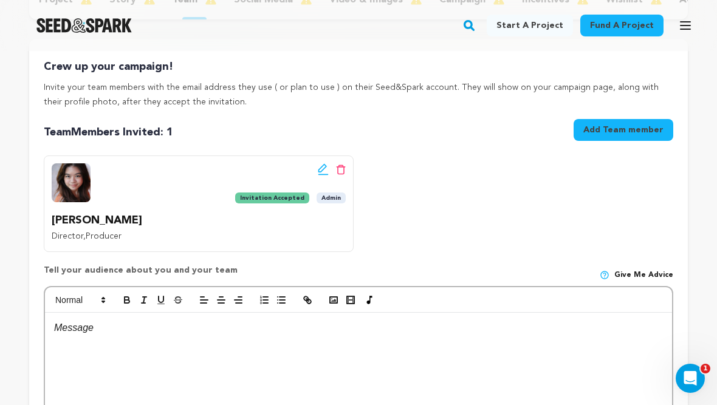
click at [627, 125] on button "Add Team member" at bounding box center [624, 130] width 100 height 22
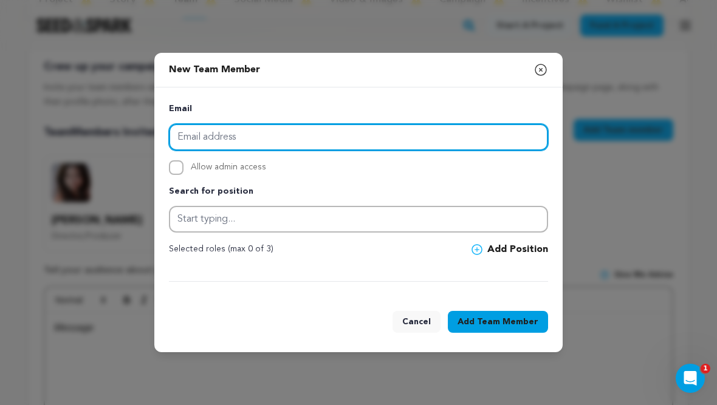
click at [383, 142] on input "email" at bounding box center [358, 137] width 379 height 27
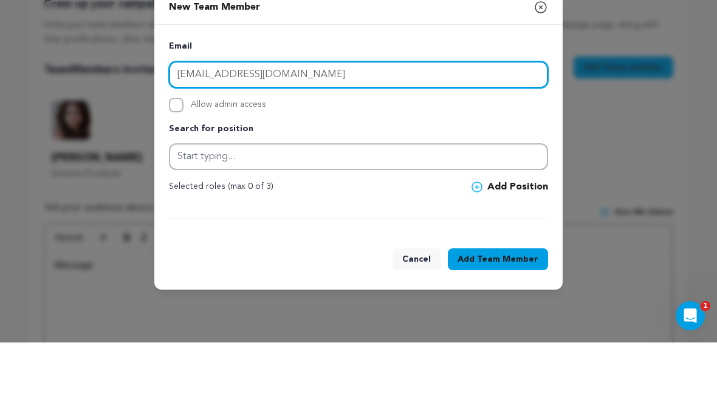
type input "ctmill05@proton.me"
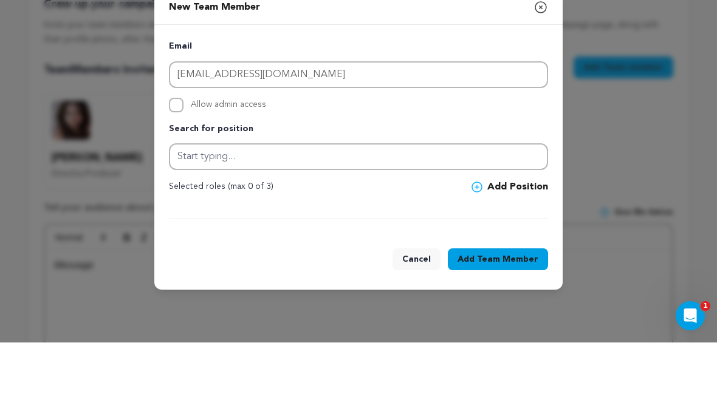
click at [417, 185] on p "Search for position" at bounding box center [358, 192] width 379 height 15
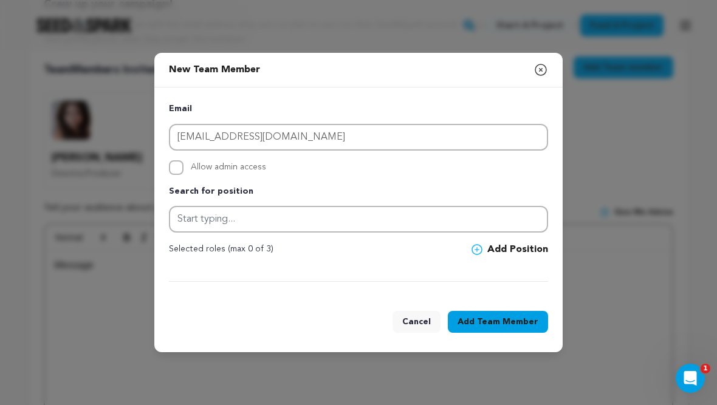
click at [186, 171] on label "Allow admin access" at bounding box center [358, 167] width 379 height 15
click at [184, 171] on input "Allow admin access" at bounding box center [176, 167] width 15 height 15
checkbox input "true"
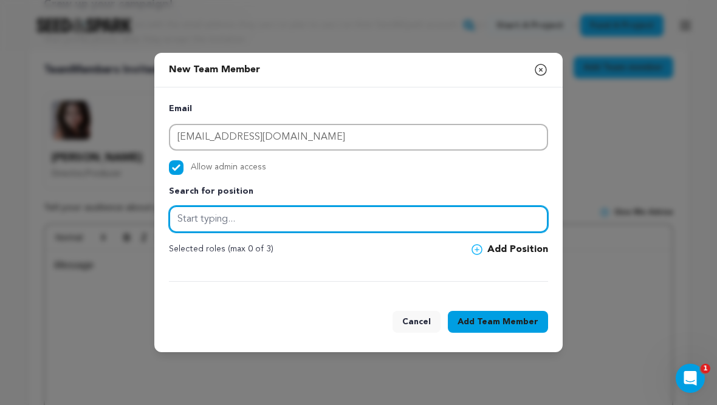
click at [277, 227] on input "text" at bounding box center [358, 219] width 379 height 27
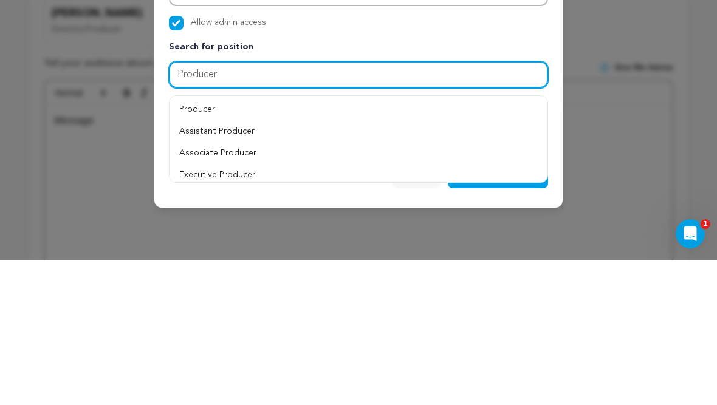
type input "Producer"
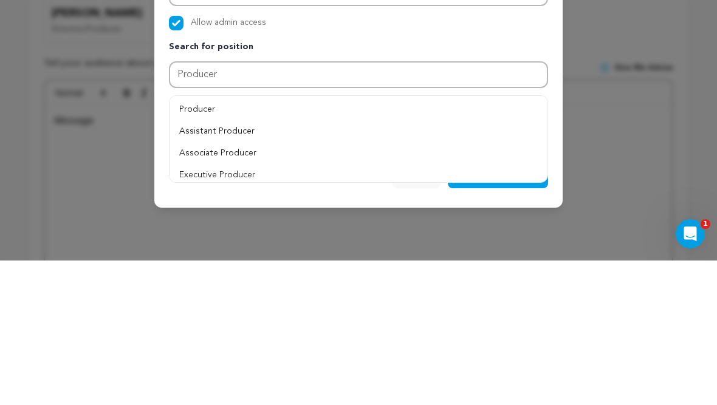
click at [232, 243] on button "Producer" at bounding box center [359, 254] width 378 height 22
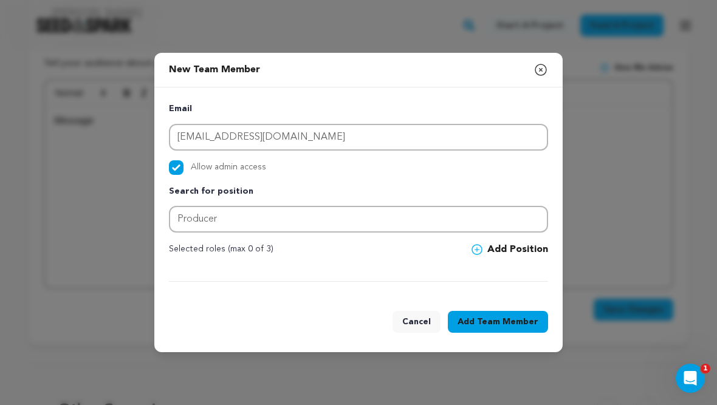
click at [515, 253] on button "Add Position" at bounding box center [510, 249] width 77 height 15
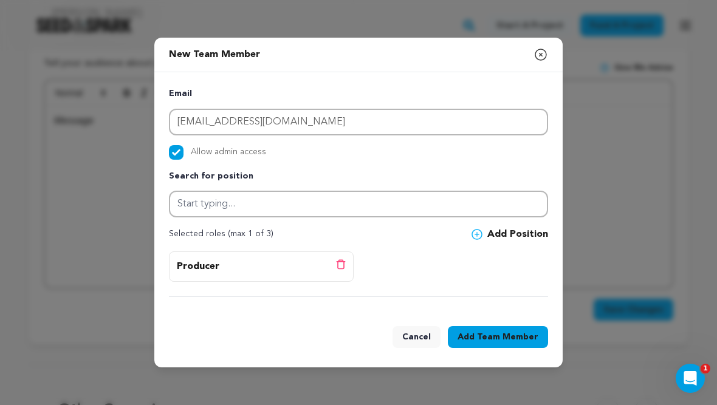
click at [517, 336] on button "Add Team Member" at bounding box center [498, 337] width 100 height 22
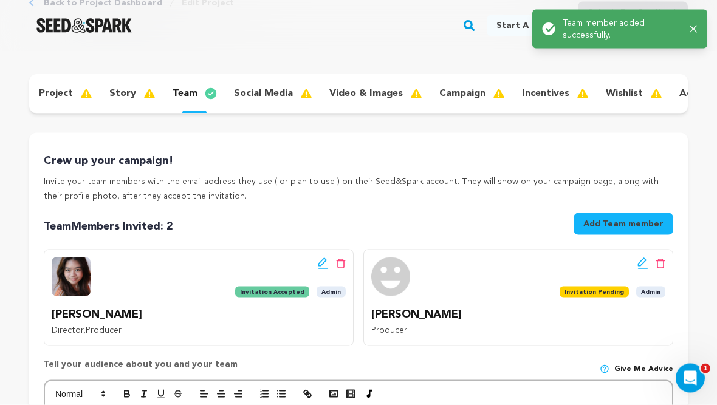
scroll to position [86, 0]
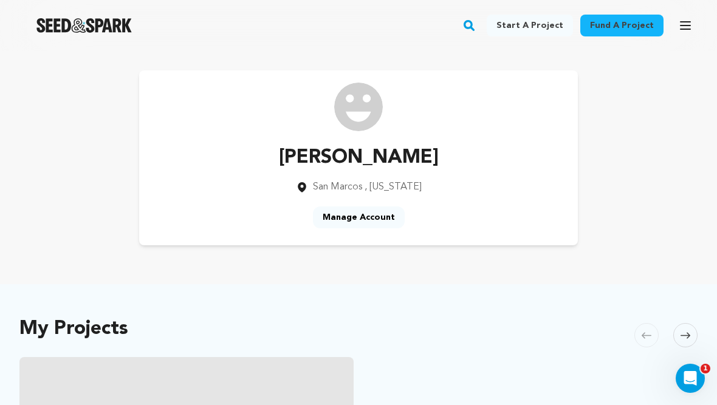
click at [687, 19] on icon "button" at bounding box center [685, 25] width 15 height 15
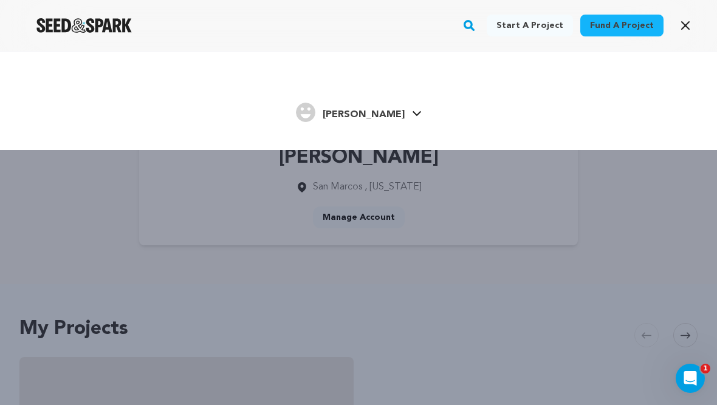
click at [681, 36] on button "Open main menu" at bounding box center [685, 25] width 24 height 24
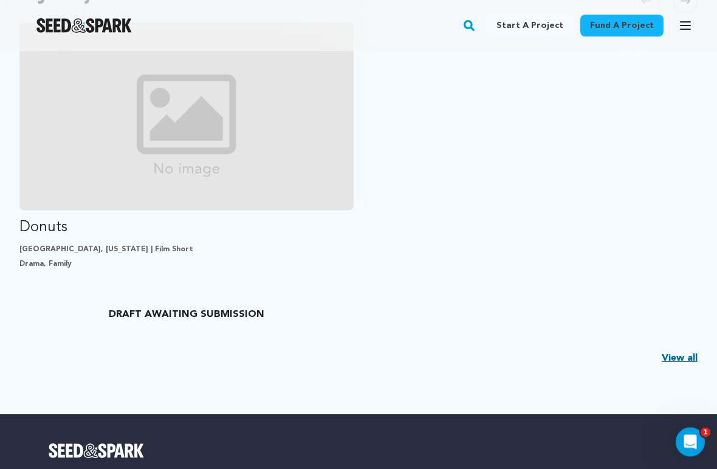
scroll to position [333, 0]
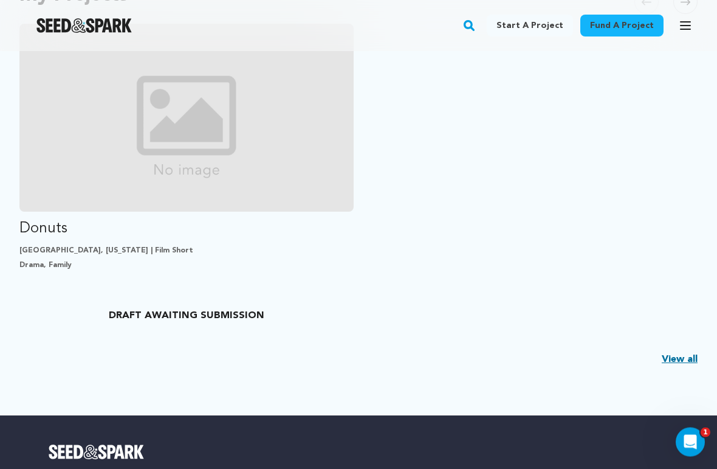
click at [228, 242] on link "Donuts San Marcos, Texas | Film Short Drama, Family DRAFT AWAITING SUBMISSION" at bounding box center [186, 150] width 334 height 253
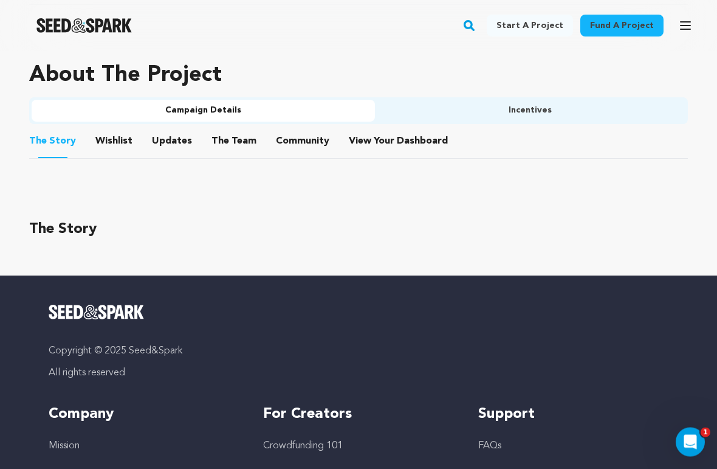
click at [230, 134] on button "The Team" at bounding box center [233, 143] width 29 height 29
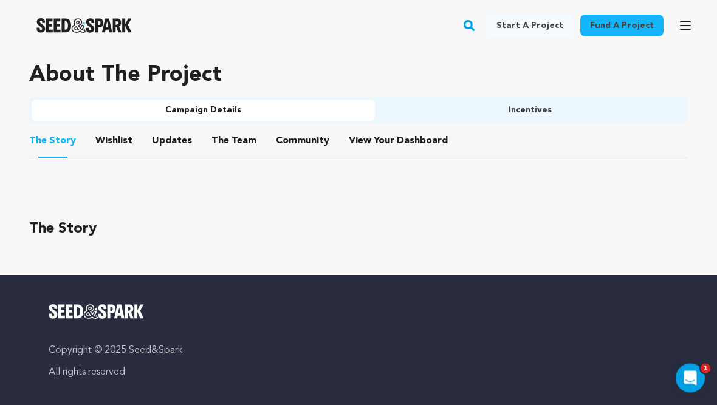
scroll to position [648, 0]
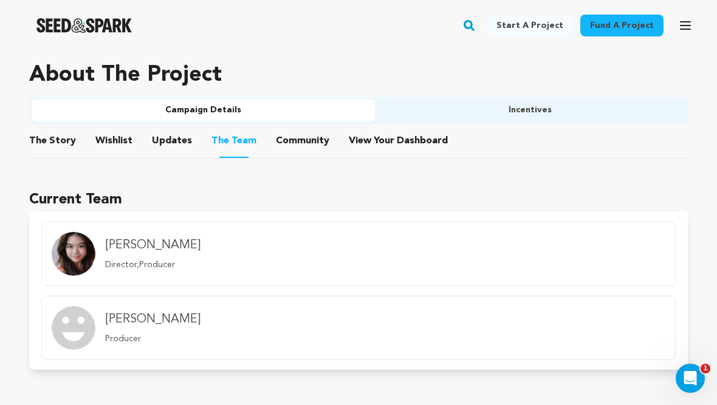
click at [255, 320] on link "[PERSON_NAME] Producer" at bounding box center [358, 328] width 634 height 64
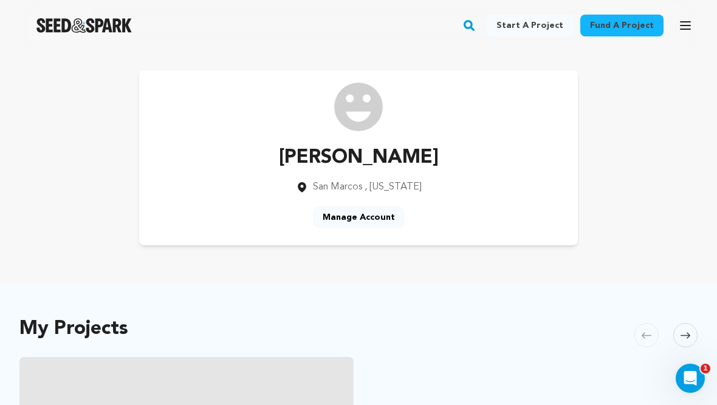
click at [374, 213] on link "Manage Account" at bounding box center [359, 218] width 92 height 22
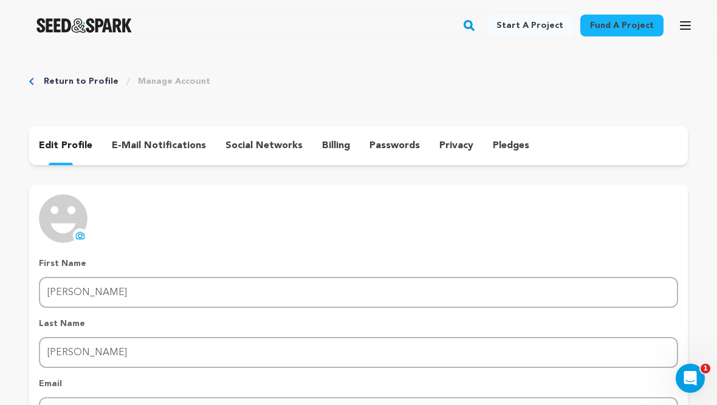
click at [66, 79] on link "Return to Profile" at bounding box center [81, 81] width 75 height 12
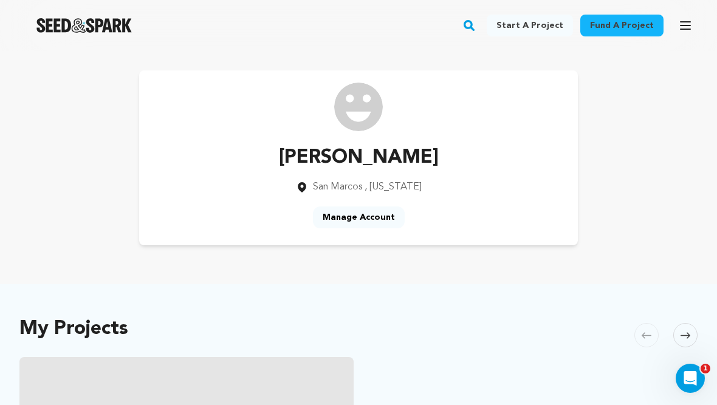
click at [379, 211] on link "Manage Account" at bounding box center [359, 218] width 92 height 22
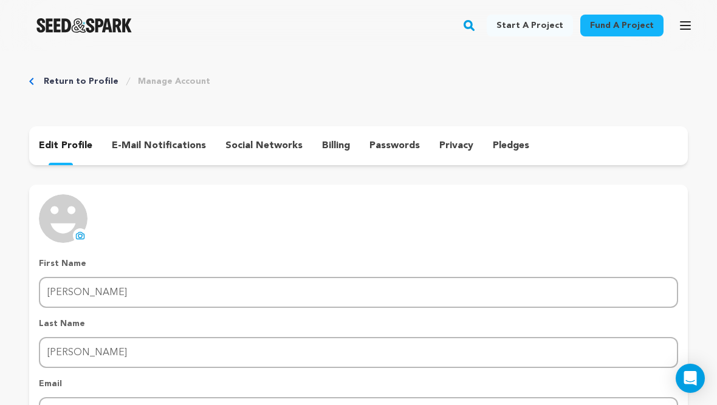
click at [81, 233] on icon at bounding box center [80, 236] width 10 height 10
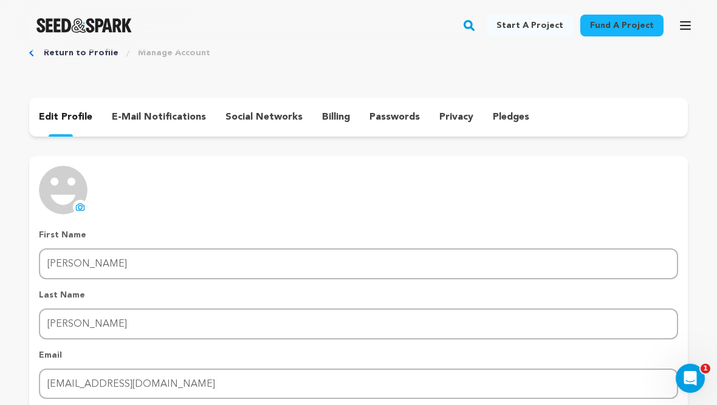
scroll to position [18, 0]
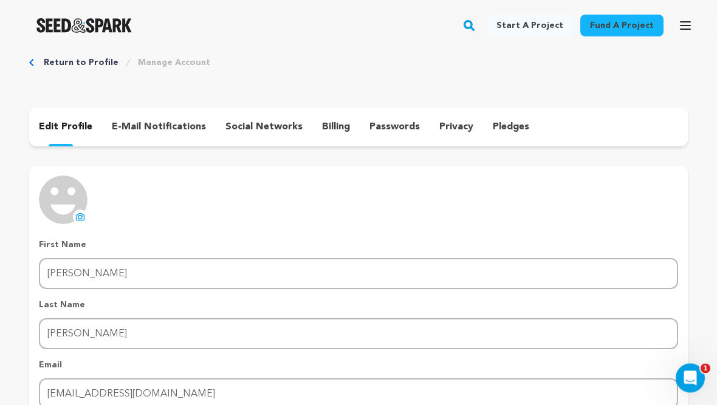
click at [64, 54] on div "Return to Profile Manage Account edit profile e-mail notifications social netwo…" at bounding box center [358, 291] width 717 height 516
click at [38, 62] on div "Return to Profile Manage Account" at bounding box center [358, 63] width 659 height 12
click at [27, 66] on div "Return to Profile Manage Account edit profile e-mail notifications social netwo…" at bounding box center [358, 291] width 717 height 516
click at [35, 64] on div "Return to Profile Manage Account" at bounding box center [358, 63] width 659 height 12
click at [56, 63] on link "Return to Profile" at bounding box center [81, 63] width 75 height 12
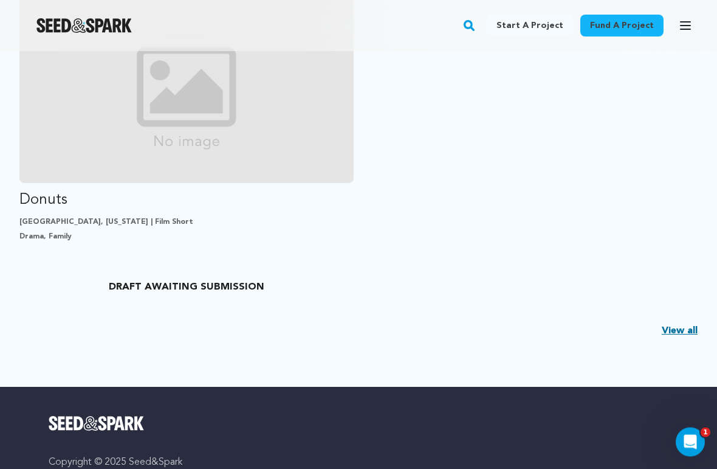
scroll to position [362, 0]
click at [49, 198] on p "Donuts" at bounding box center [186, 199] width 334 height 19
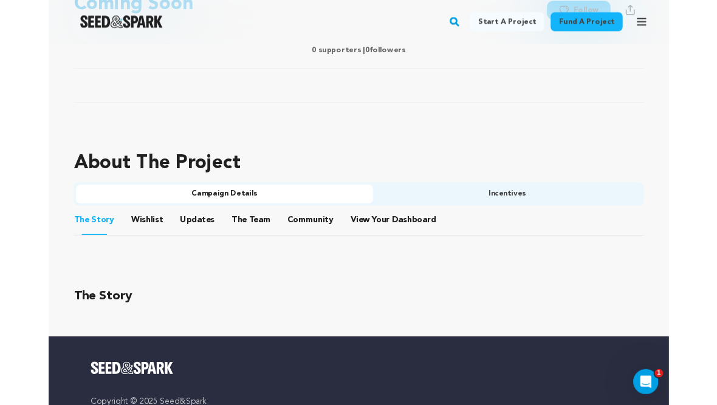
scroll to position [542, 0]
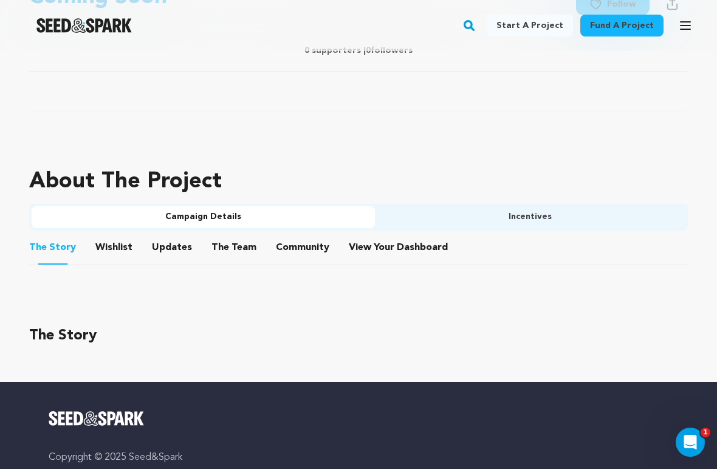
click at [305, 248] on button "Community" at bounding box center [302, 249] width 29 height 29
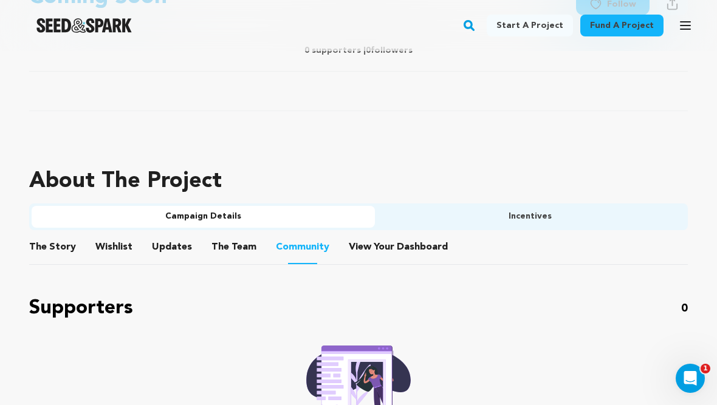
click at [122, 246] on button "Wishlist" at bounding box center [114, 249] width 29 height 29
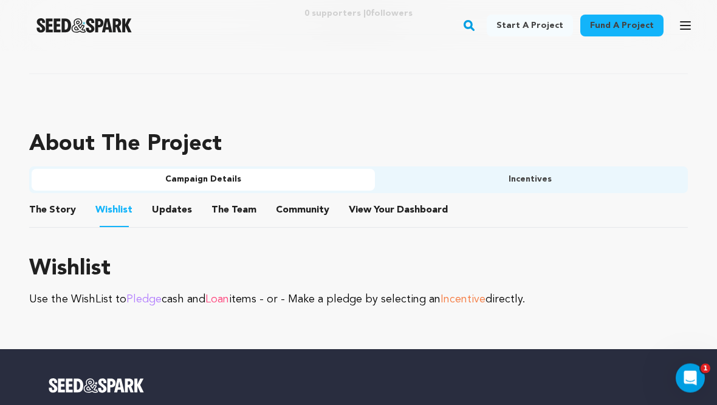
click at [64, 199] on button "The Story" at bounding box center [52, 213] width 29 height 29
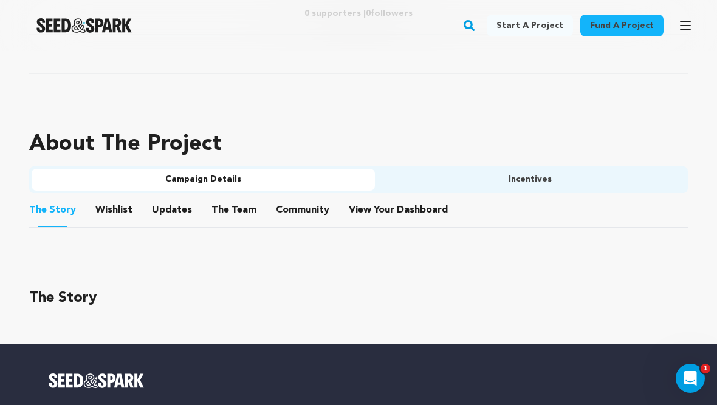
click at [226, 215] on button "The Team" at bounding box center [233, 212] width 29 height 29
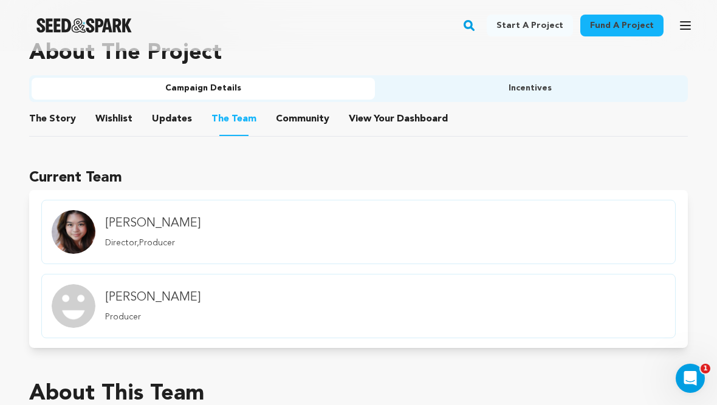
scroll to position [645, 0]
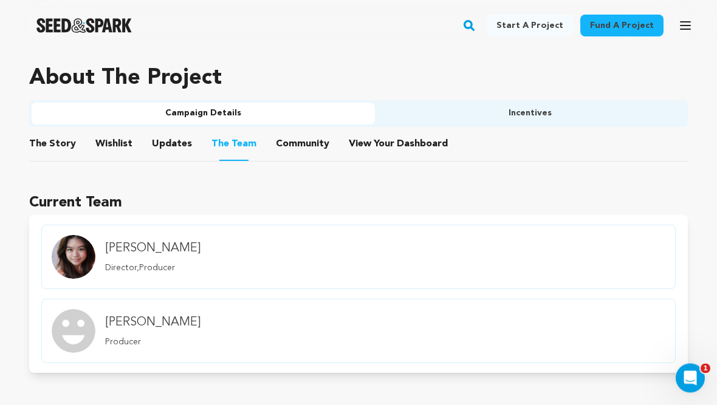
click at [404, 149] on span "Dashboard" at bounding box center [422, 144] width 51 height 15
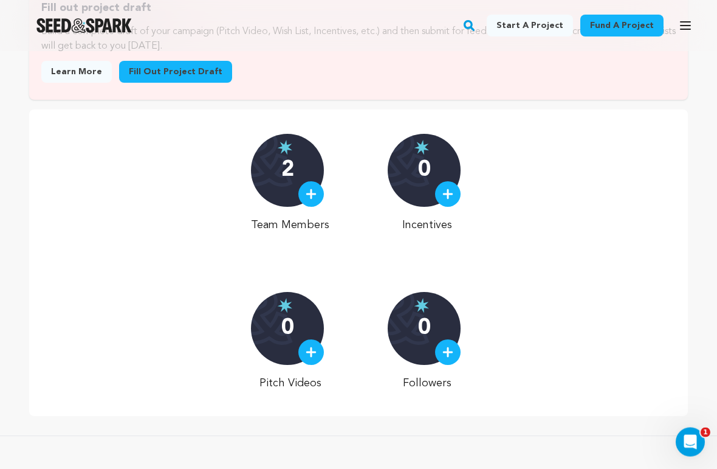
scroll to position [311, 0]
